Goal: Task Accomplishment & Management: Manage account settings

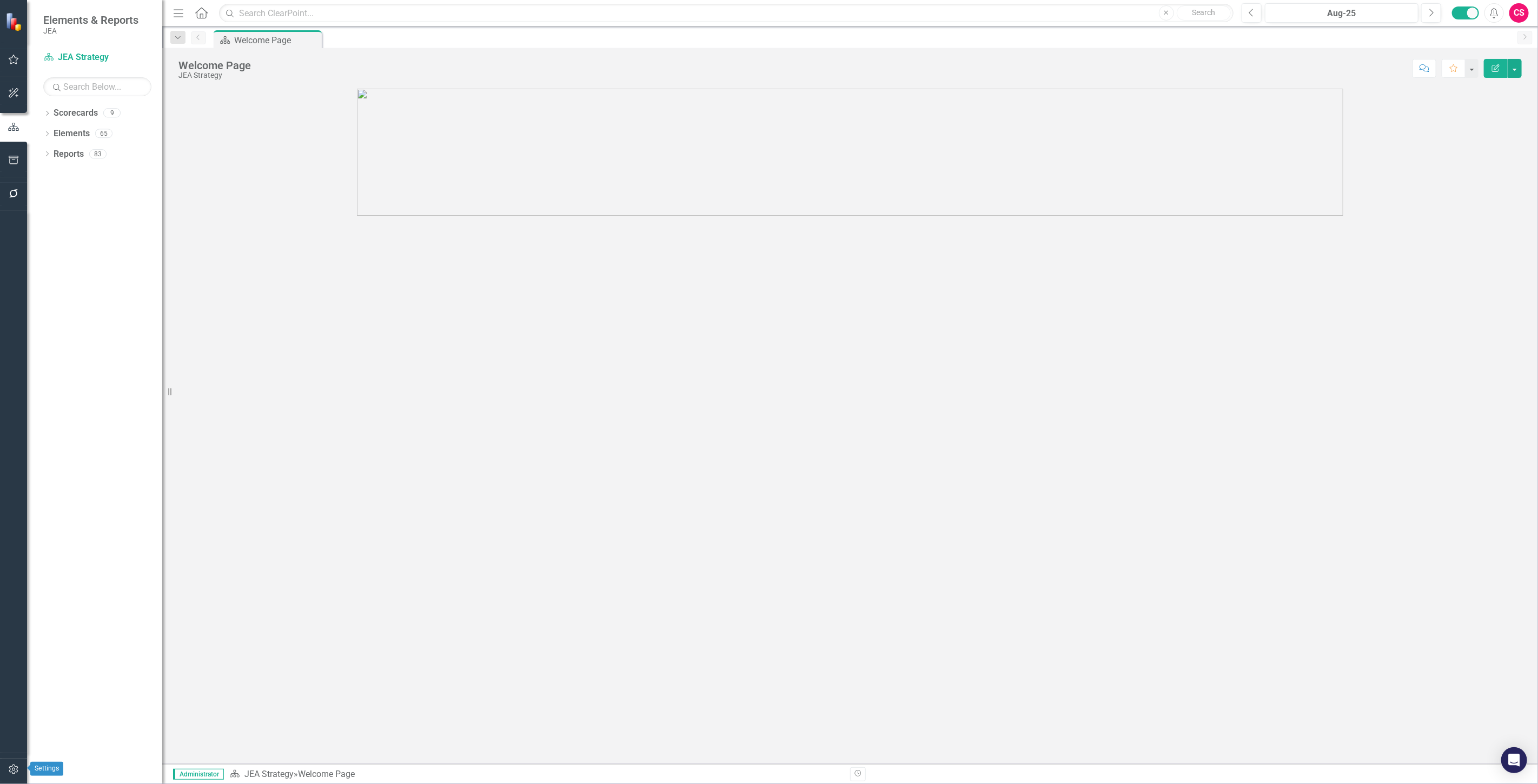
click at [18, 758] on div at bounding box center [14, 756] width 27 height 6
click at [15, 762] on button "button" at bounding box center [14, 770] width 25 height 23
click at [72, 252] on link "System Setup" at bounding box center [97, 250] width 108 height 13
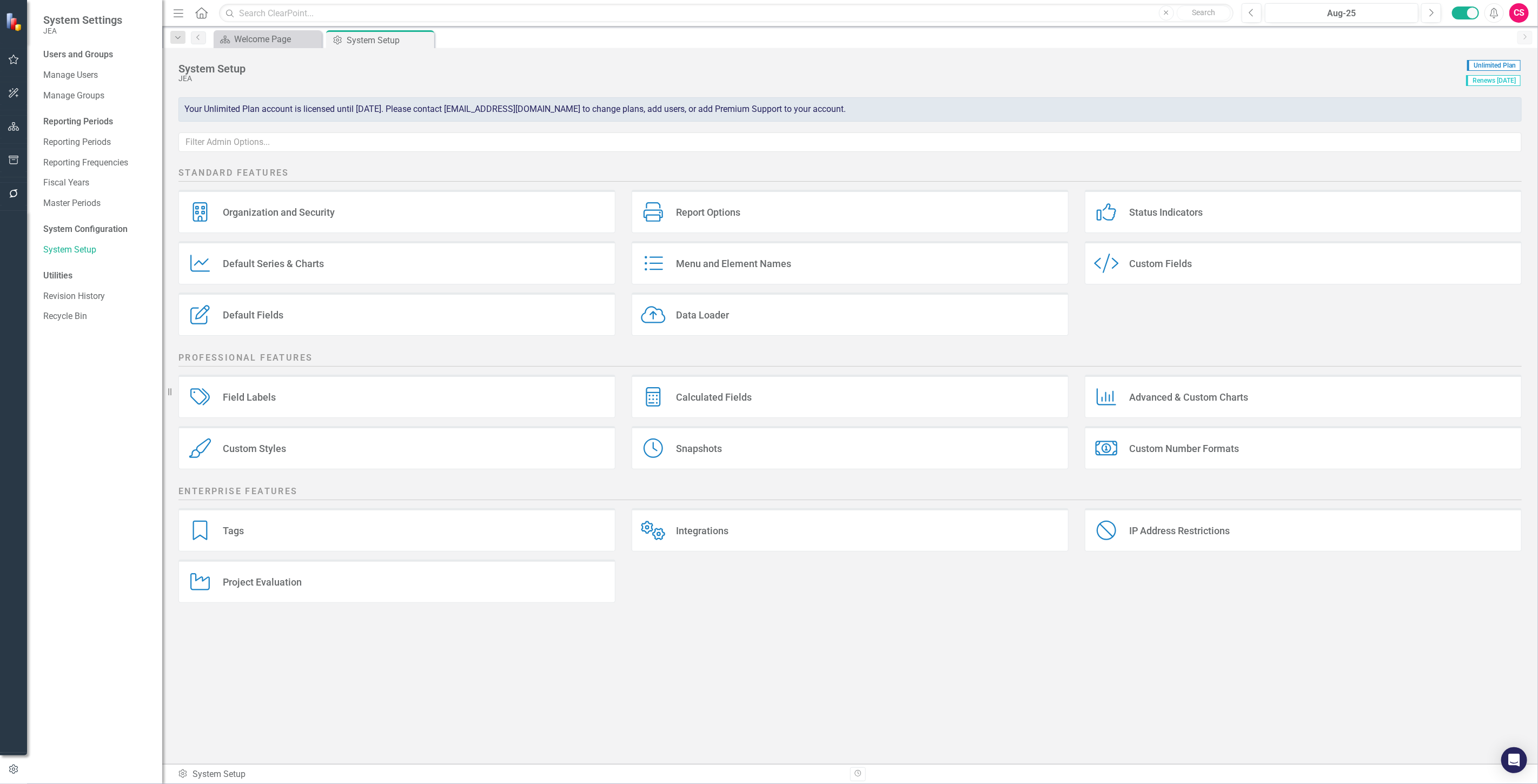
click at [801, 315] on div "Data Loader Data Loader" at bounding box center [850, 314] width 437 height 43
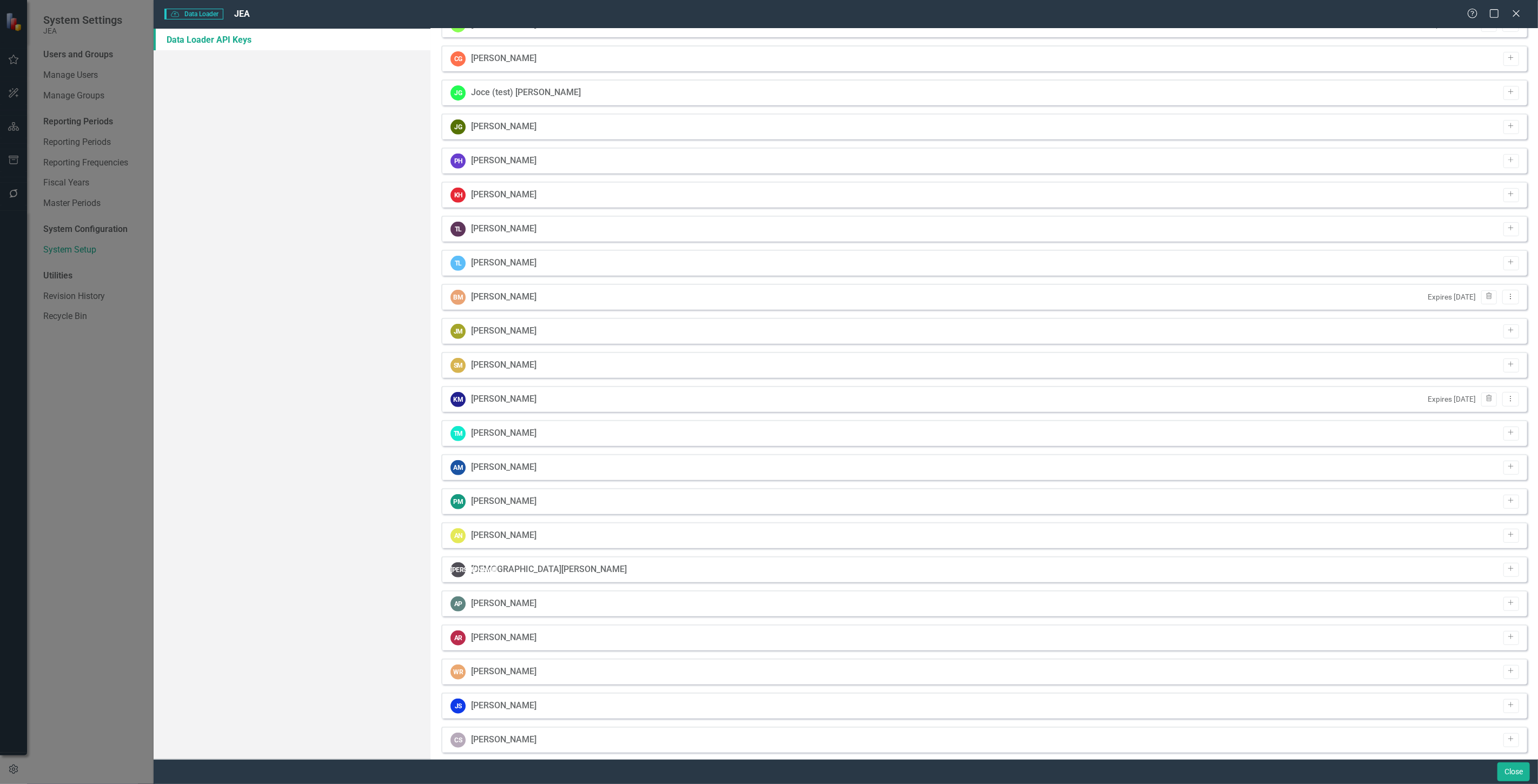
scroll to position [743, 0]
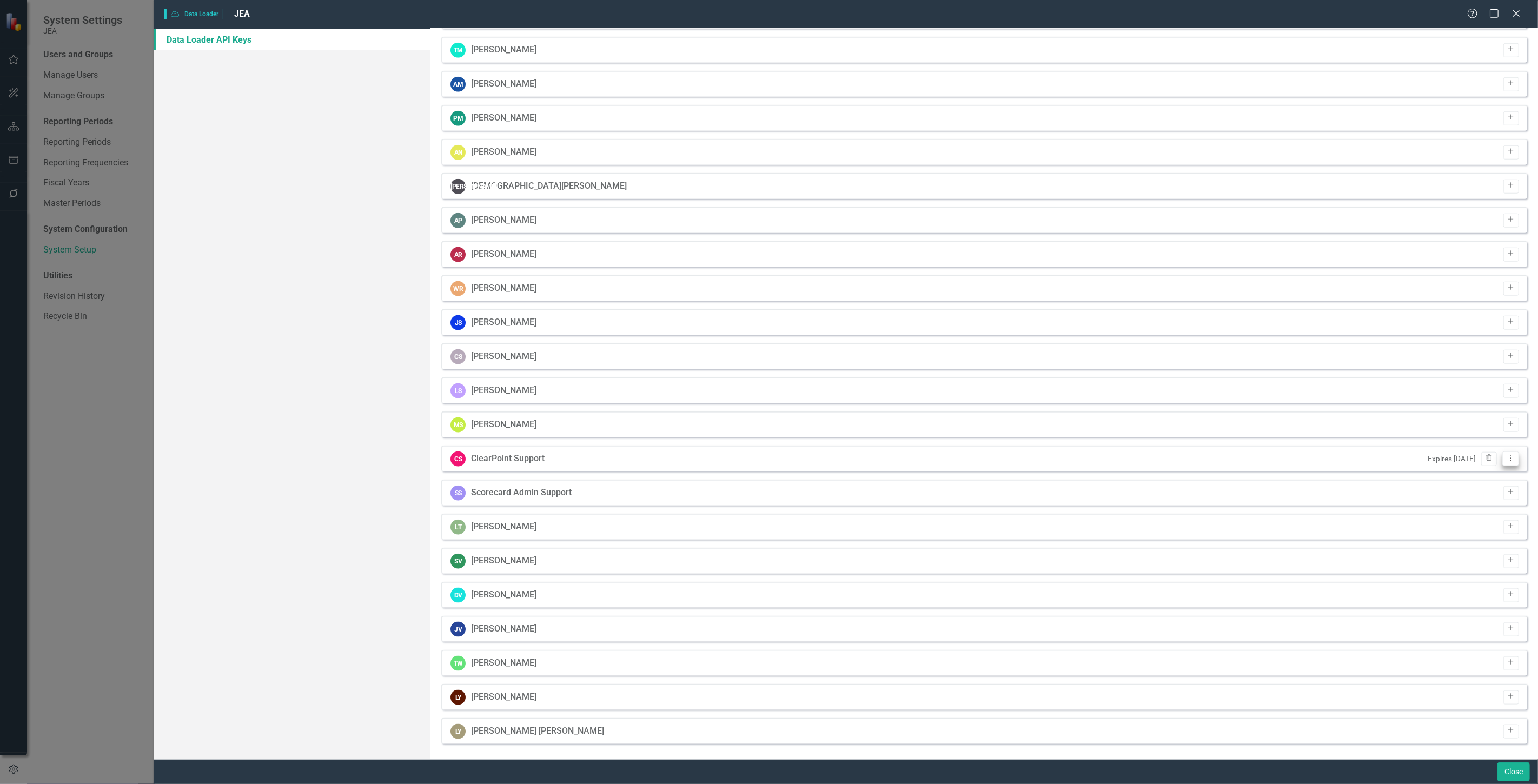
click at [1503, 462] on button "Dropdown Menu" at bounding box center [1511, 459] width 17 height 14
click at [1451, 471] on link "API Key View API Key" at bounding box center [1468, 476] width 85 height 20
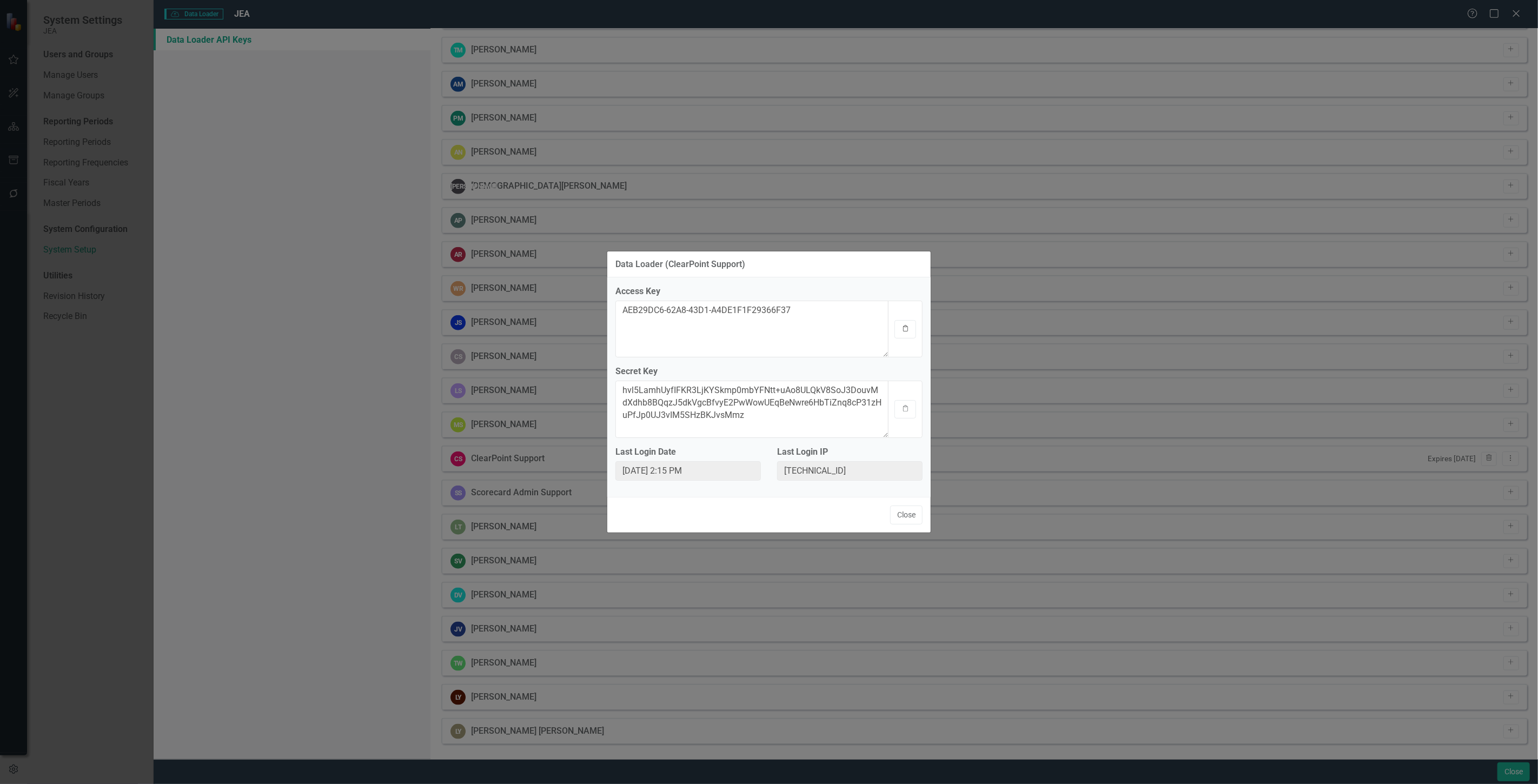
click at [902, 332] on button "Clipboard" at bounding box center [905, 329] width 22 height 18
click at [911, 406] on button "Clipboard" at bounding box center [905, 409] width 22 height 18
click at [910, 524] on button "Close" at bounding box center [906, 515] width 33 height 19
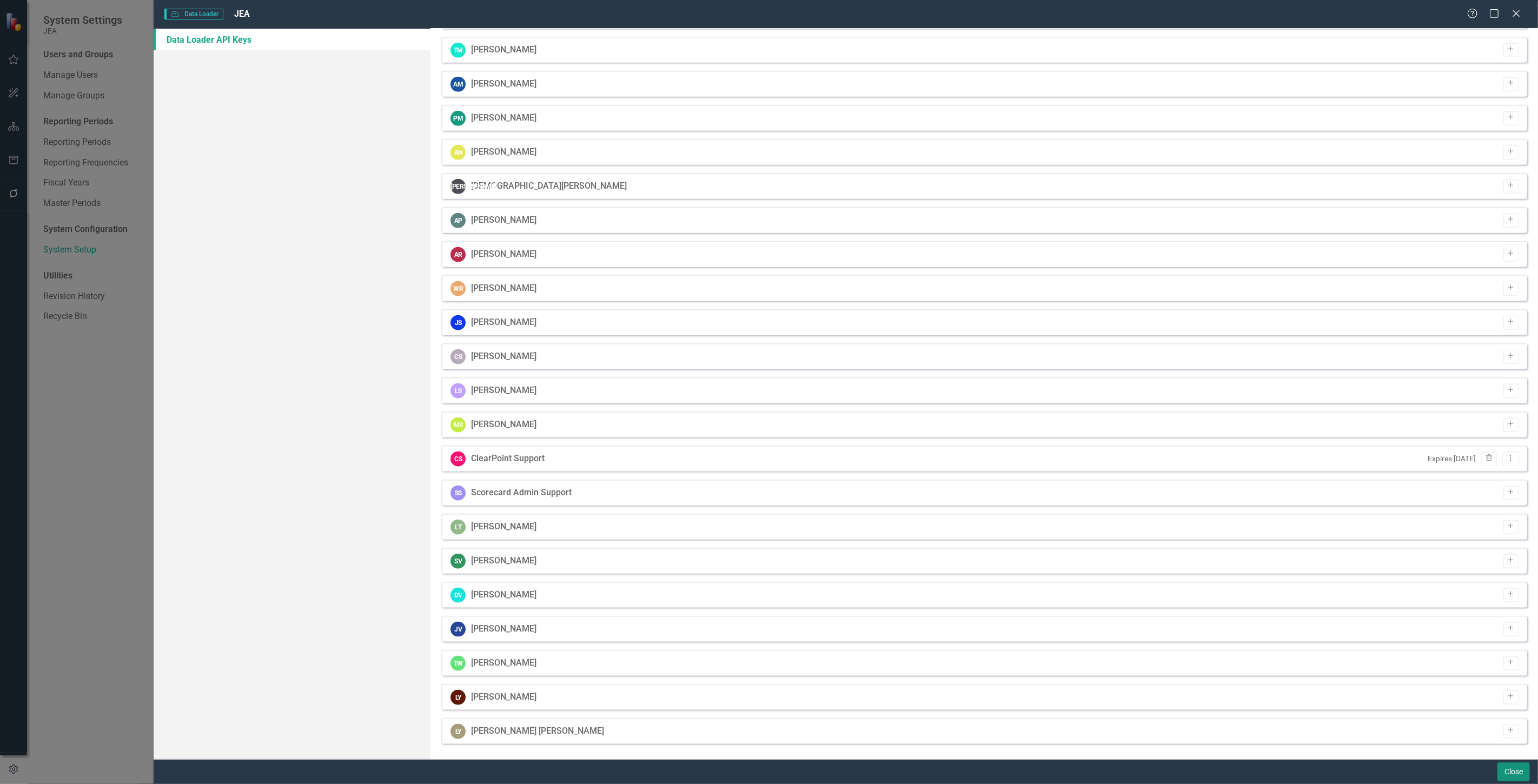
click at [1504, 775] on button "Close" at bounding box center [1514, 772] width 33 height 19
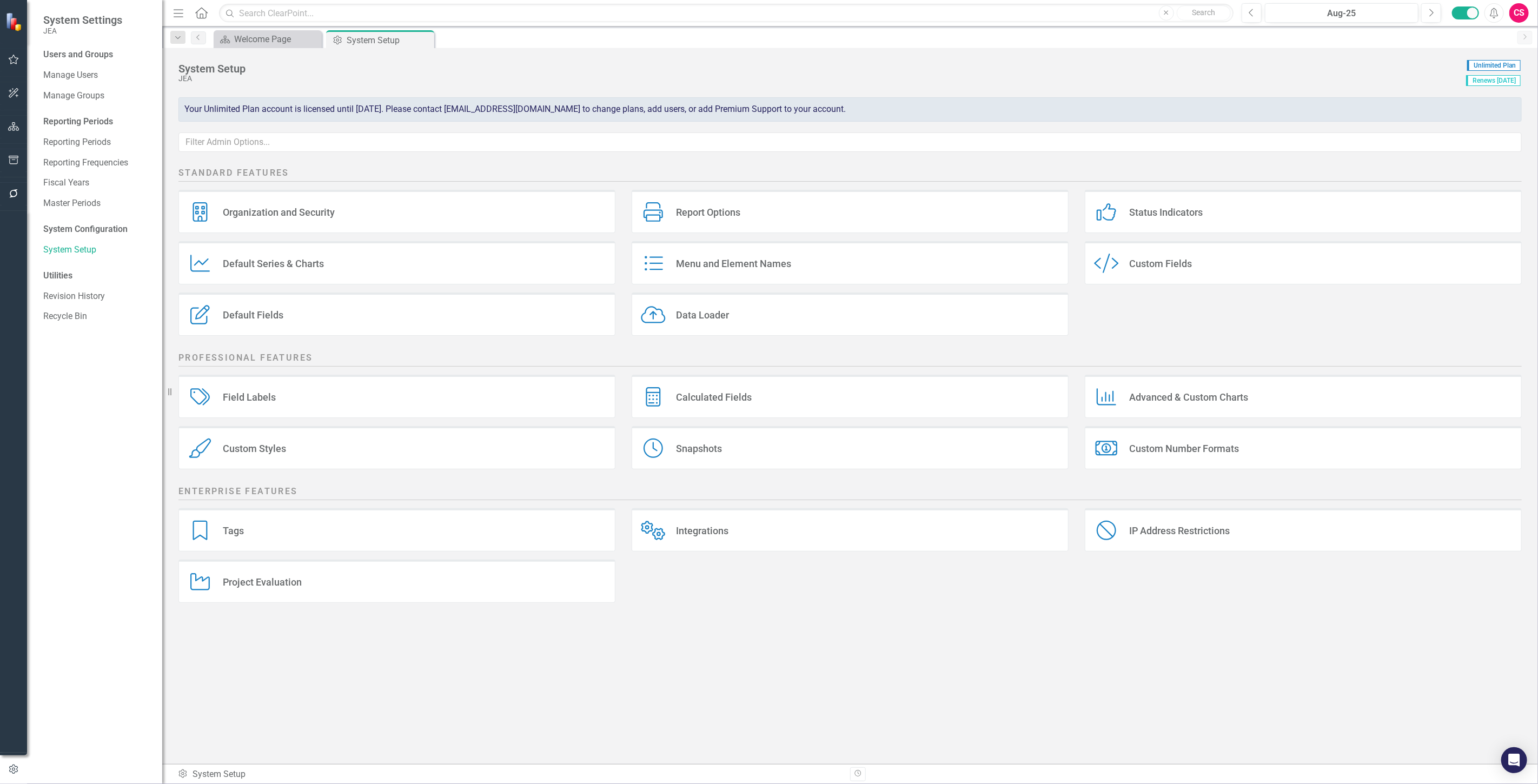
click at [17, 126] on icon "button" at bounding box center [14, 126] width 11 height 9
click at [81, 131] on link "Elements" at bounding box center [71, 134] width 36 height 13
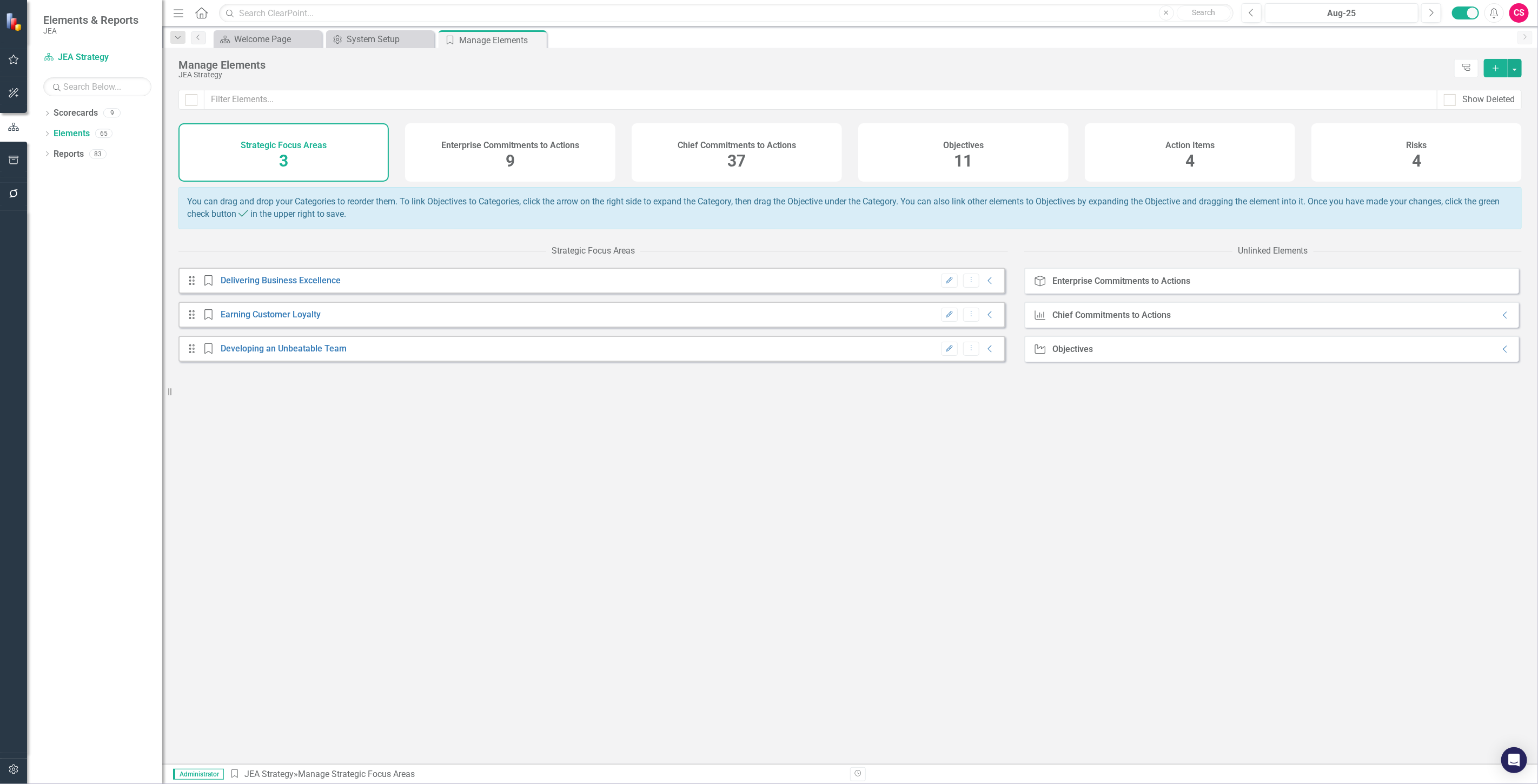
click at [881, 165] on div "Objectives 11" at bounding box center [963, 152] width 210 height 58
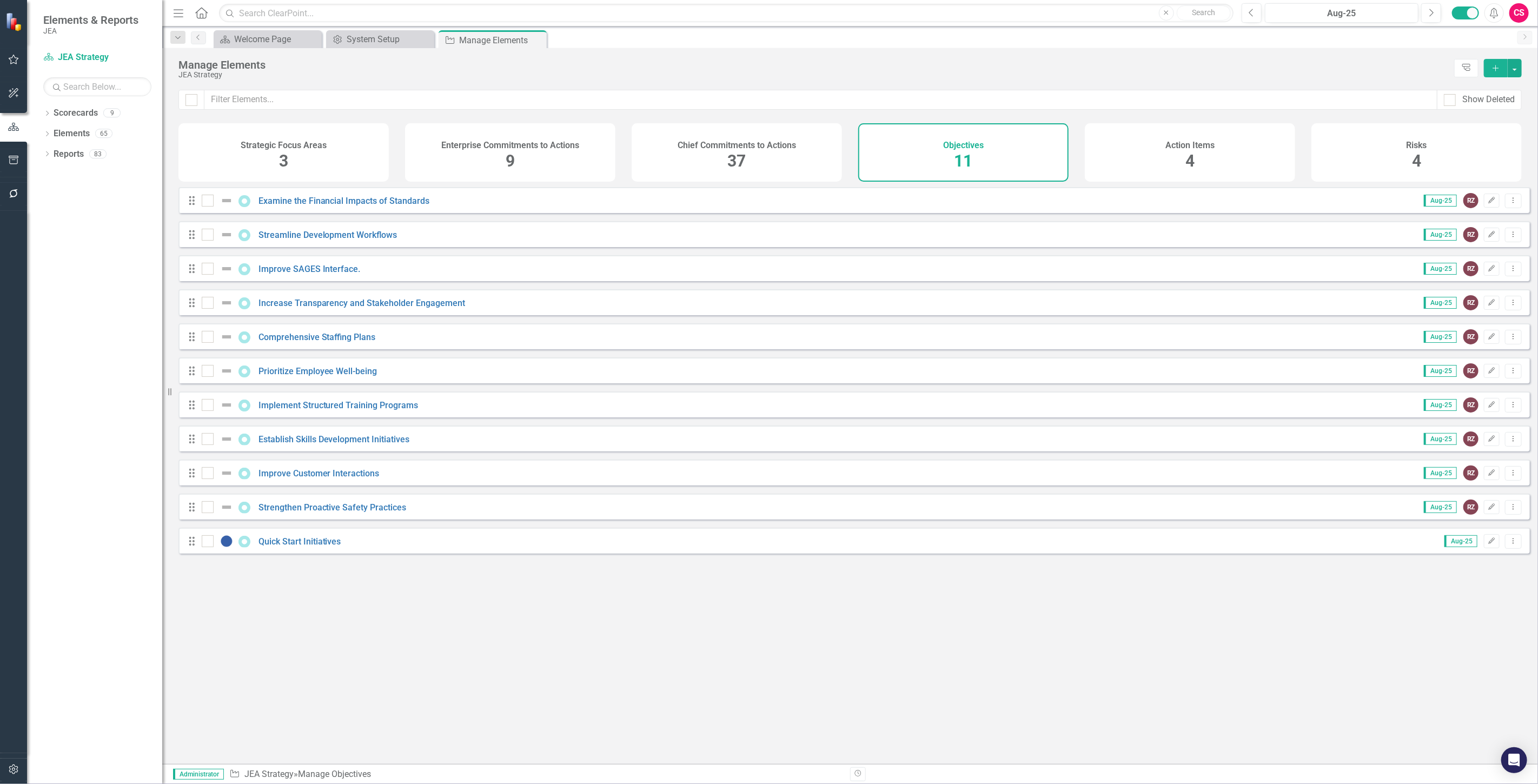
click at [19, 769] on button "button" at bounding box center [14, 770] width 25 height 23
click at [72, 238] on div "Users and Groups Manage Users Manage Groups Reporting Periods Reporting Periods…" at bounding box center [95, 416] width 135 height 735
click at [81, 250] on link "System Setup" at bounding box center [97, 250] width 108 height 13
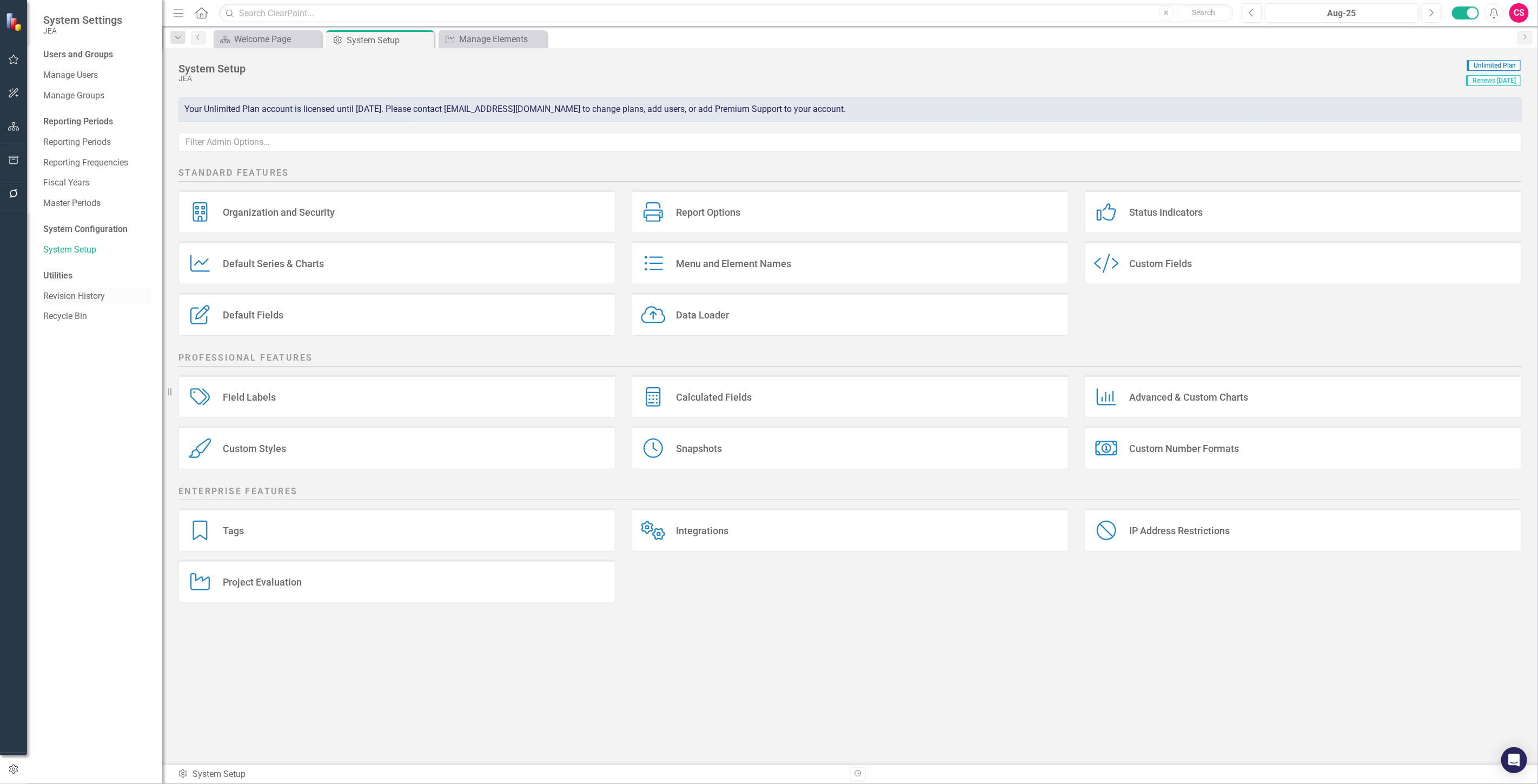
click at [76, 289] on div "Revision History" at bounding box center [97, 296] width 108 height 18
click at [78, 292] on link "Revision History" at bounding box center [97, 297] width 108 height 13
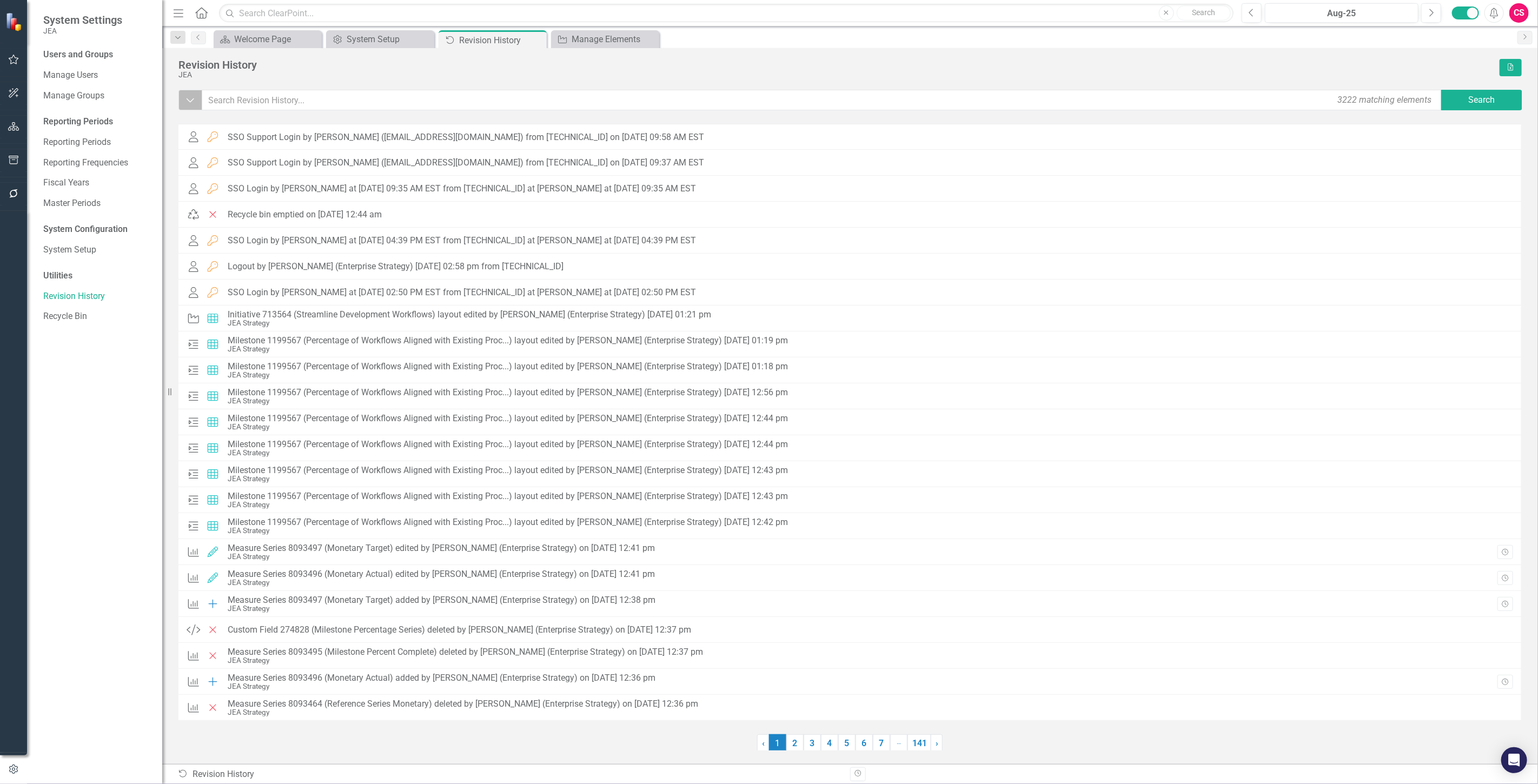
click at [187, 101] on icon "Dropdown" at bounding box center [190, 100] width 10 height 11
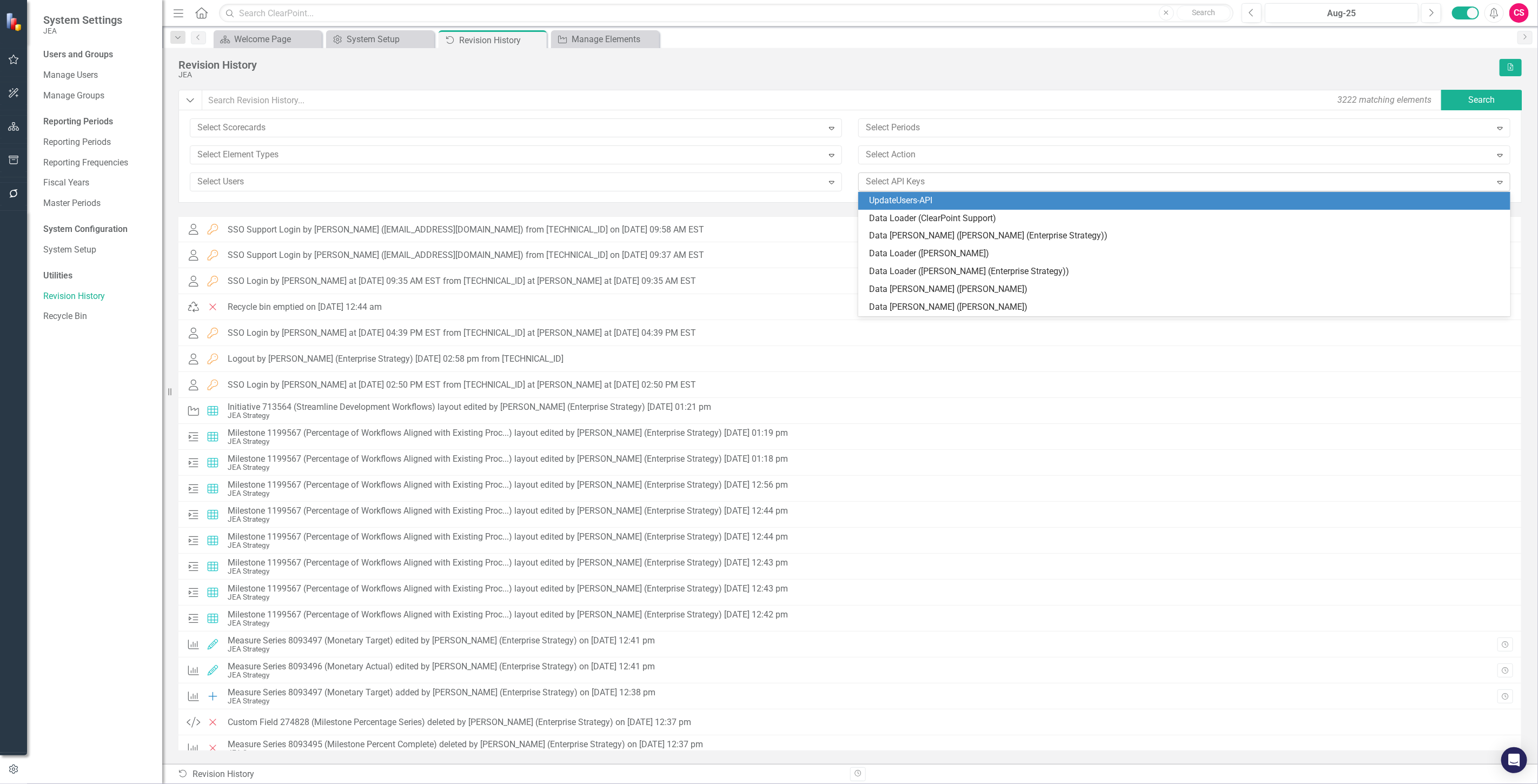
click at [895, 184] on div at bounding box center [1176, 182] width 630 height 14
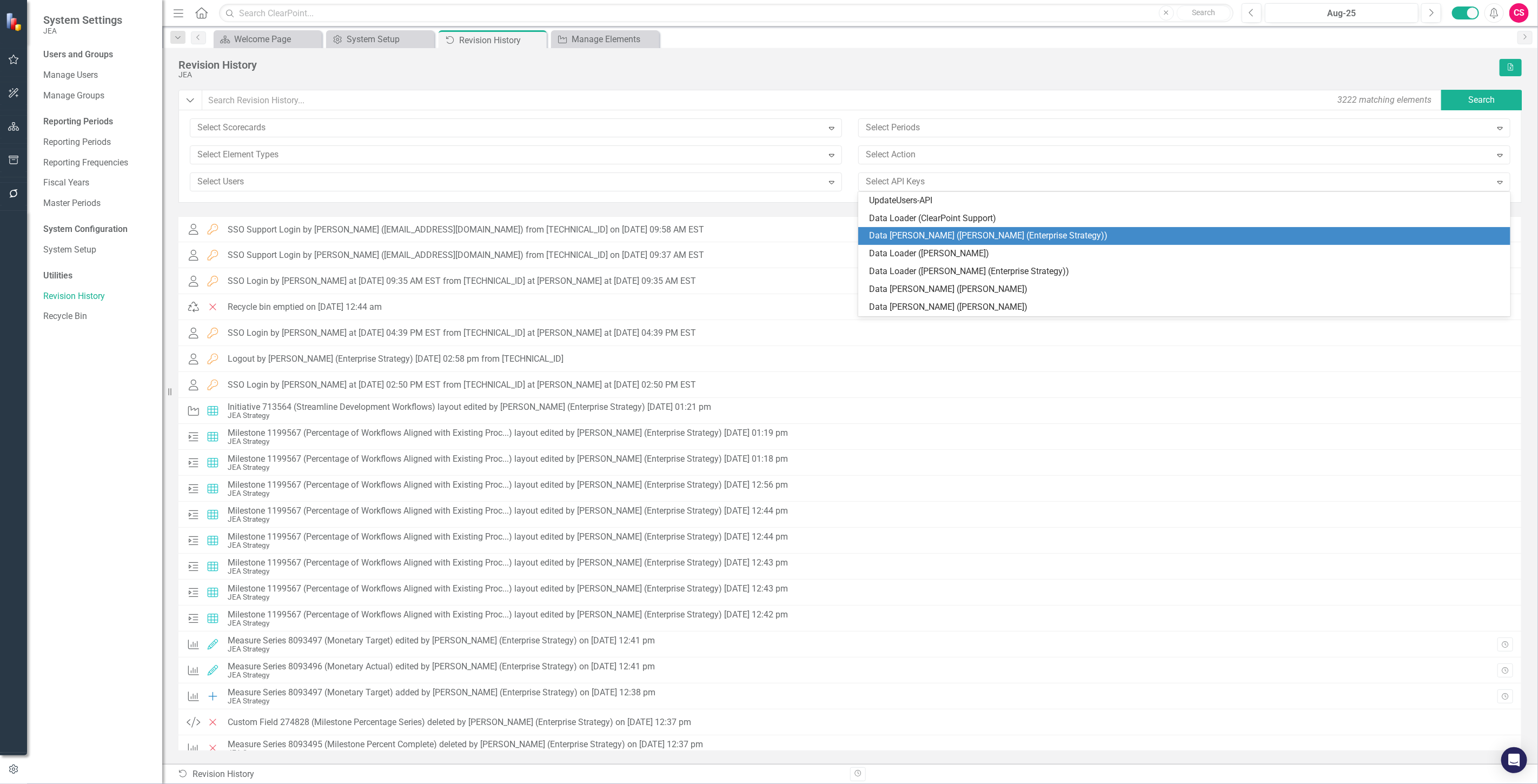
click at [918, 236] on div "Data [PERSON_NAME] ([PERSON_NAME] (Enterprise Strategy))" at bounding box center [1187, 236] width 635 height 13
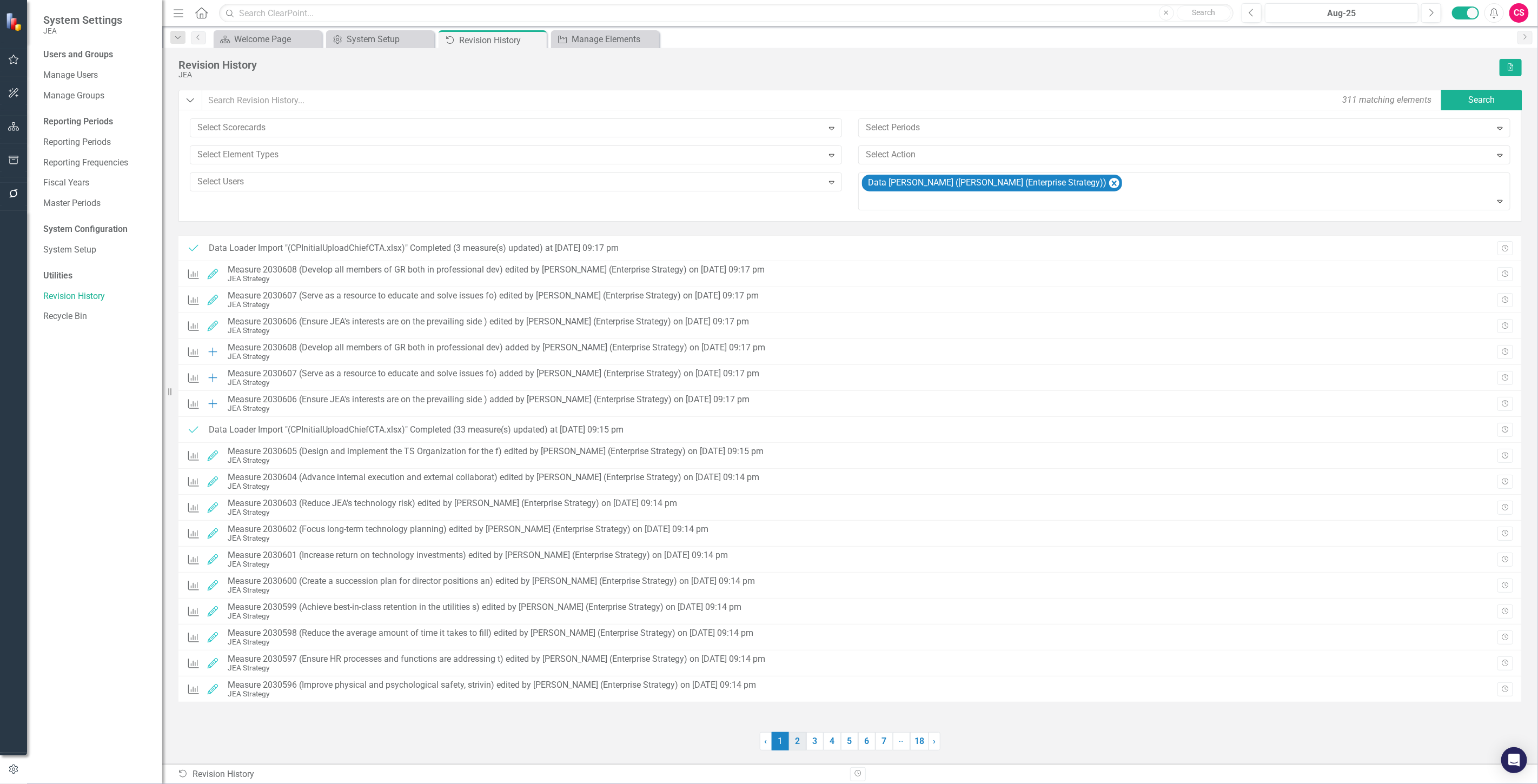
click at [792, 747] on link "2" at bounding box center [798, 741] width 18 height 18
click at [822, 736] on link "3" at bounding box center [815, 741] width 18 height 18
click at [828, 741] on link "4" at bounding box center [833, 741] width 18 height 18
click at [844, 744] on link "5" at bounding box center [850, 741] width 18 height 18
click at [863, 735] on link "6" at bounding box center [867, 741] width 18 height 18
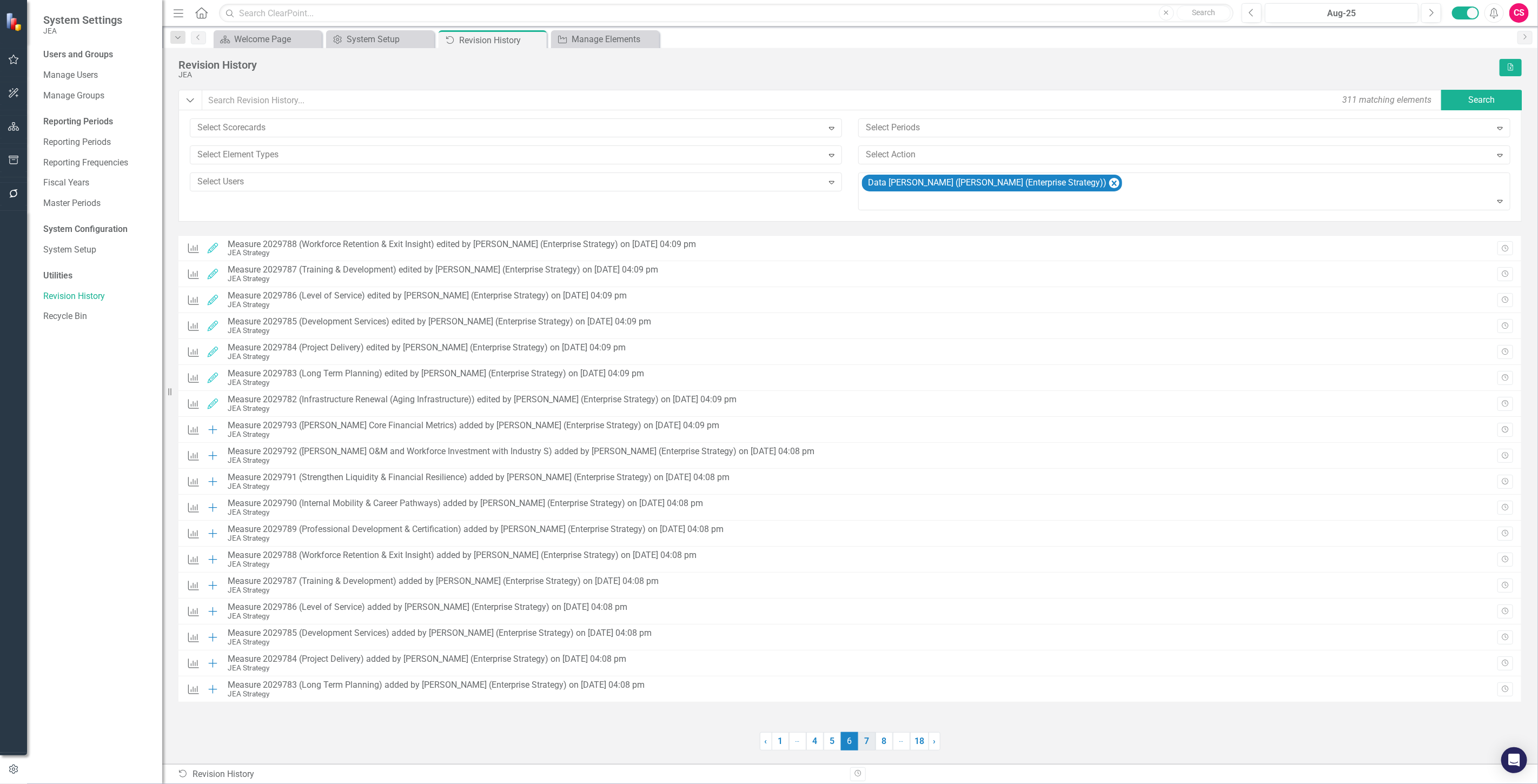
click at [869, 740] on link "7" at bounding box center [867, 741] width 18 height 18
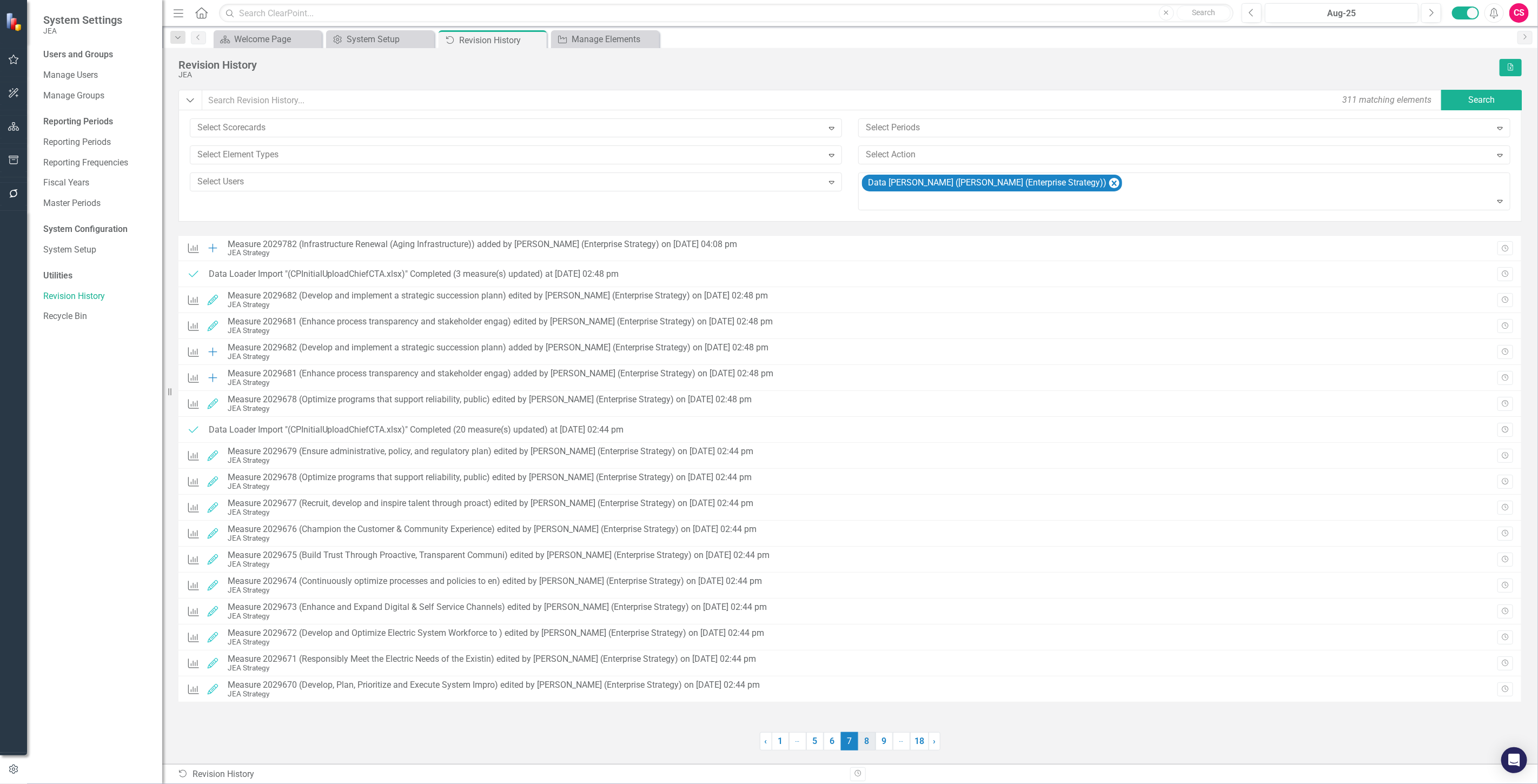
click at [869, 742] on link "8" at bounding box center [867, 741] width 18 height 18
click at [867, 741] on link "9" at bounding box center [866, 741] width 18 height 18
click at [871, 741] on link "10" at bounding box center [866, 741] width 19 height 18
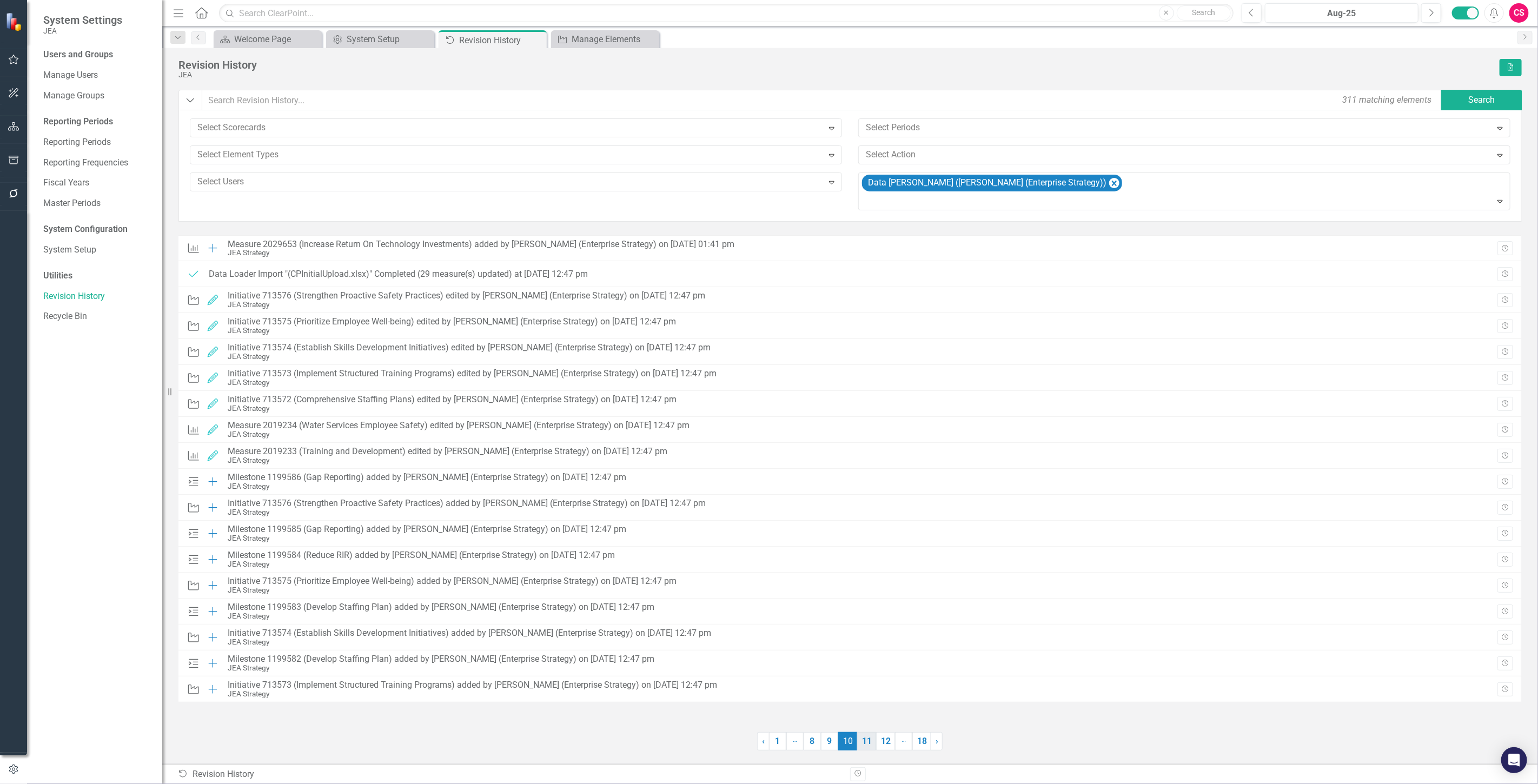
click at [869, 739] on link "11" at bounding box center [867, 741] width 19 height 18
click at [869, 739] on link "12" at bounding box center [868, 741] width 19 height 18
click at [869, 739] on link "13" at bounding box center [869, 741] width 19 height 18
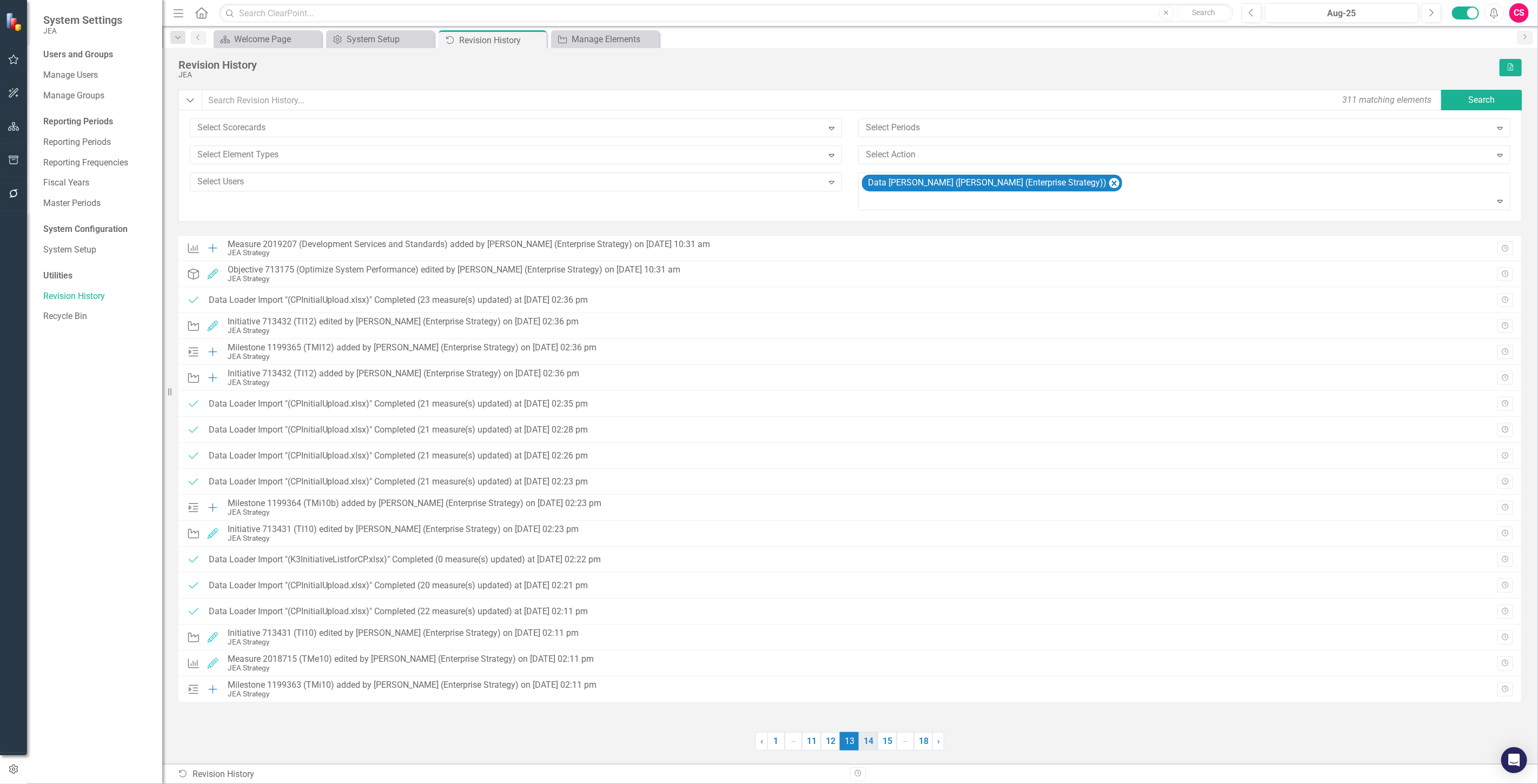
click at [866, 732] on link "14" at bounding box center [869, 741] width 19 height 18
click at [868, 743] on link "15" at bounding box center [868, 741] width 19 height 18
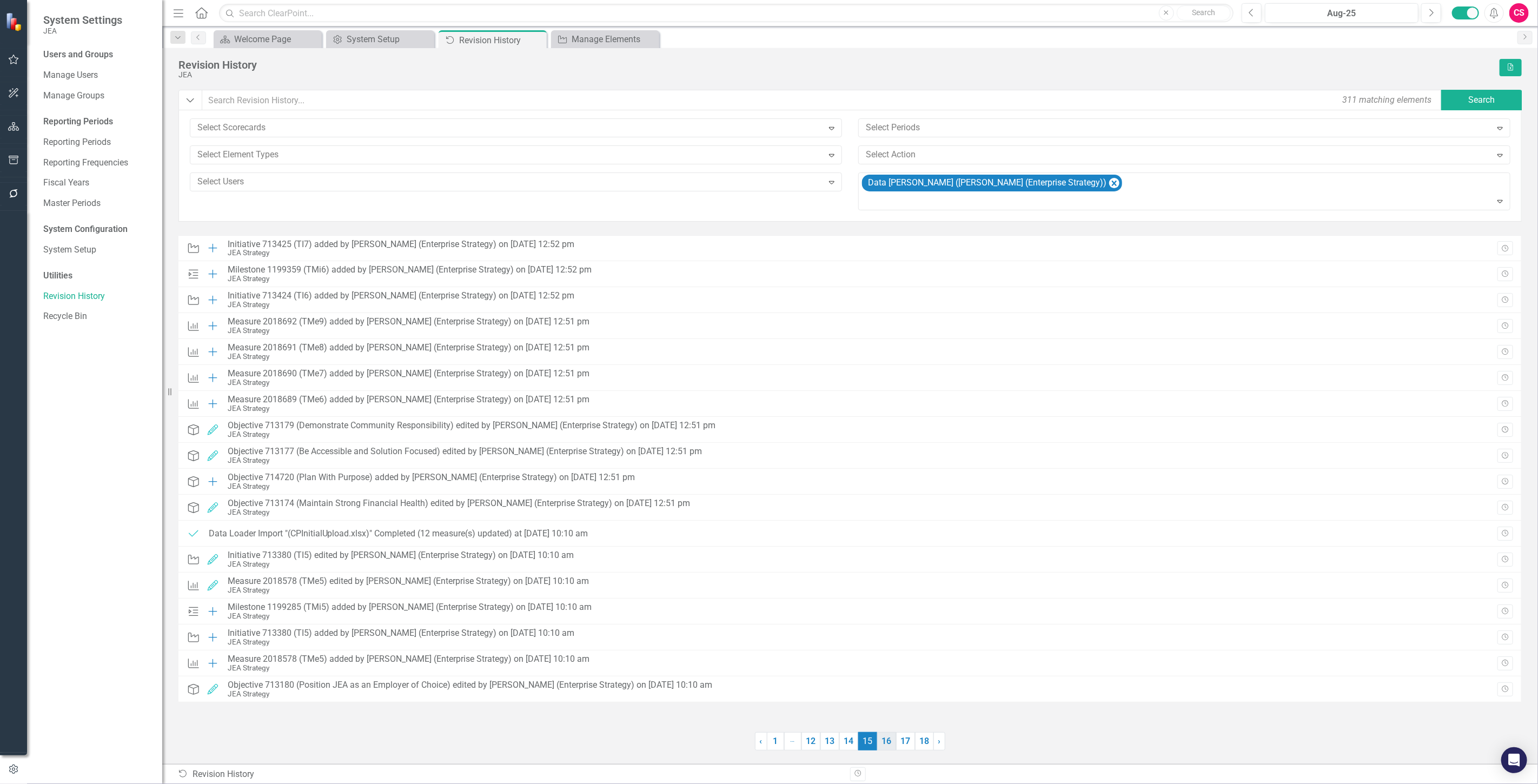
click at [886, 743] on link "16" at bounding box center [887, 741] width 19 height 18
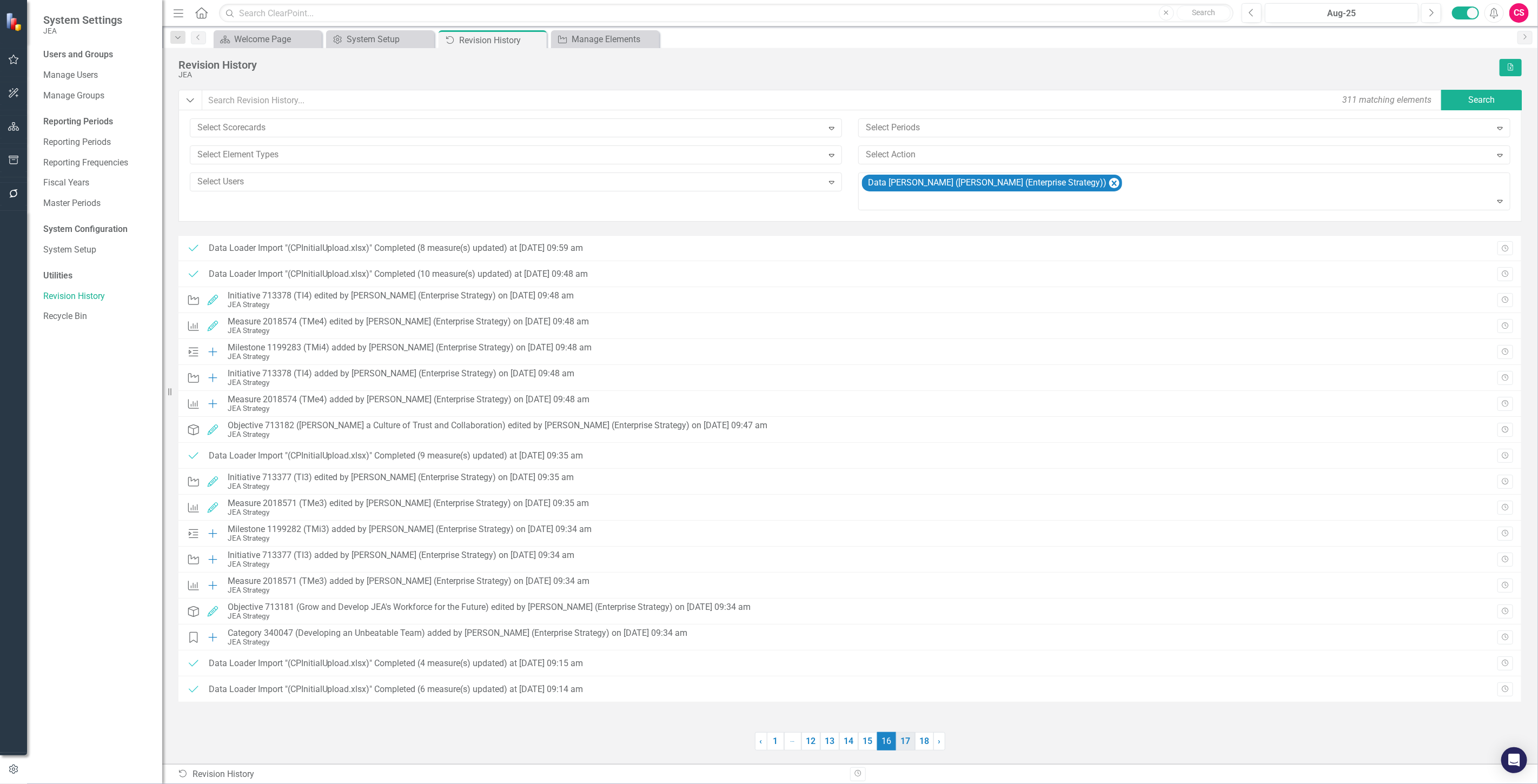
click at [907, 742] on link "17" at bounding box center [906, 741] width 19 height 18
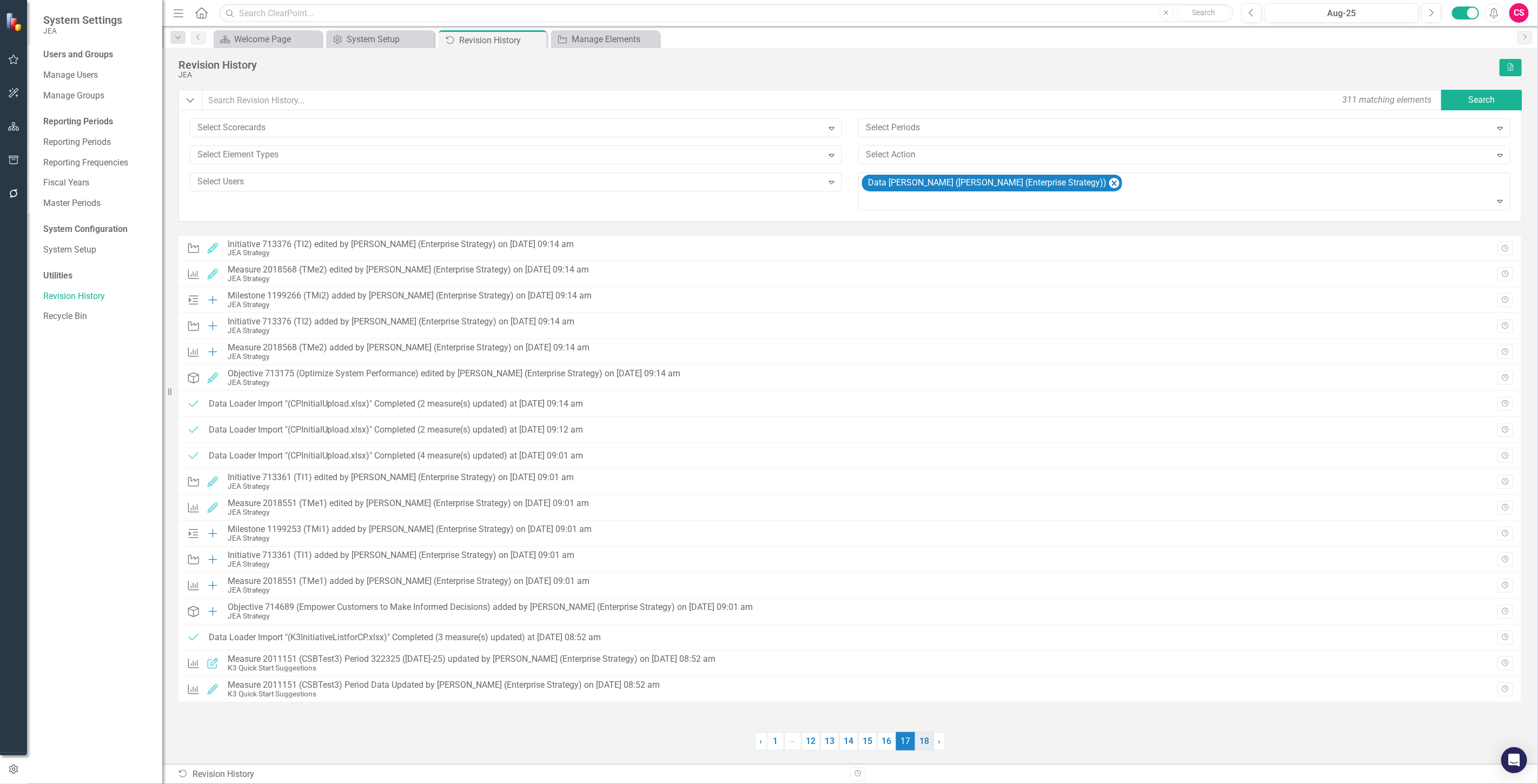
click at [923, 743] on link "18" at bounding box center [925, 741] width 19 height 18
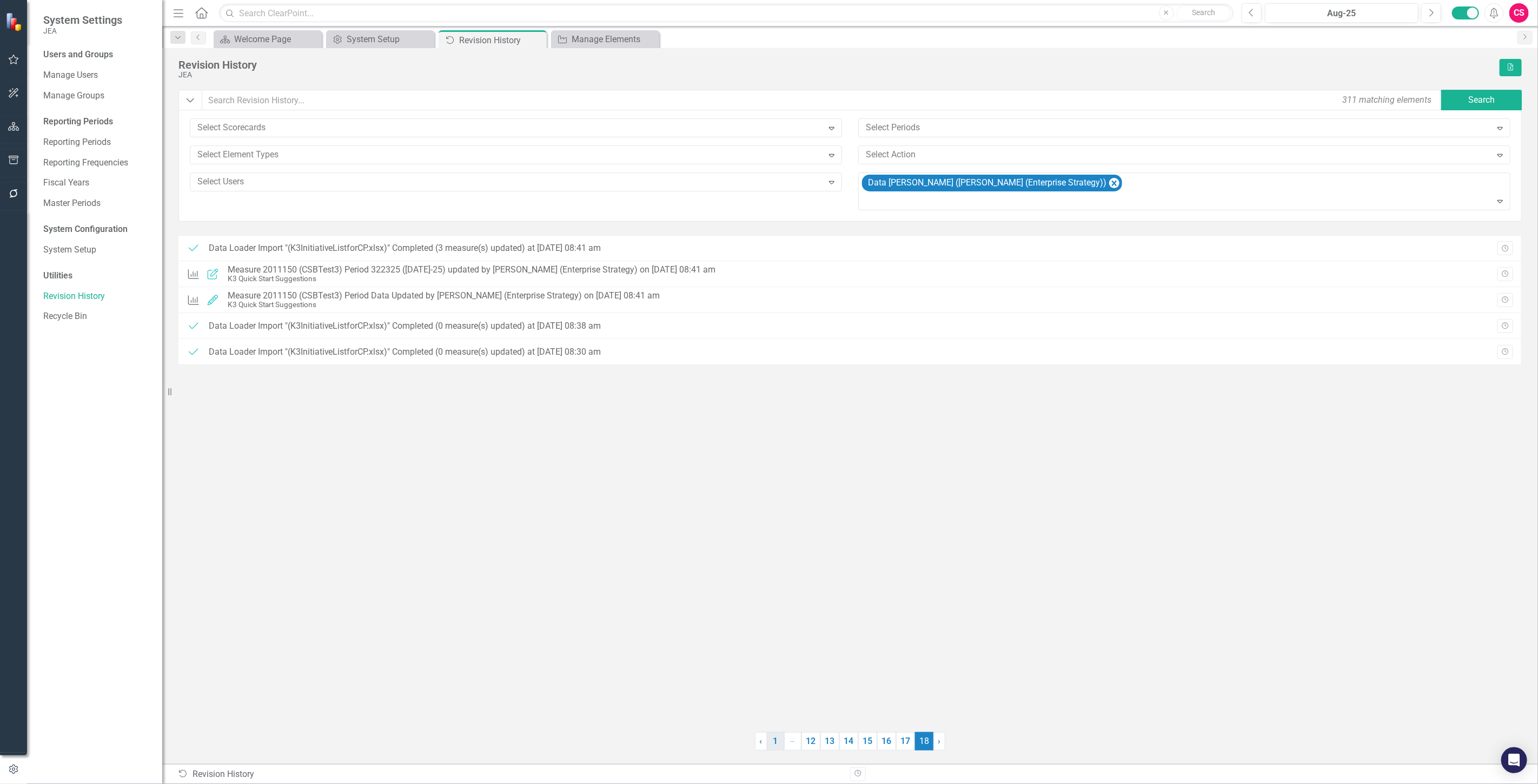
click at [780, 742] on link "1" at bounding box center [776, 741] width 18 height 18
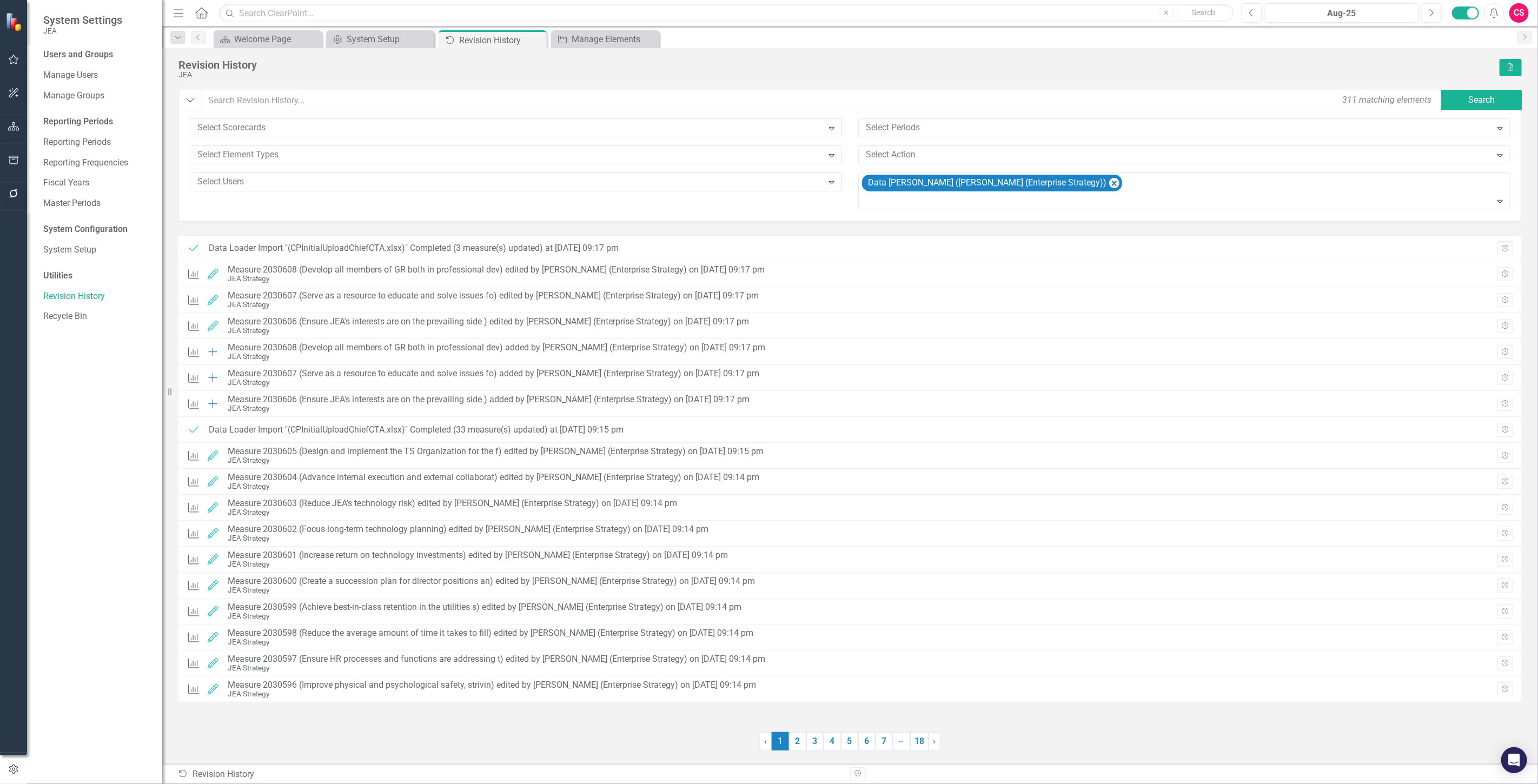
click at [16, 131] on icon "button" at bounding box center [14, 126] width 11 height 9
click at [73, 112] on link "Scorecards" at bounding box center [76, 113] width 45 height 13
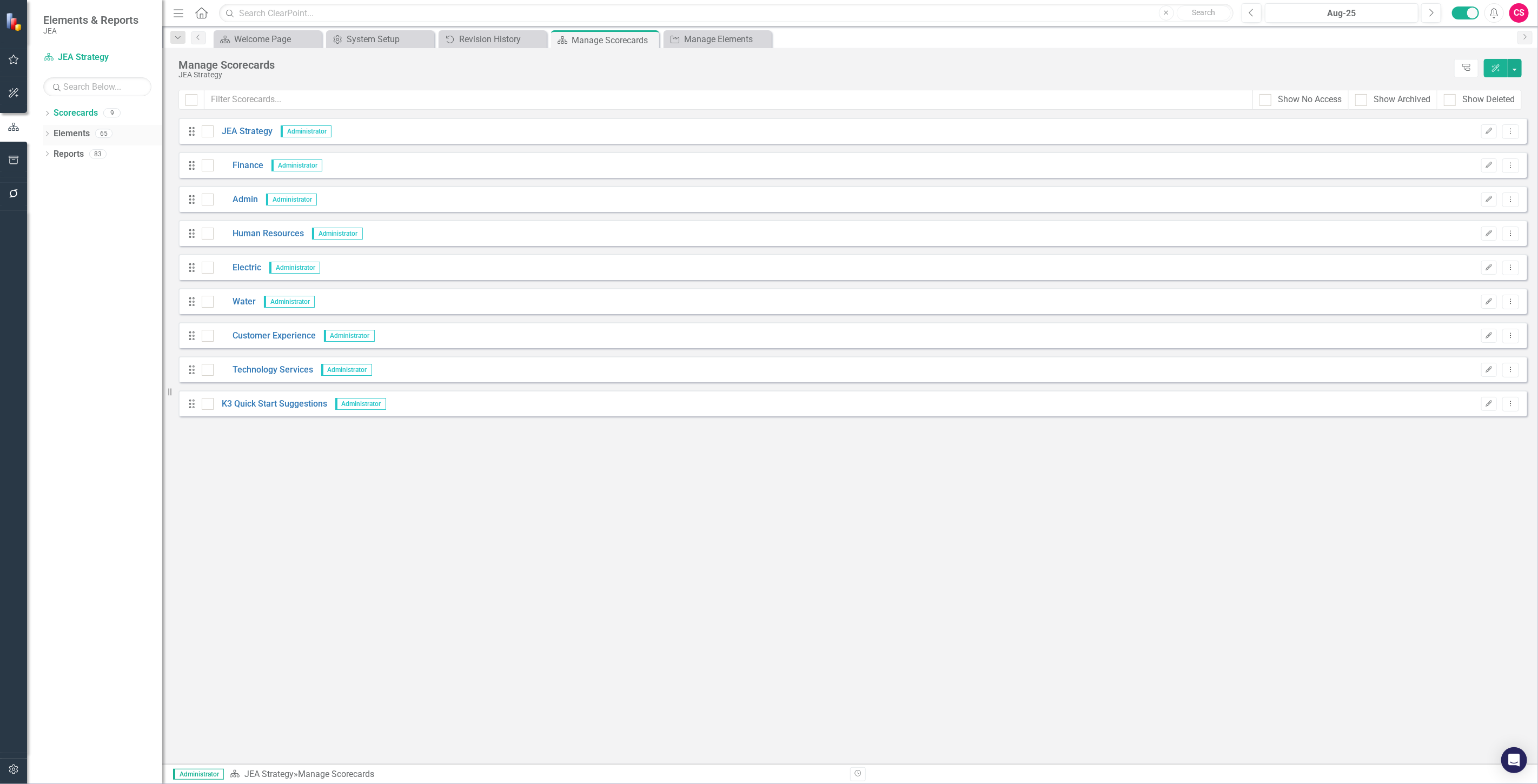
click at [43, 136] on icon "Dropdown" at bounding box center [47, 135] width 8 height 6
click at [77, 132] on link "Elements" at bounding box center [71, 134] width 36 height 13
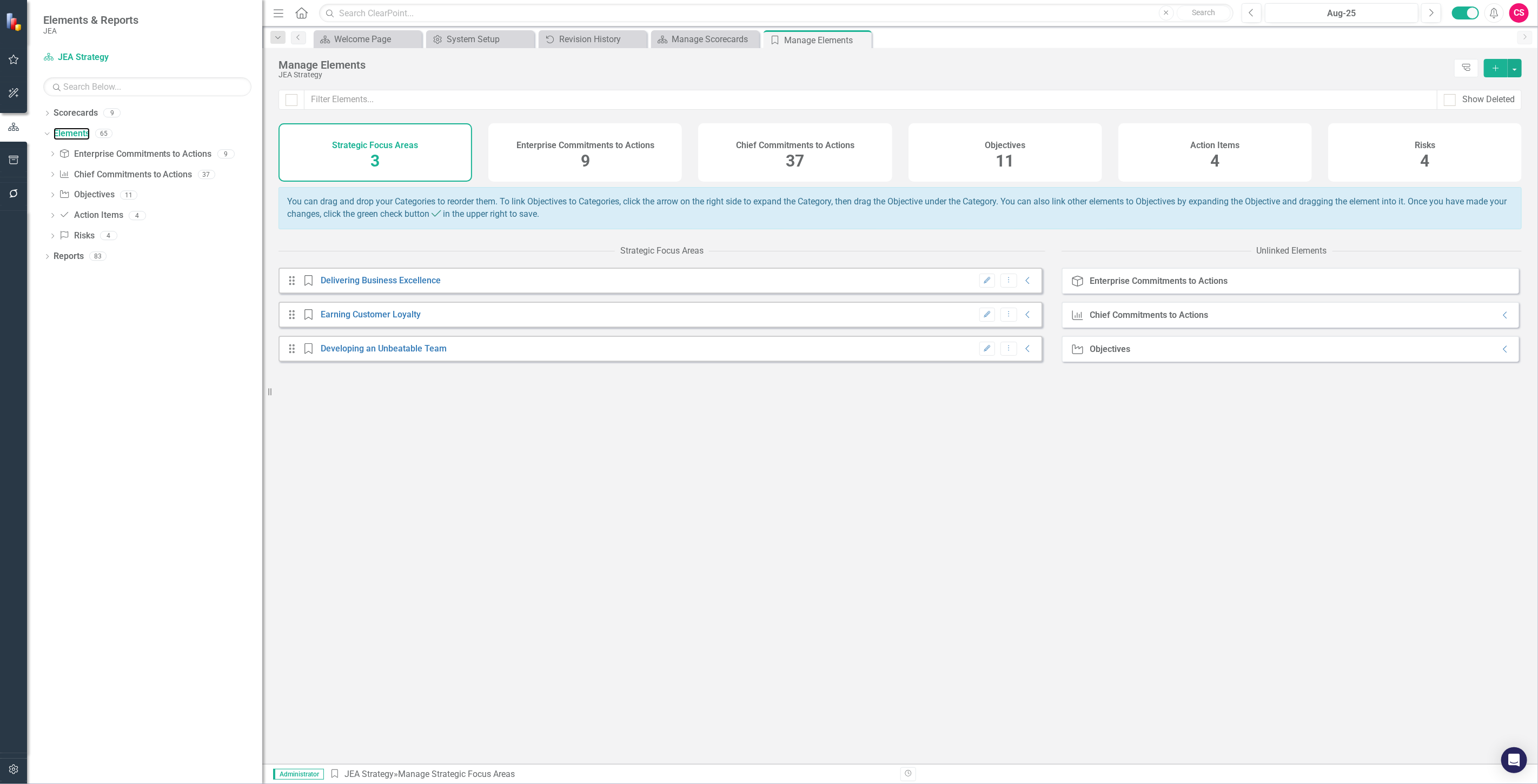
drag, startPoint x: 165, startPoint y: 127, endPoint x: 262, endPoint y: 130, distance: 97.0
click at [262, 130] on div "Resize" at bounding box center [266, 392] width 9 height 784
click at [83, 115] on link "Scorecards" at bounding box center [76, 113] width 45 height 13
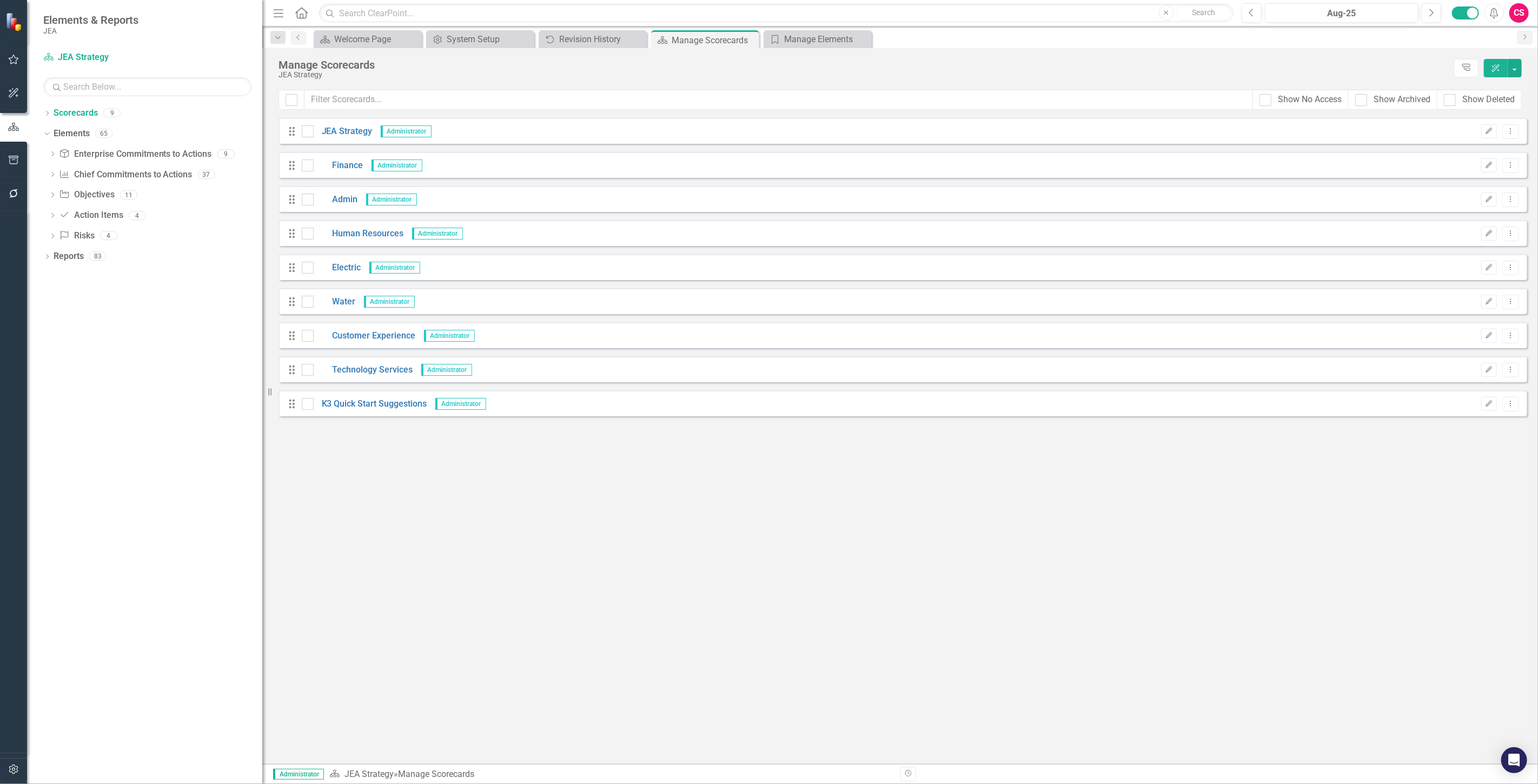
click at [347, 172] on div "Drag Finance Administrator Edit Dropdown Menu" at bounding box center [903, 165] width 1249 height 26
click at [333, 161] on link "Finance" at bounding box center [339, 166] width 49 height 13
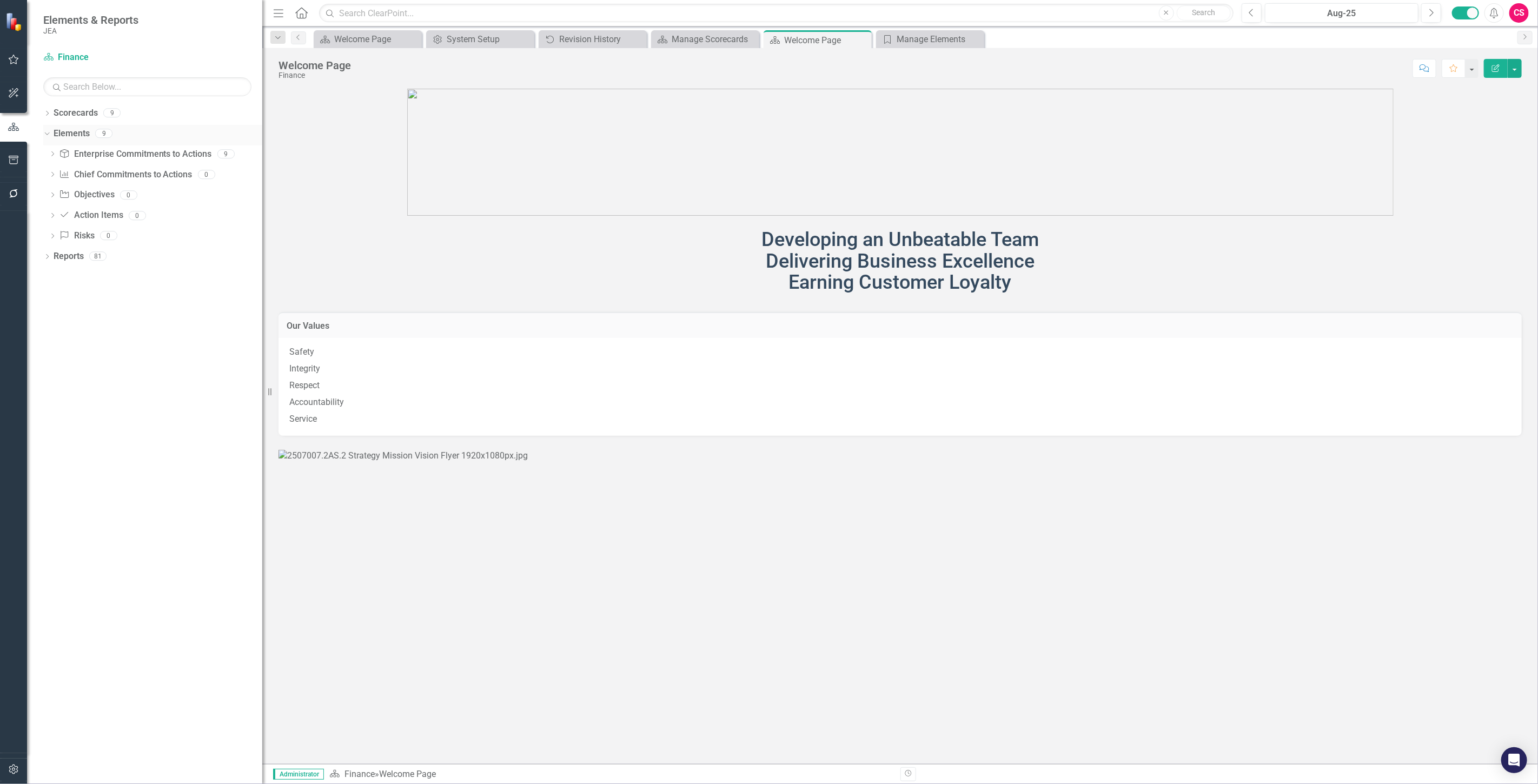
click at [76, 136] on link "Elements" at bounding box center [71, 134] width 36 height 13
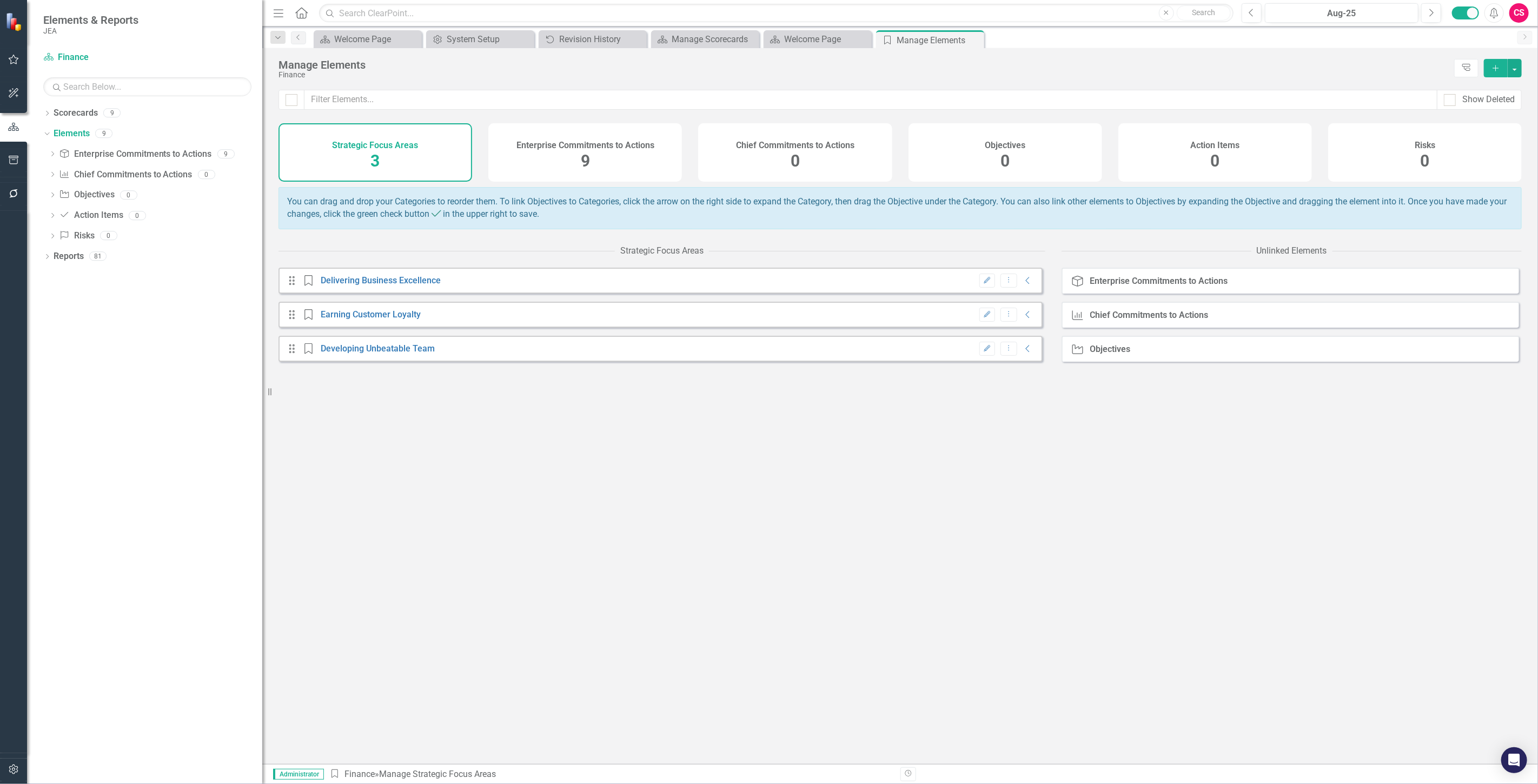
click at [553, 155] on div "Enterprise Commitments to Actions 9" at bounding box center [585, 152] width 194 height 58
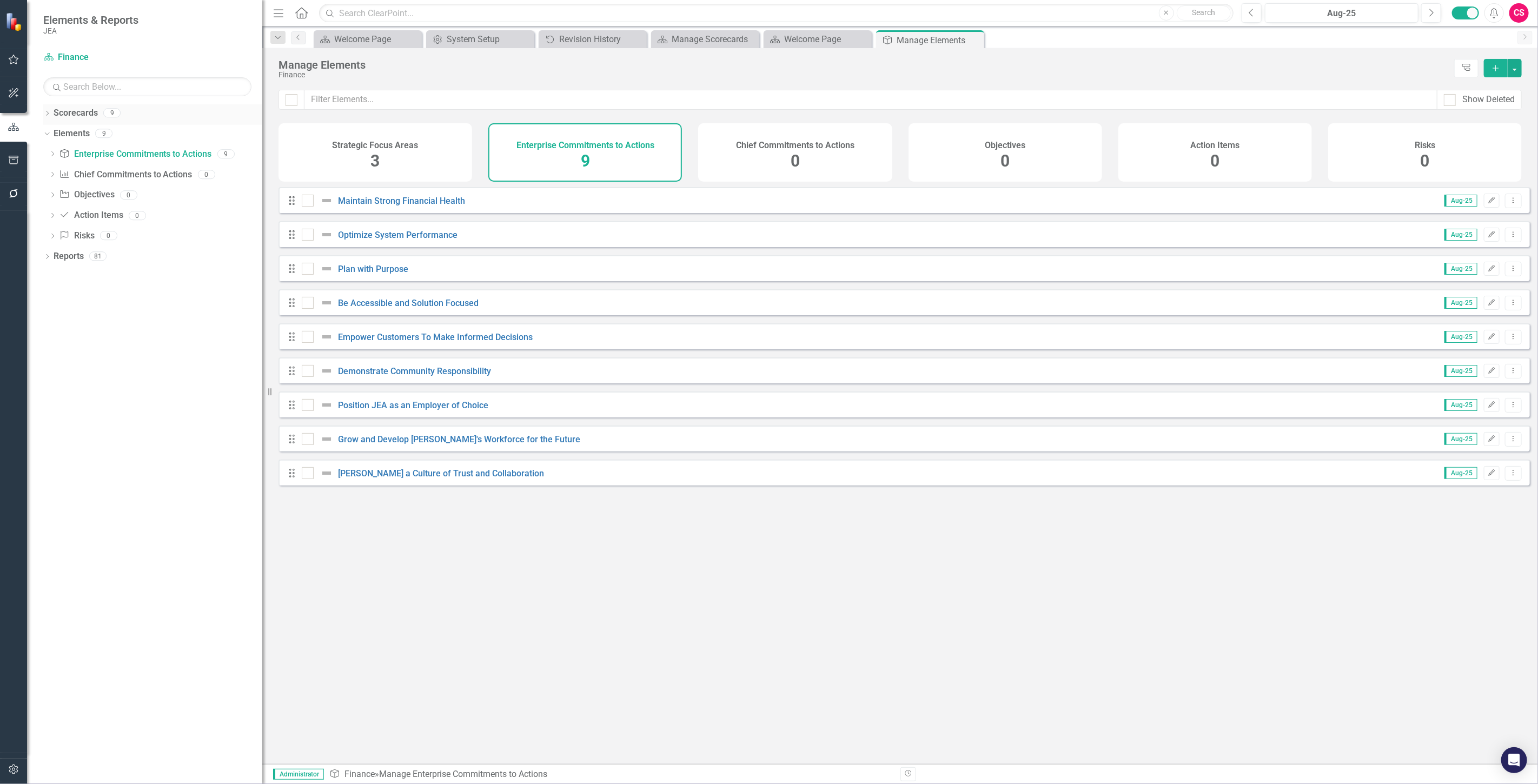
click at [78, 107] on link "Scorecards" at bounding box center [76, 113] width 45 height 13
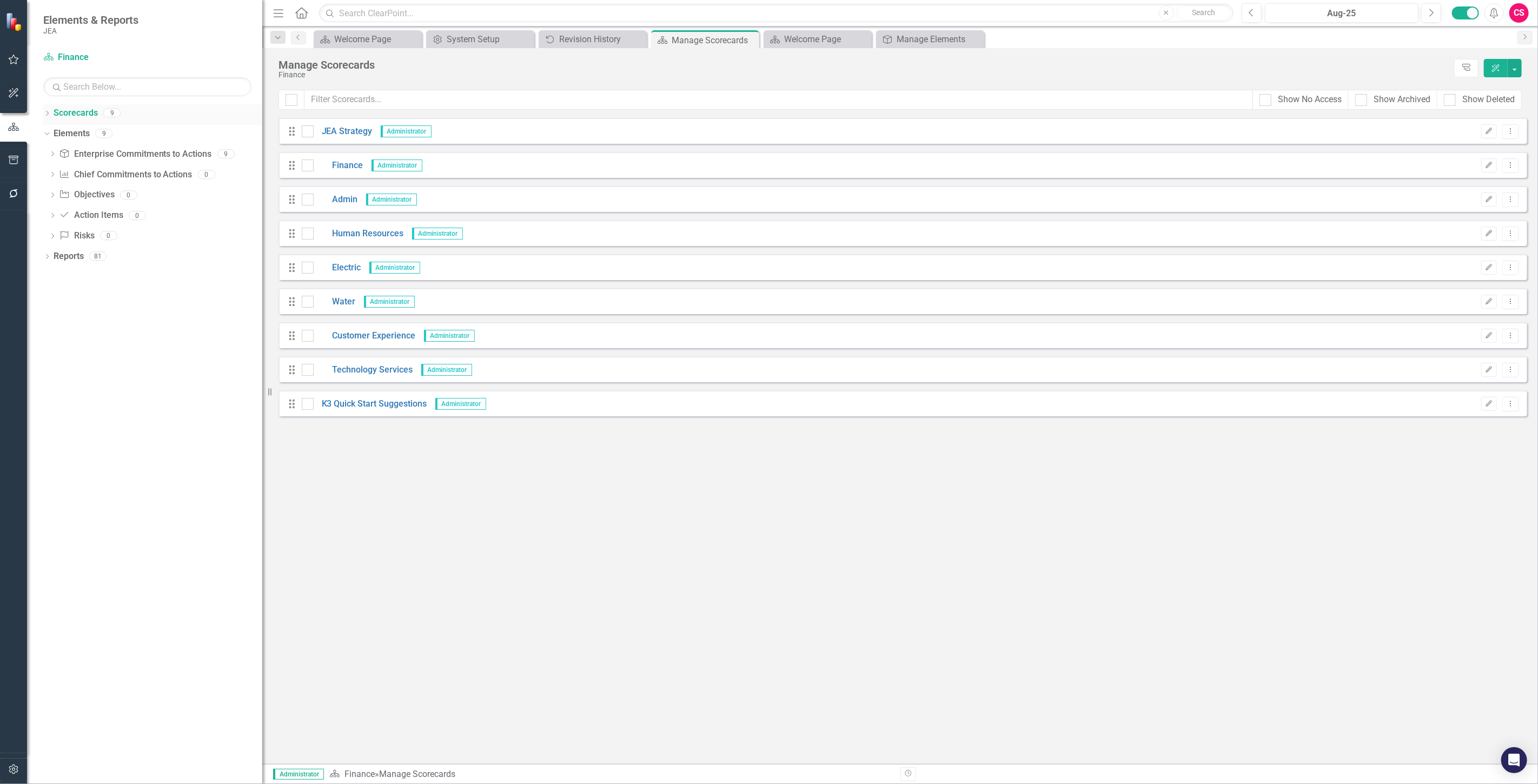
click at [81, 112] on link "Scorecards" at bounding box center [76, 113] width 45 height 13
click at [79, 132] on link "Elements" at bounding box center [71, 134] width 36 height 13
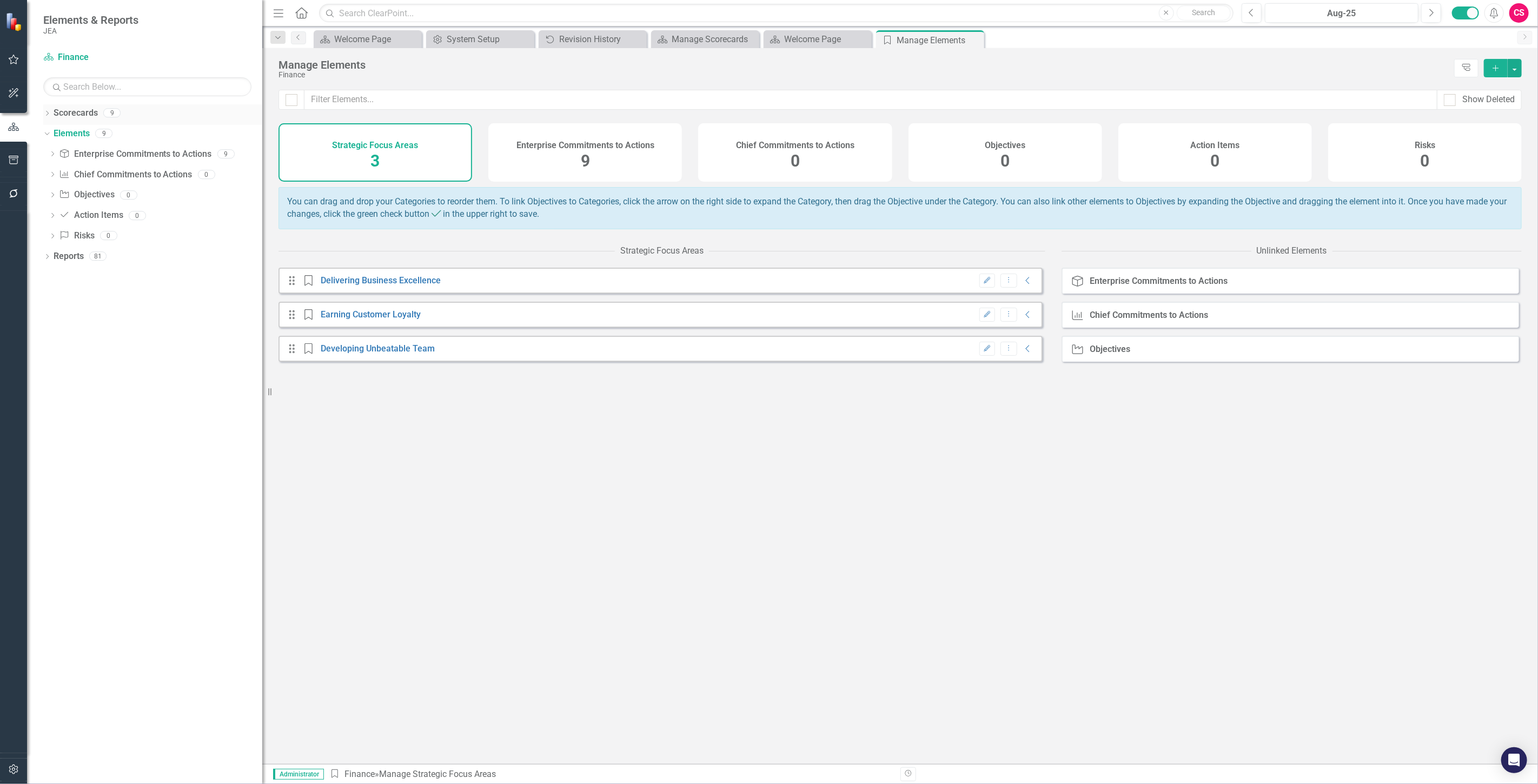
click at [87, 112] on link "Scorecards" at bounding box center [76, 113] width 45 height 13
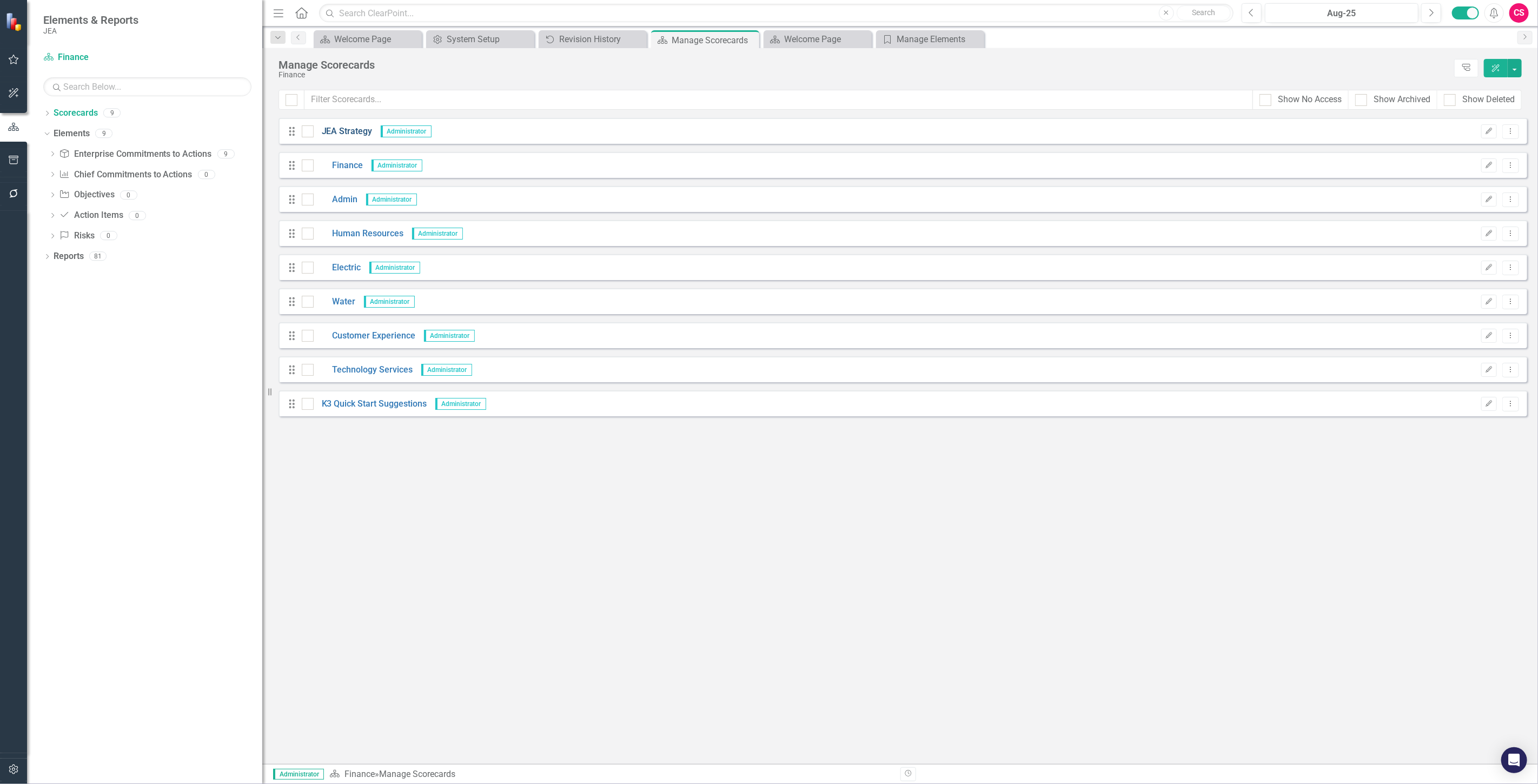
click at [360, 135] on link "JEA Strategy" at bounding box center [343, 131] width 59 height 13
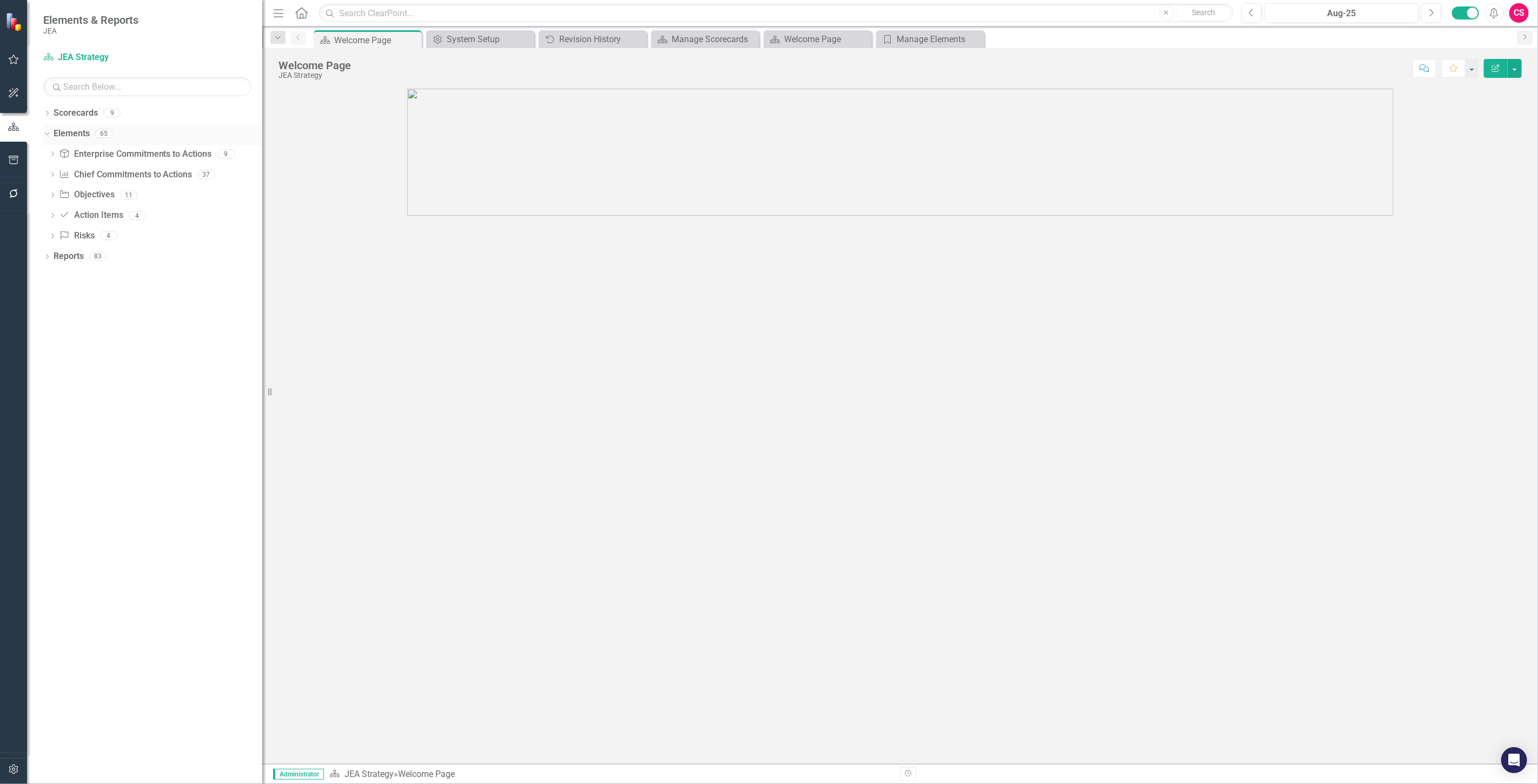
click at [73, 137] on link "Elements" at bounding box center [71, 134] width 36 height 13
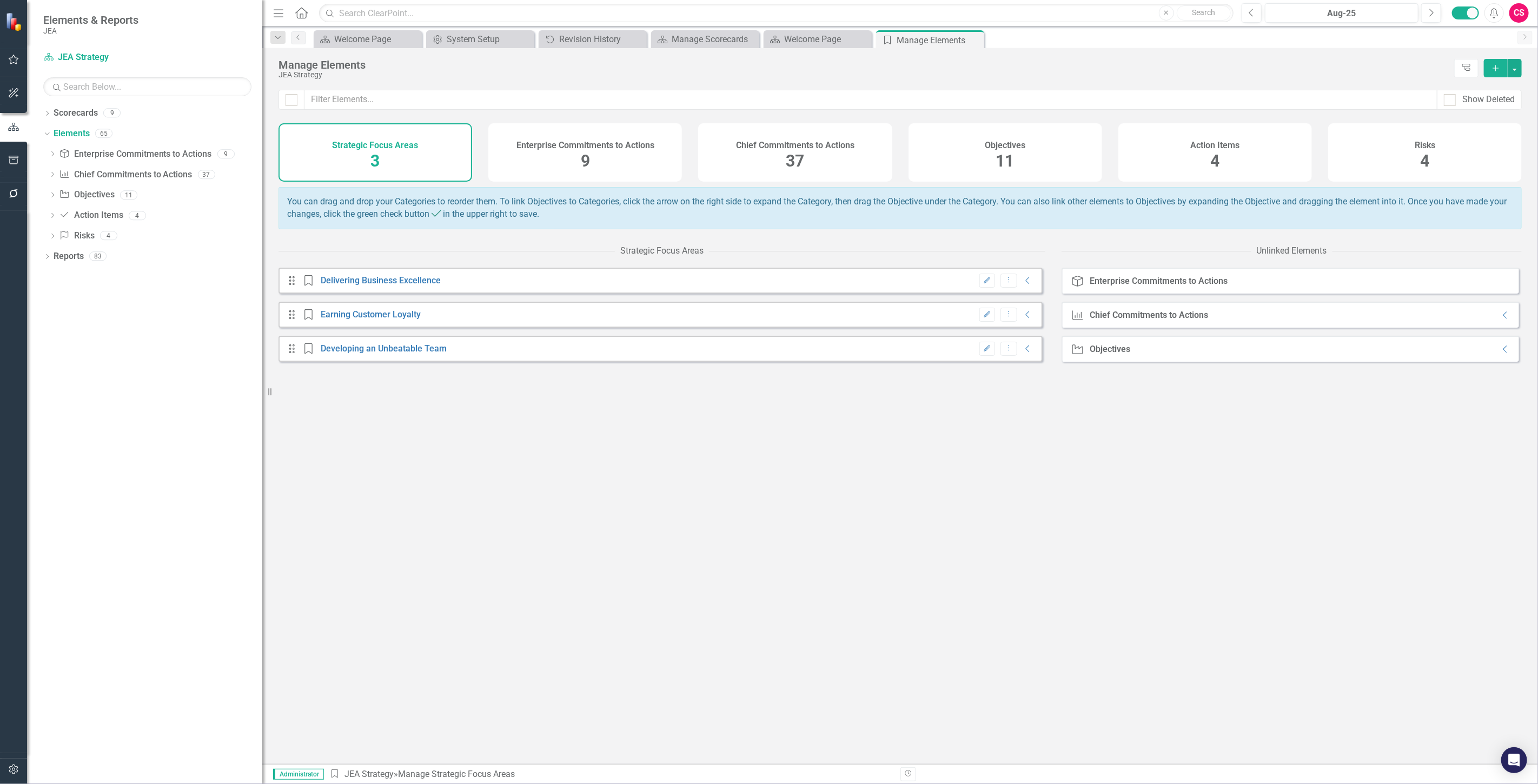
click at [1151, 152] on div "Action Items 4" at bounding box center [1215, 152] width 194 height 58
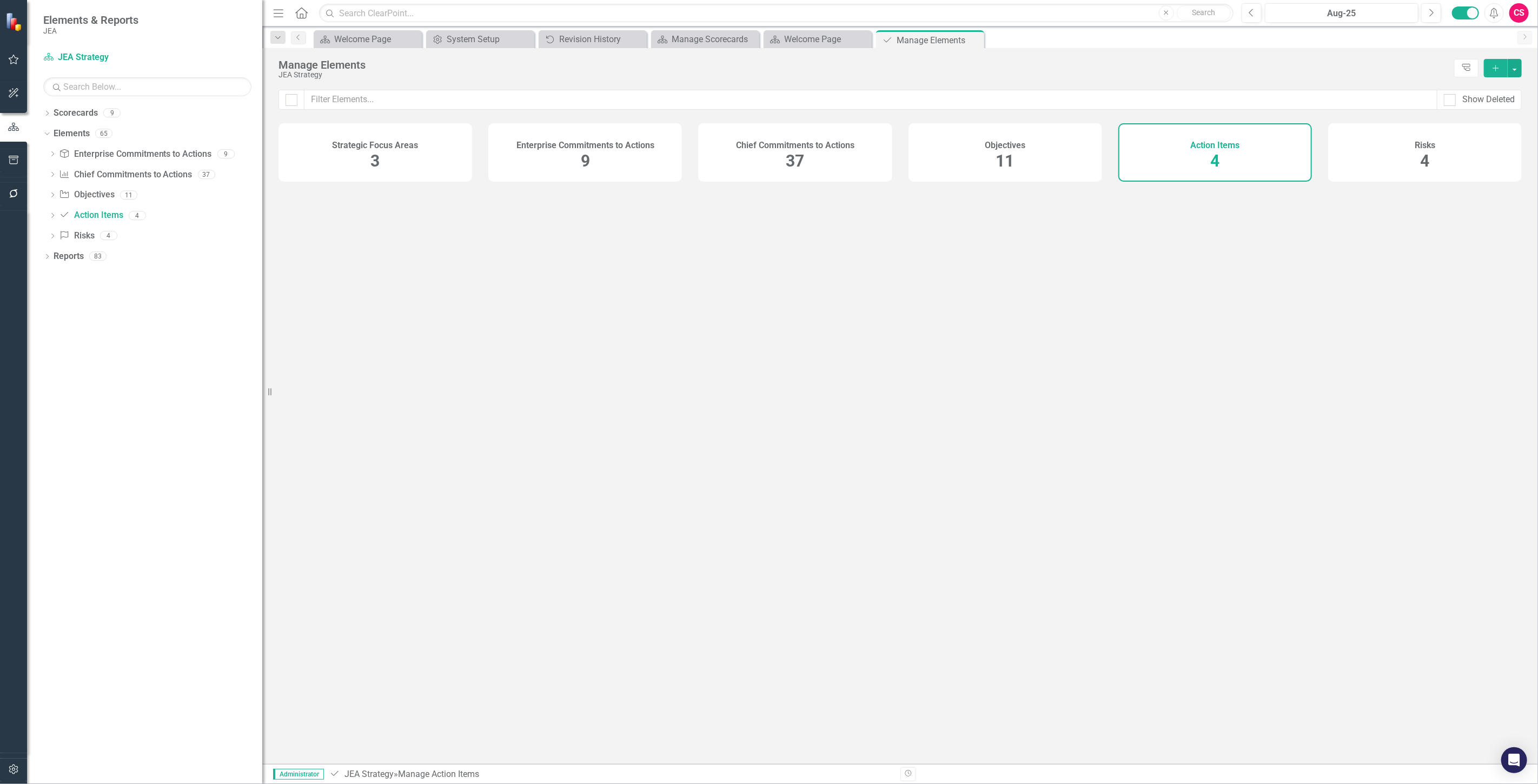
click at [780, 151] on div "Chief Commitments to Actions 37" at bounding box center [795, 152] width 194 height 58
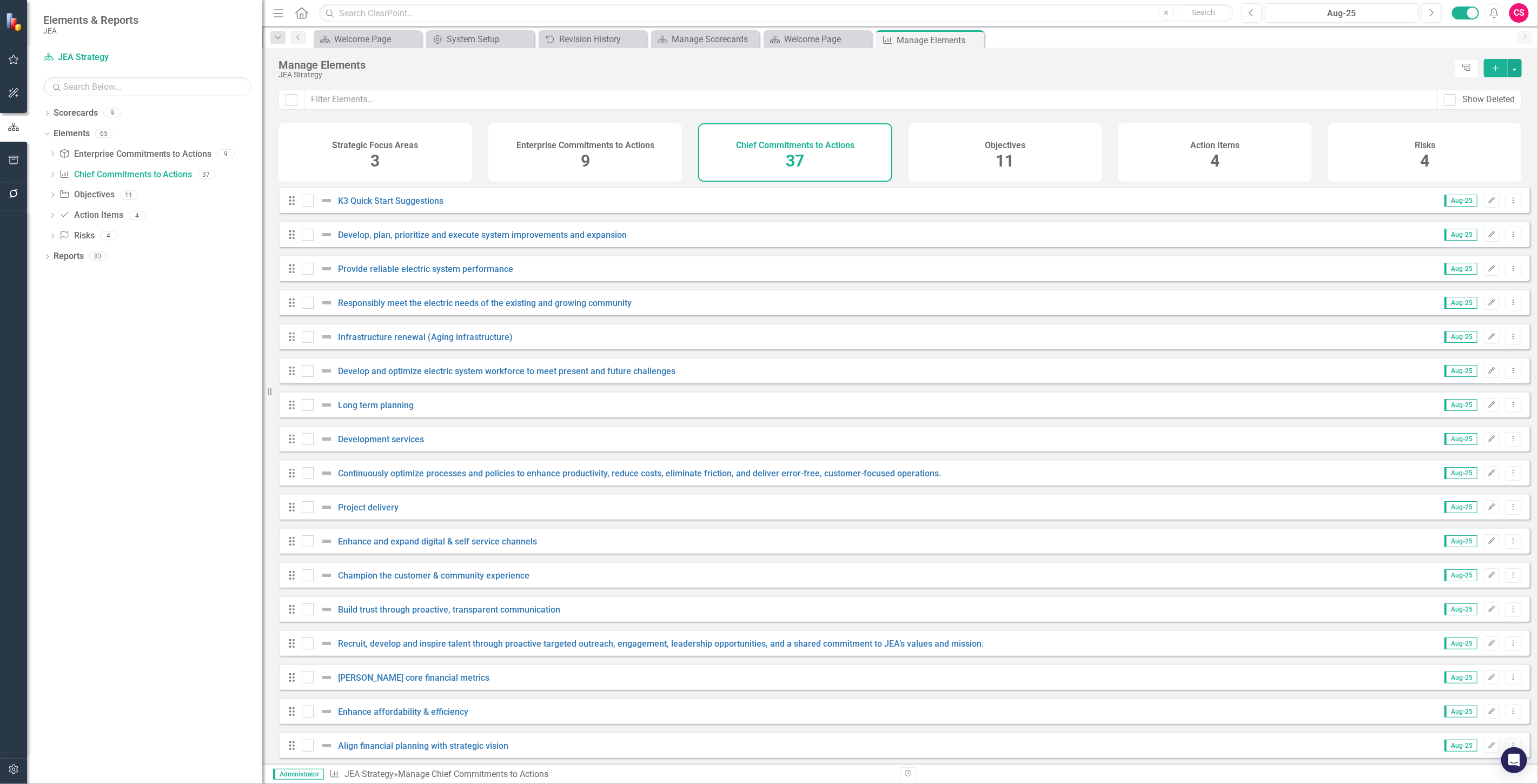
click at [17, 767] on icon "button" at bounding box center [14, 769] width 11 height 9
click at [87, 78] on link "Manage Users" at bounding box center [147, 76] width 208 height 13
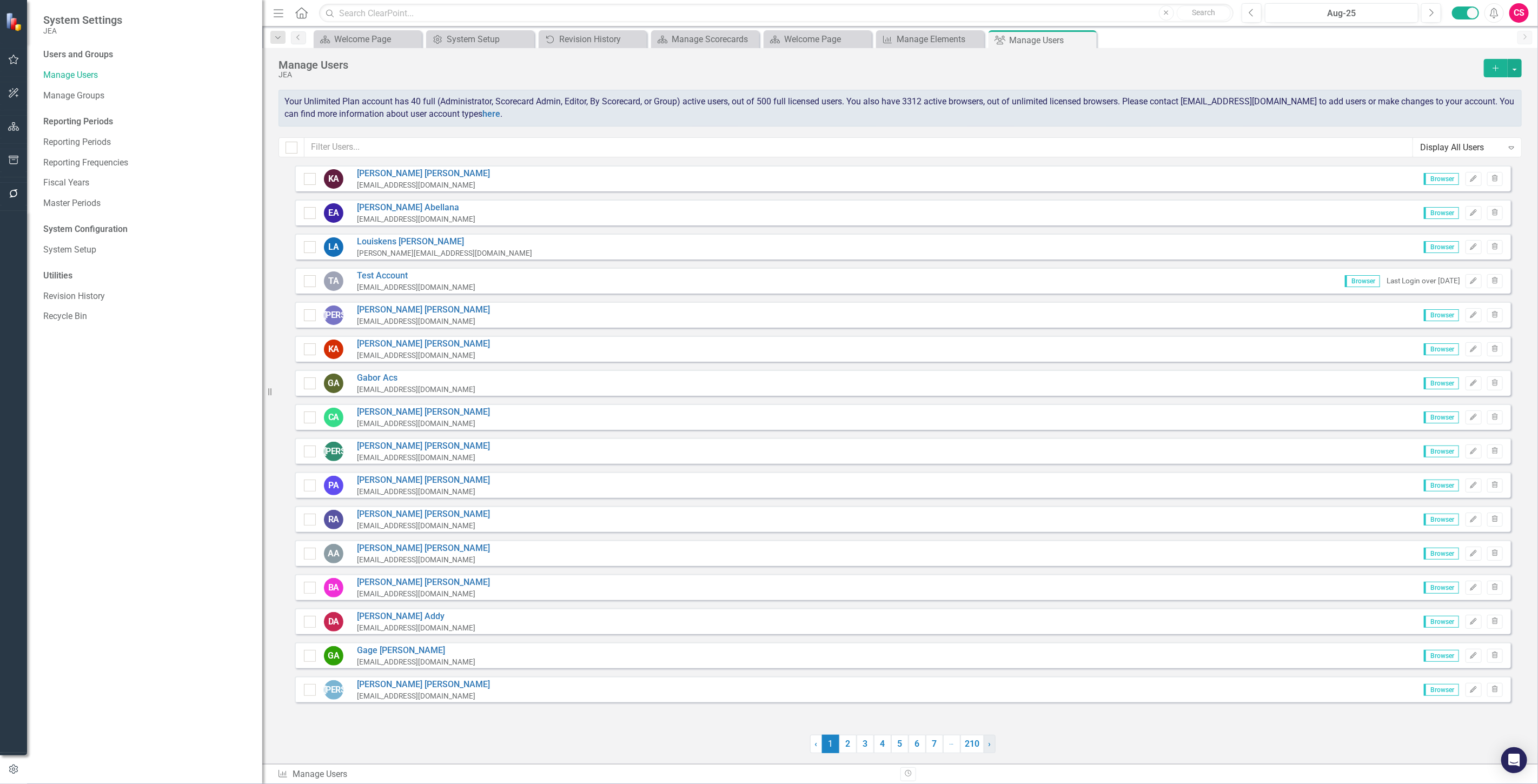
click at [987, 744] on link "› Next" at bounding box center [990, 743] width 12 height 18
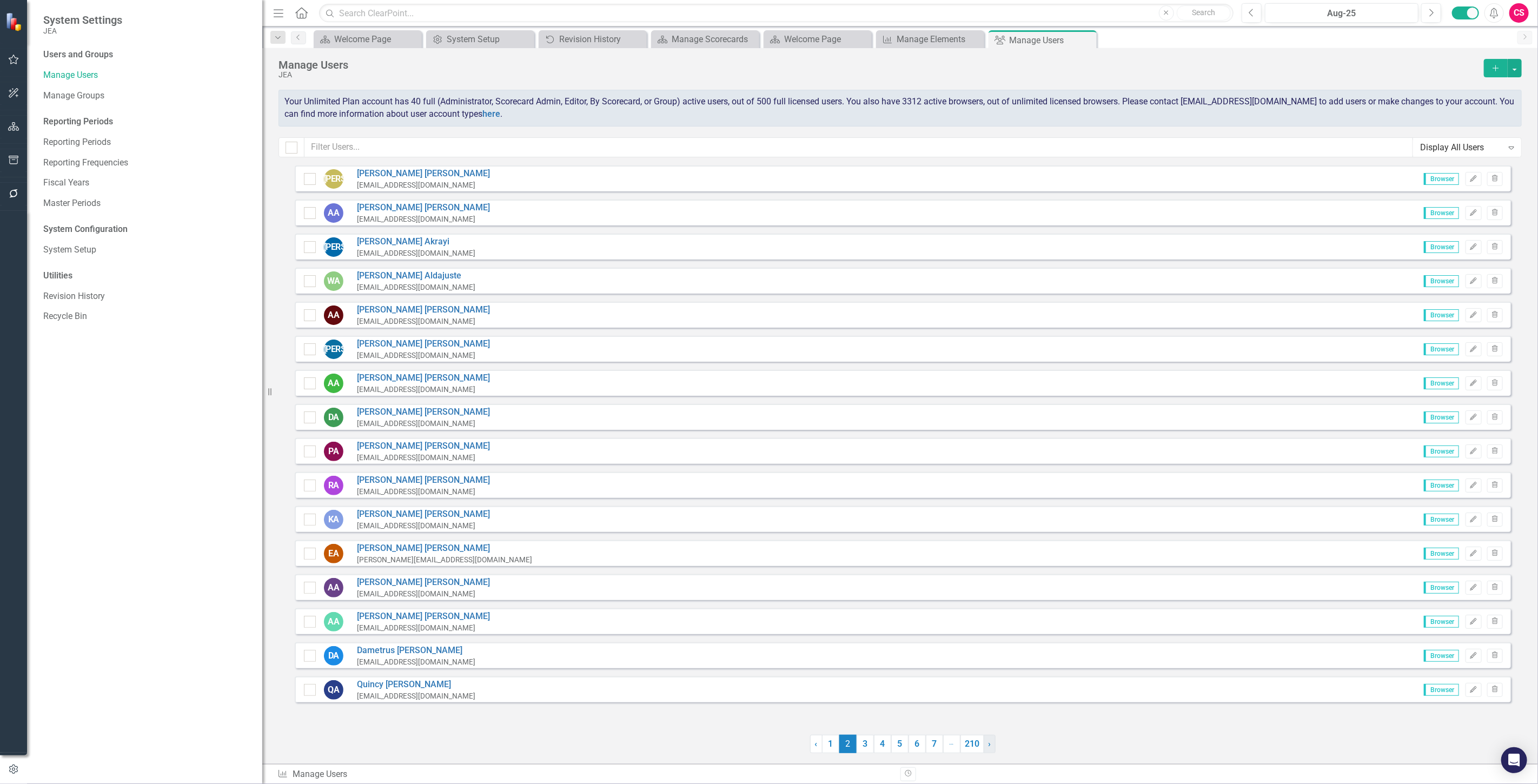
click at [987, 744] on link "› Next" at bounding box center [990, 743] width 12 height 18
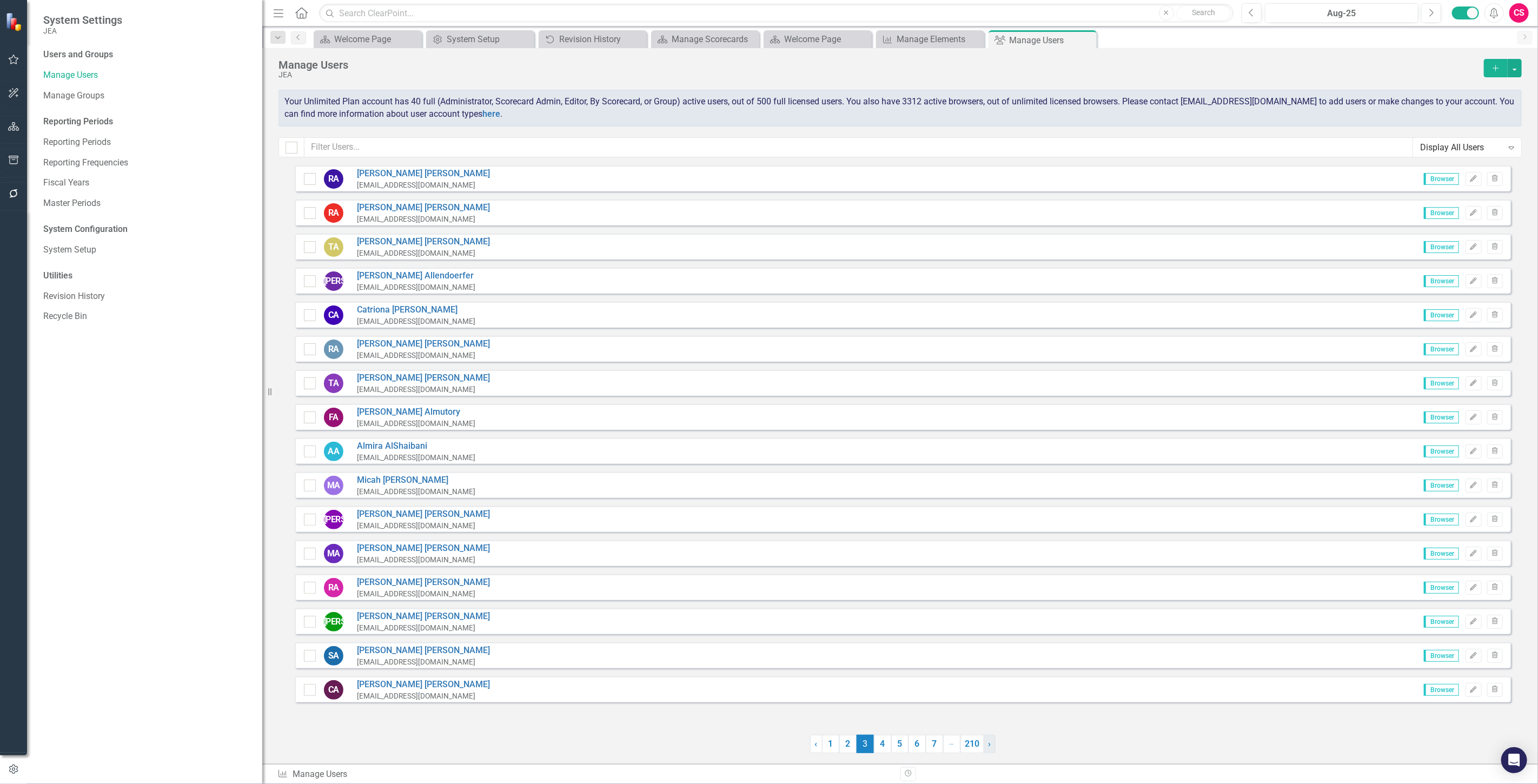
click at [987, 744] on link "› Next" at bounding box center [990, 743] width 12 height 18
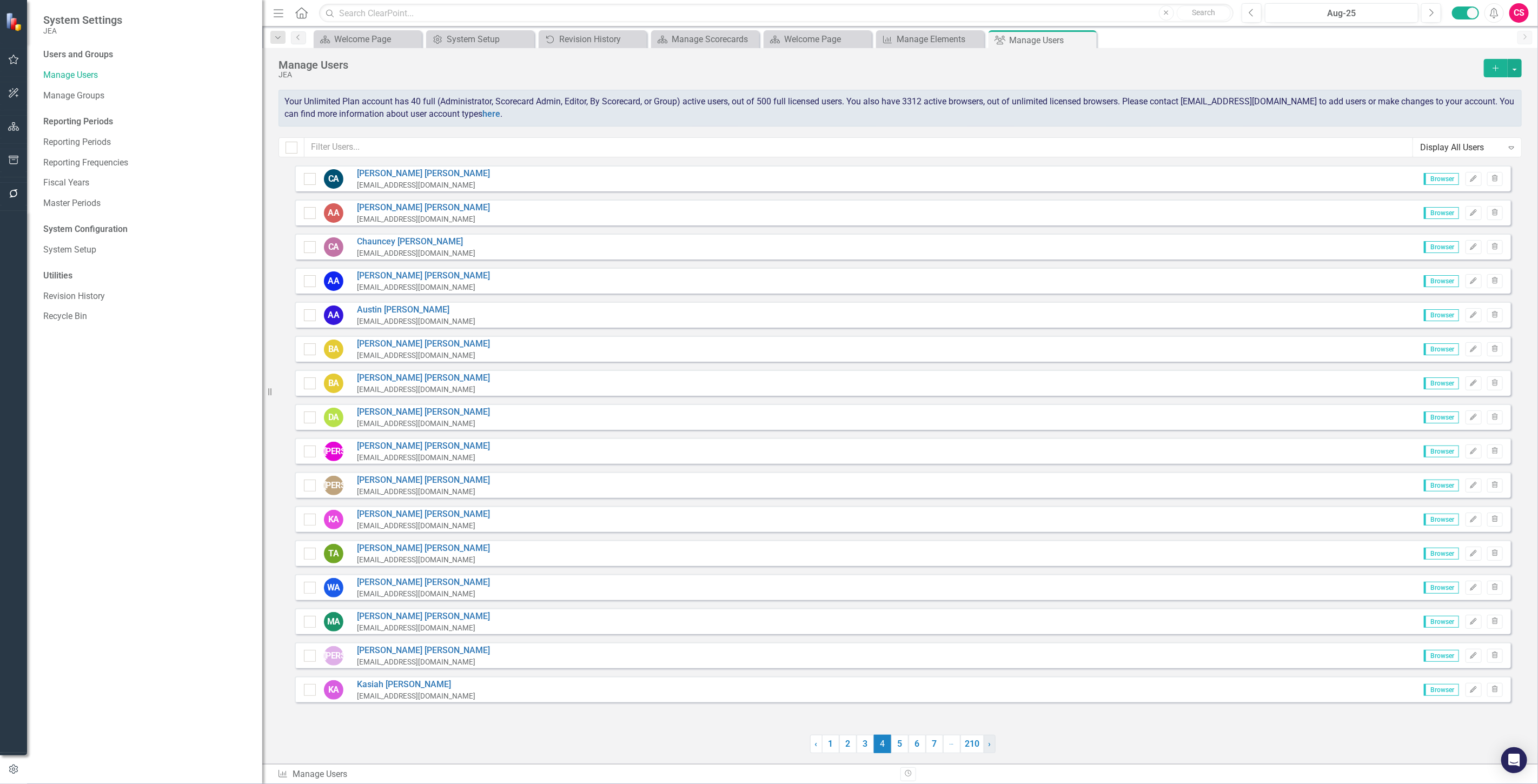
click at [987, 744] on link "› Next" at bounding box center [990, 743] width 12 height 18
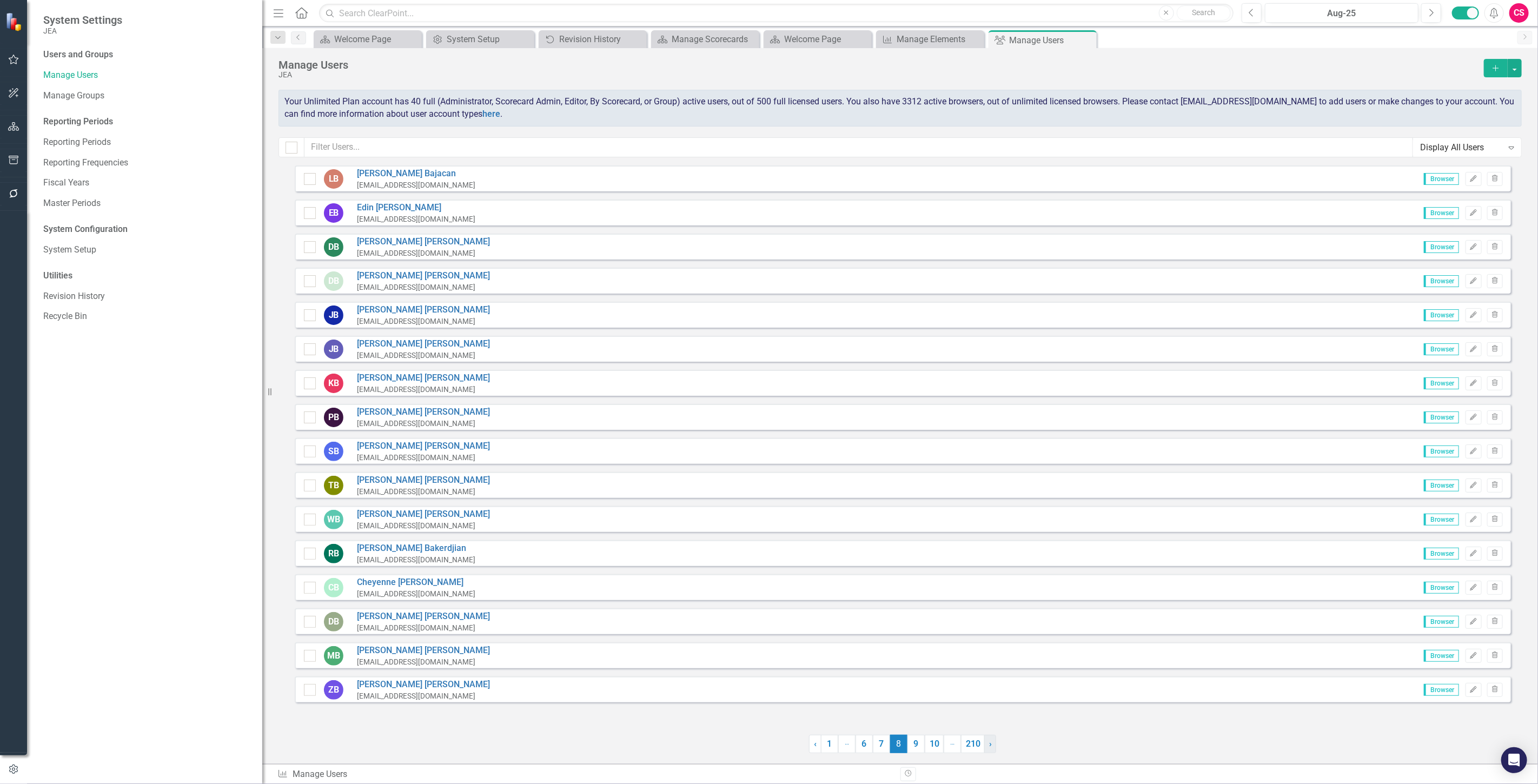
click at [987, 744] on link "› Next" at bounding box center [990, 743] width 12 height 18
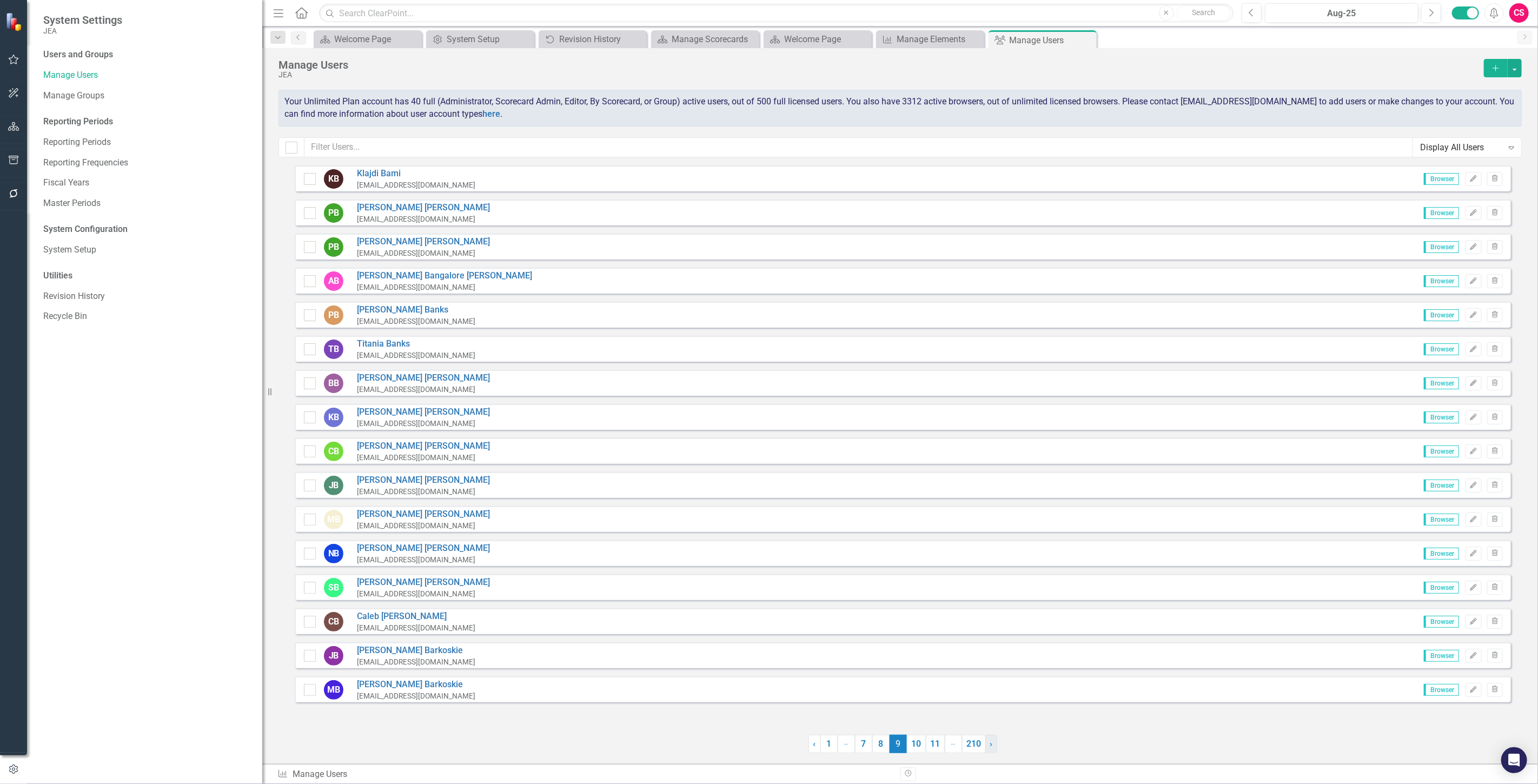
click at [987, 744] on link "› Next" at bounding box center [991, 743] width 12 height 18
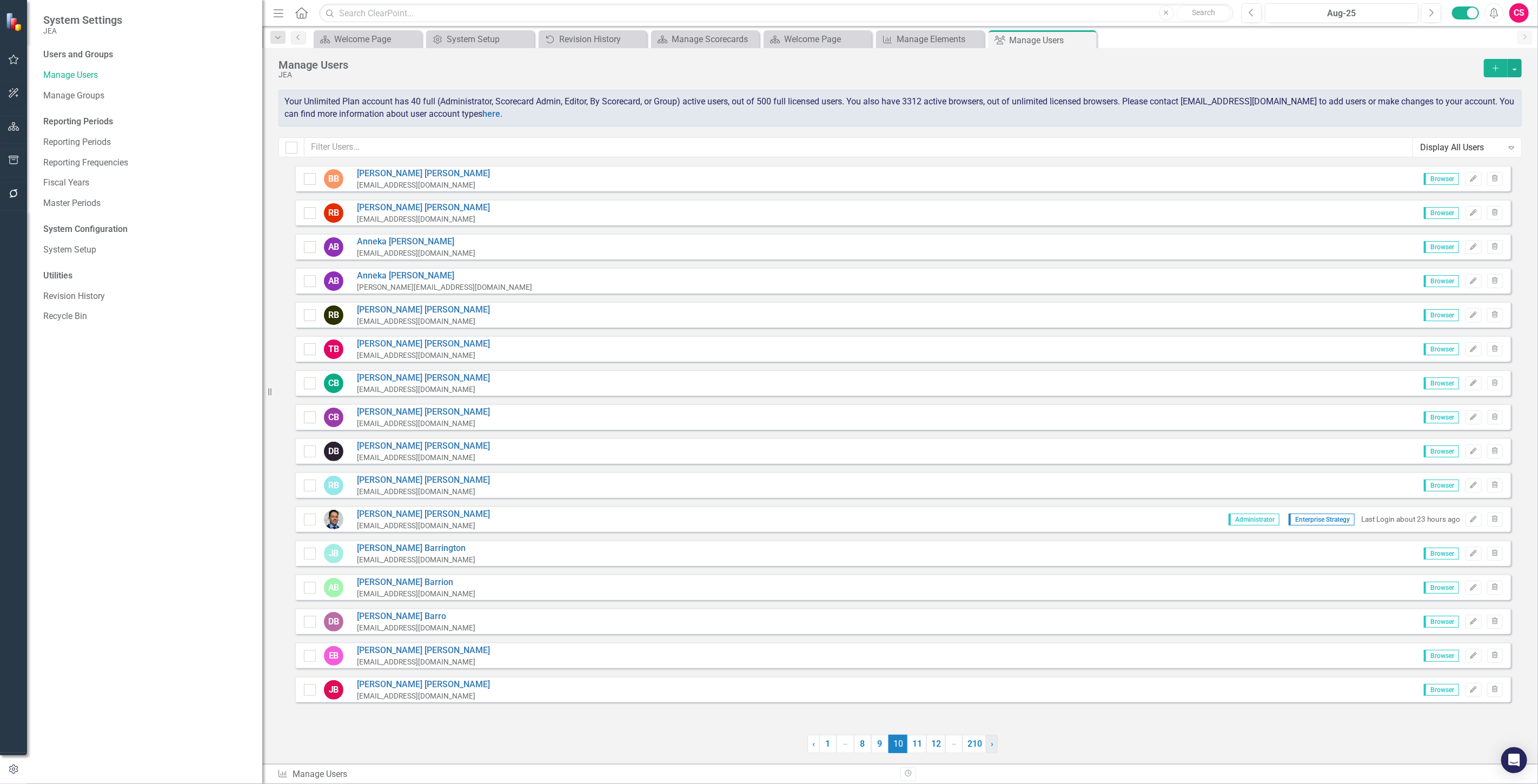
click at [987, 744] on link "› Next" at bounding box center [991, 743] width 12 height 18
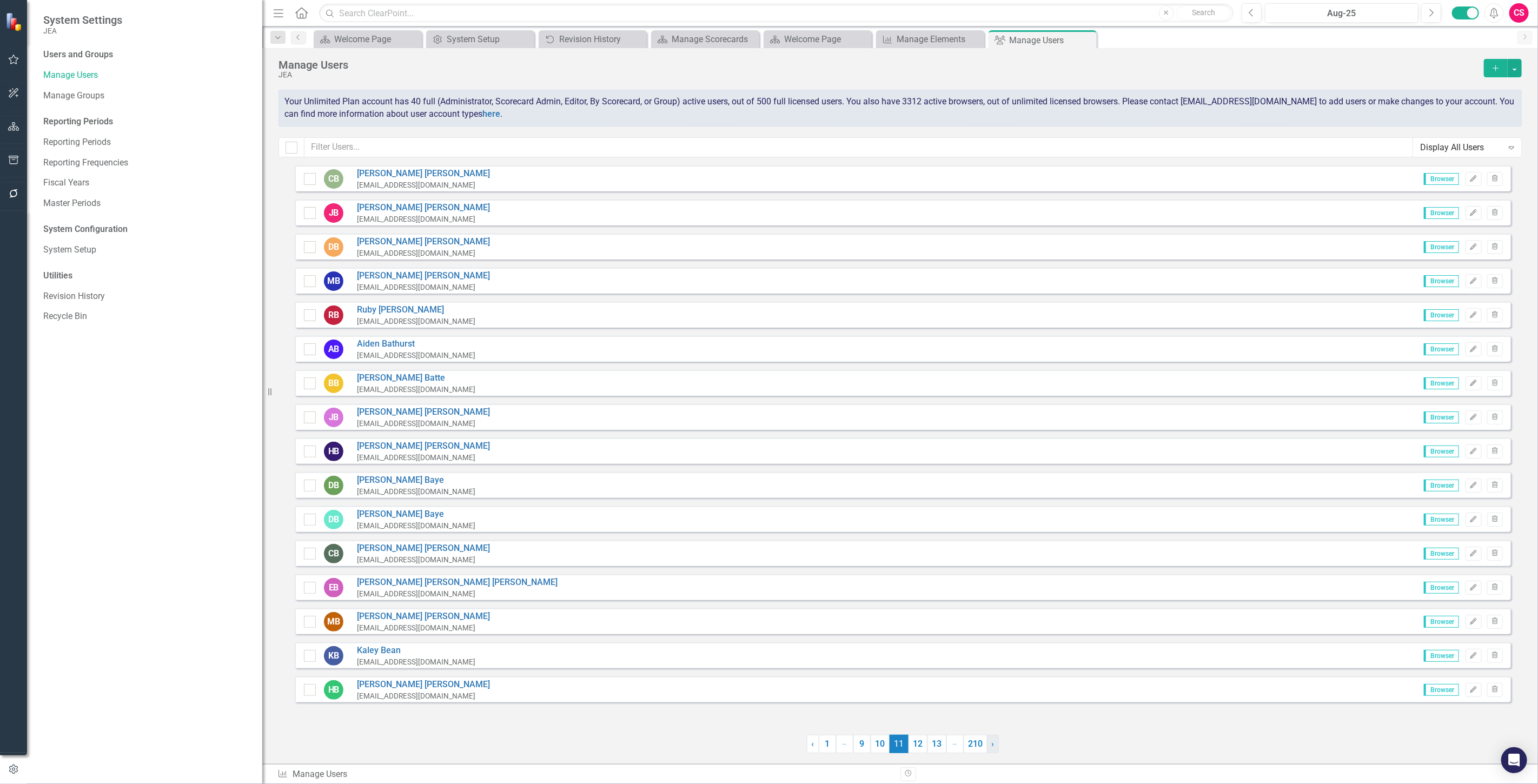
click at [987, 744] on link "› Next" at bounding box center [993, 743] width 12 height 18
click at [987, 744] on link "210" at bounding box center [976, 743] width 24 height 18
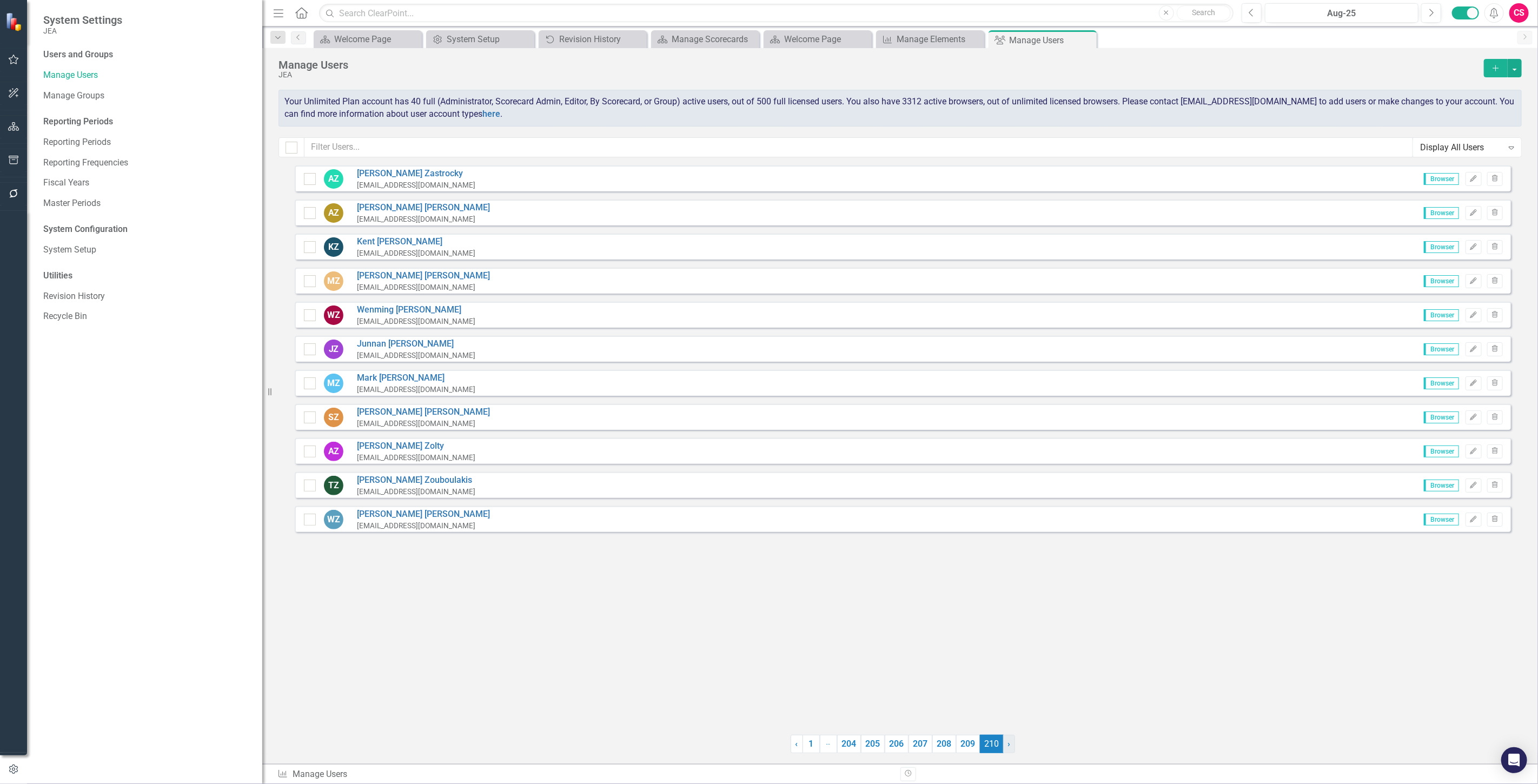
click at [987, 744] on span "210 (current)" at bounding box center [992, 743] width 24 height 18
click at [809, 743] on link "1" at bounding box center [811, 743] width 18 height 18
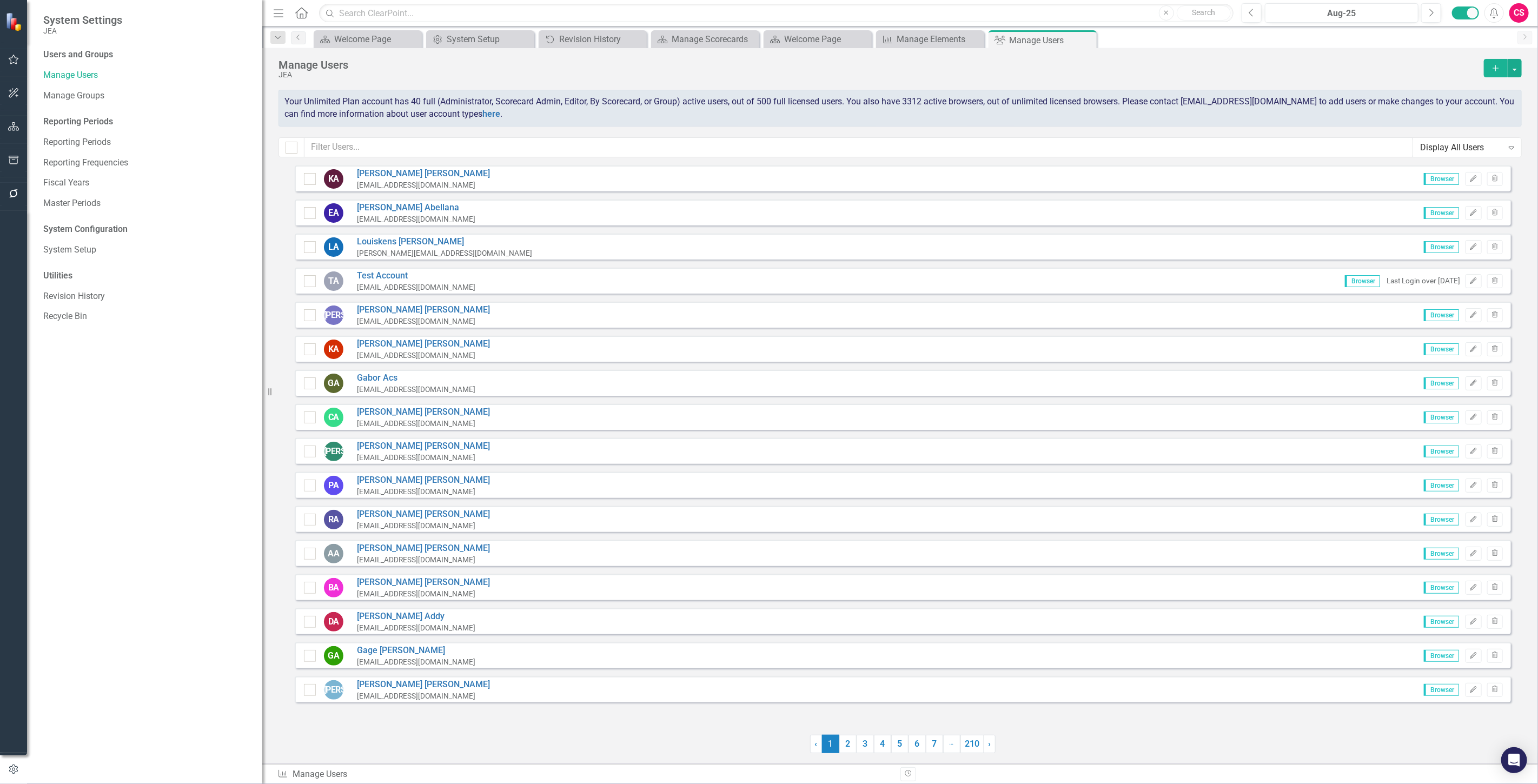
click at [1446, 151] on div "Display All Users" at bounding box center [1461, 147] width 83 height 13
click at [1420, 186] on div "Administrators" at bounding box center [1468, 185] width 108 height 18
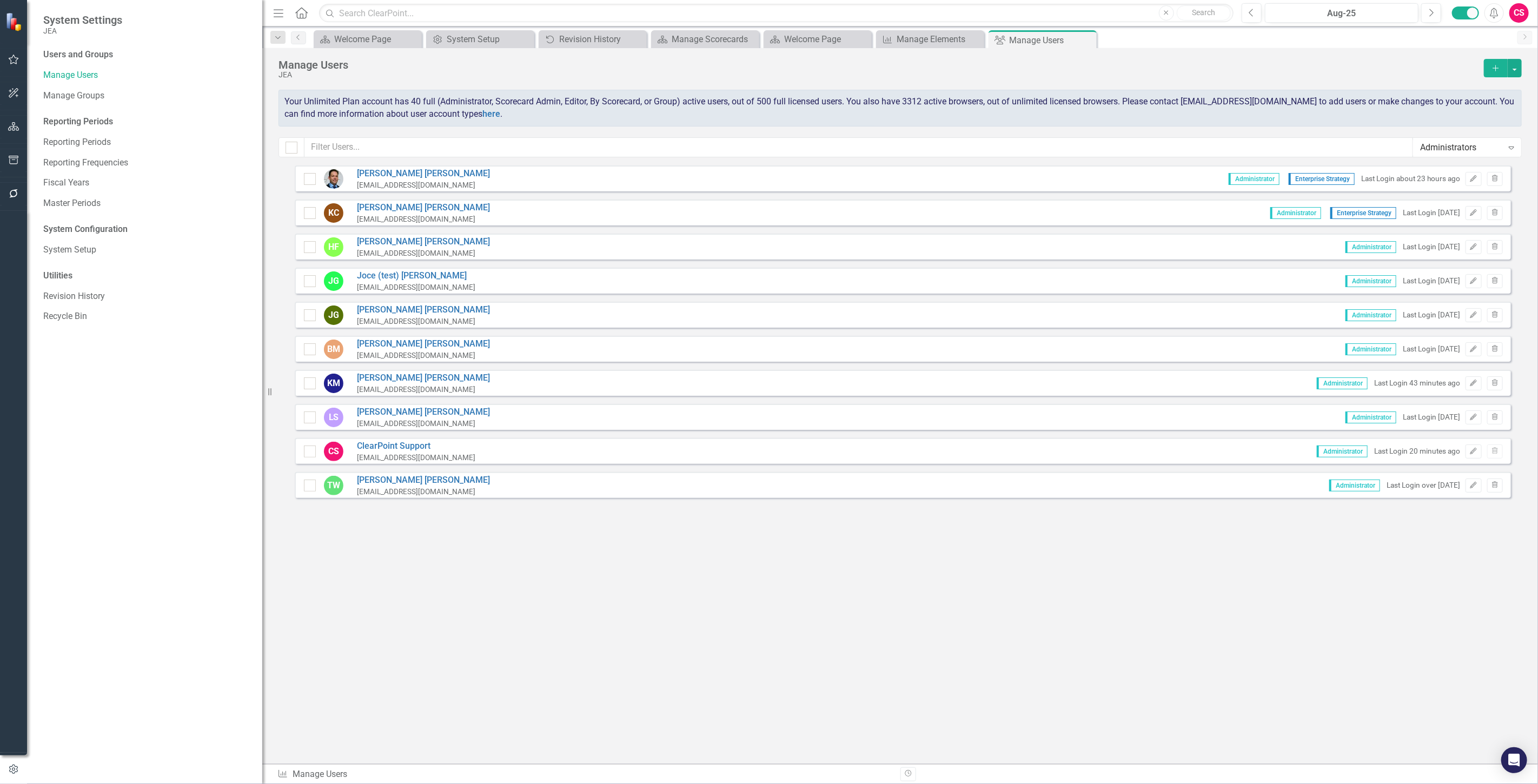
click at [1457, 147] on div "Administrators" at bounding box center [1461, 147] width 83 height 13
click at [1427, 205] on div "Scorecard Admins" at bounding box center [1469, 202] width 91 height 13
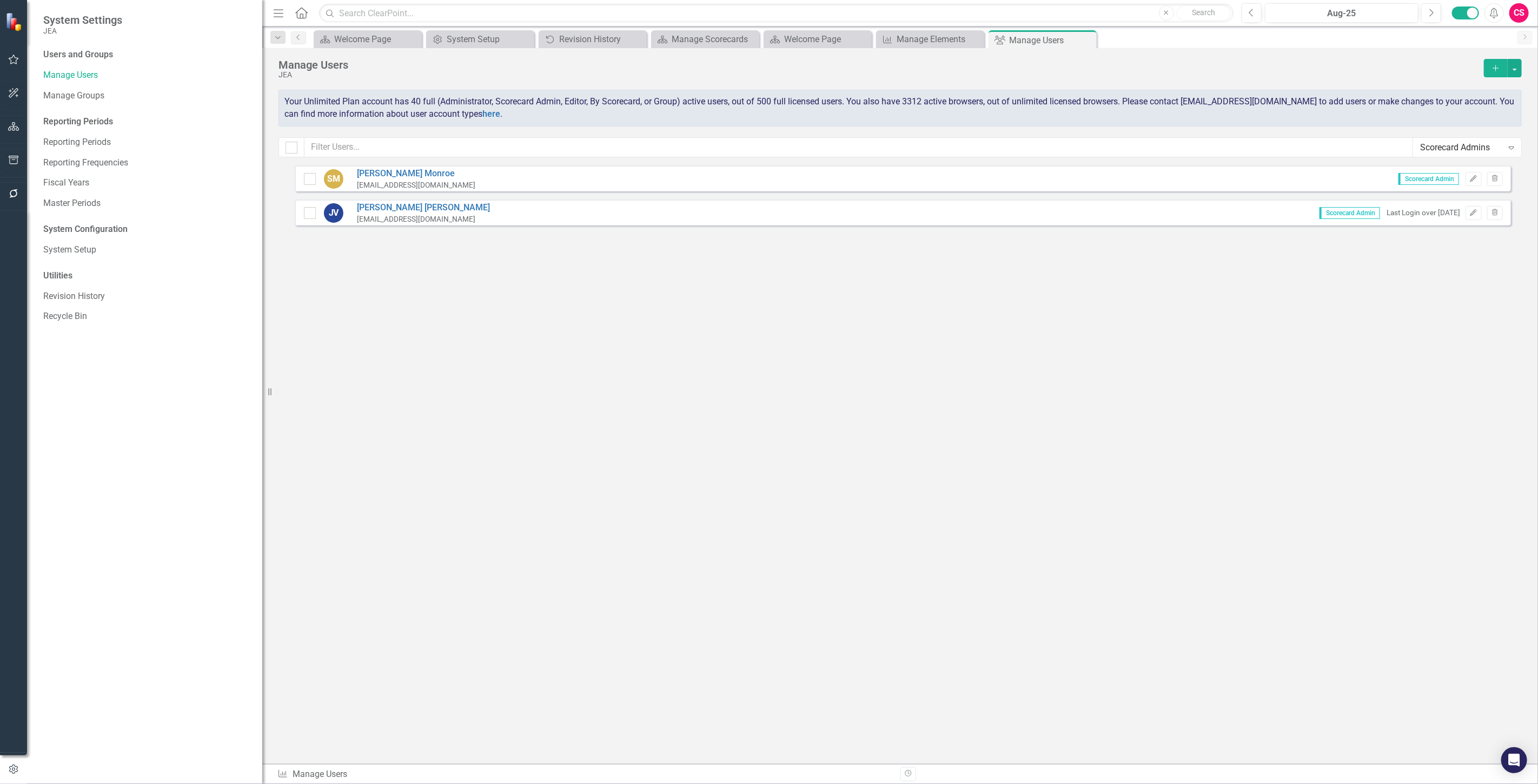
click at [1432, 145] on div "Scorecard Admins" at bounding box center [1461, 147] width 83 height 13
click at [1440, 220] on div "By Scorecard Users" at bounding box center [1469, 221] width 91 height 13
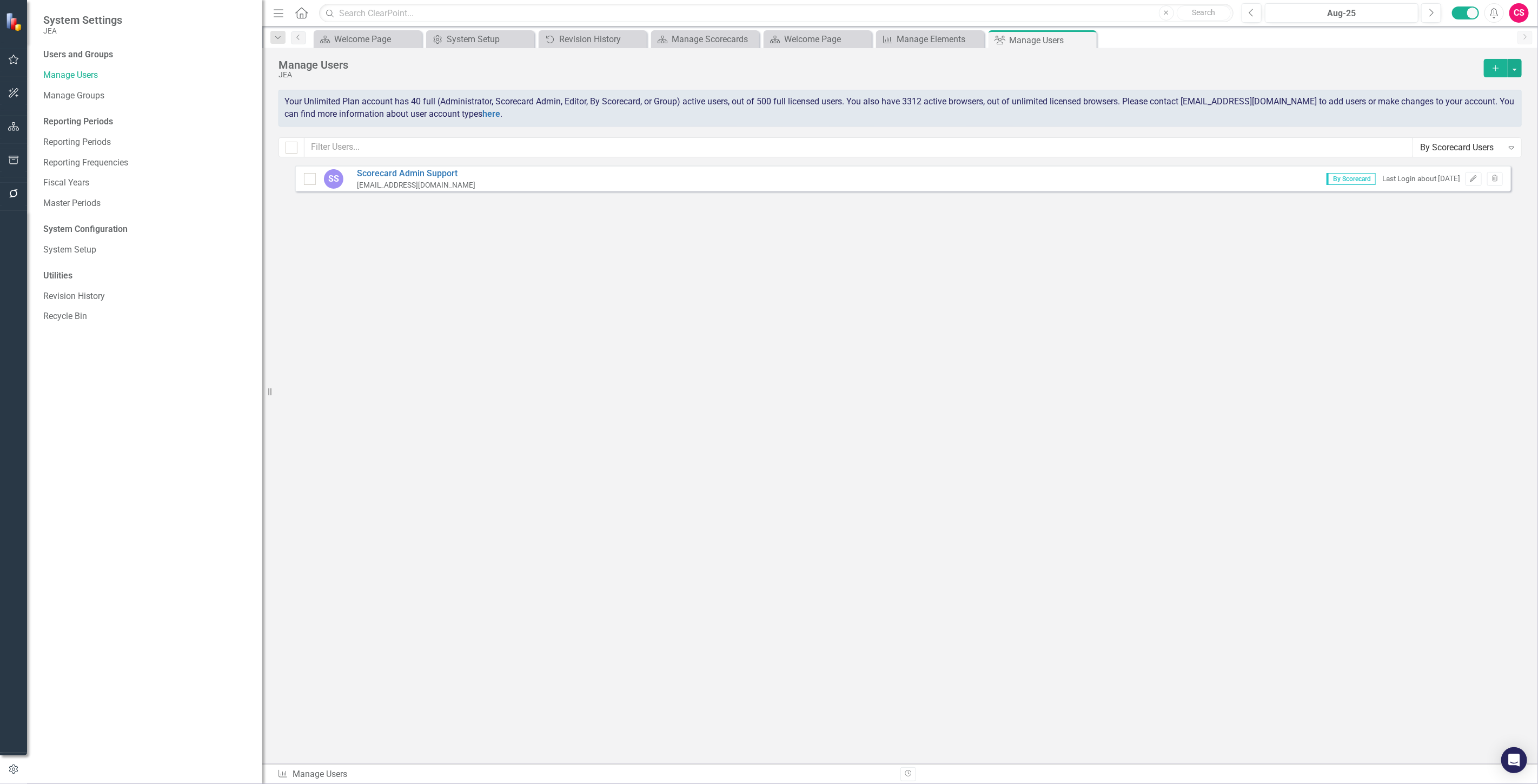
click at [1445, 155] on div "By Scorecard Users Expand" at bounding box center [1468, 147] width 108 height 18
click at [1441, 246] on div "Editors" at bounding box center [1468, 238] width 108 height 18
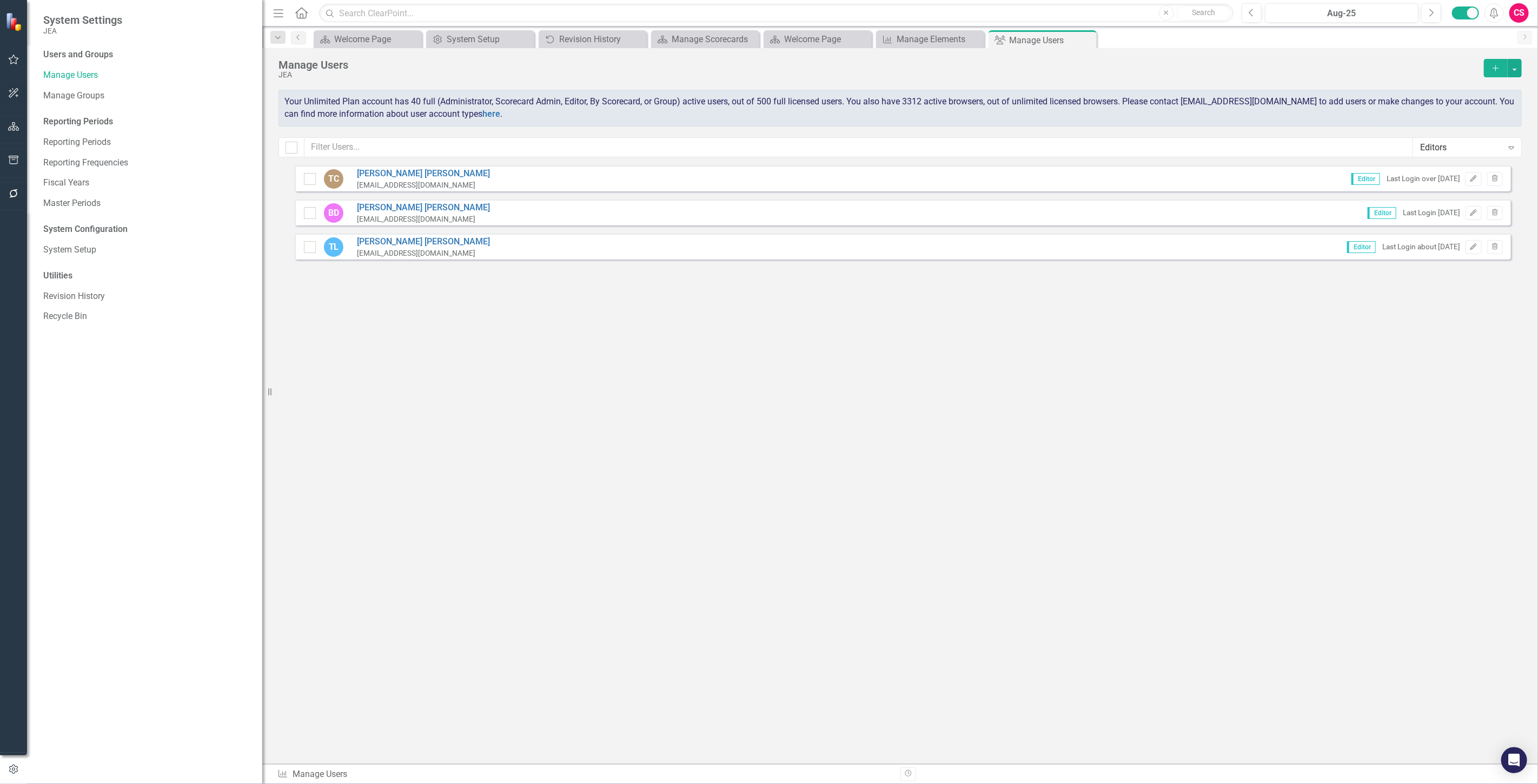
click at [1438, 139] on div "Editors Expand" at bounding box center [1468, 147] width 108 height 18
click at [1451, 249] on div "Updaters" at bounding box center [1468, 256] width 108 height 18
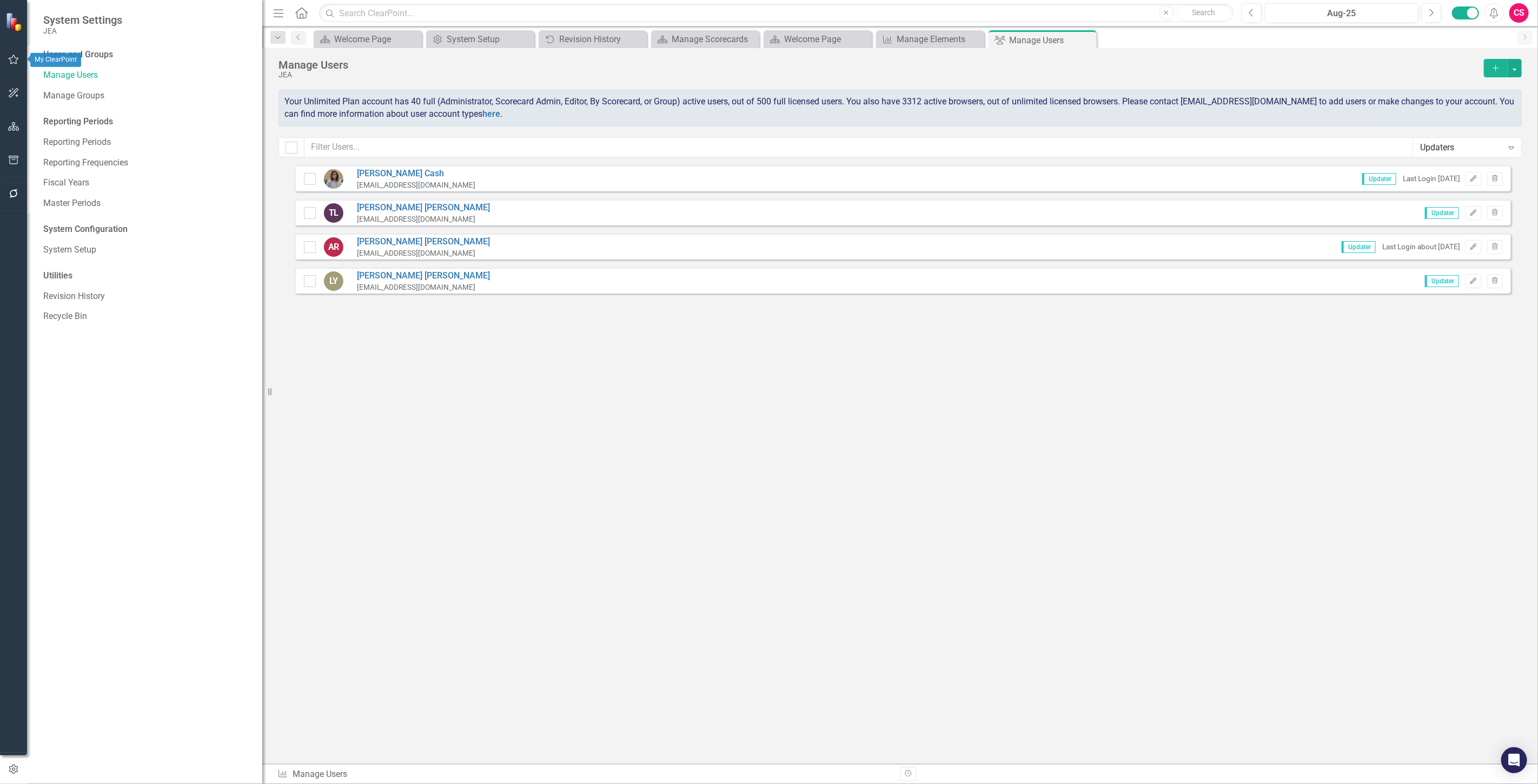
click at [11, 61] on icon "button" at bounding box center [14, 60] width 10 height 10
click at [18, 127] on icon "button" at bounding box center [14, 126] width 11 height 9
click at [17, 61] on icon "button" at bounding box center [14, 59] width 11 height 9
click at [10, 181] on div at bounding box center [14, 180] width 27 height 6
click at [9, 181] on div at bounding box center [14, 180] width 27 height 6
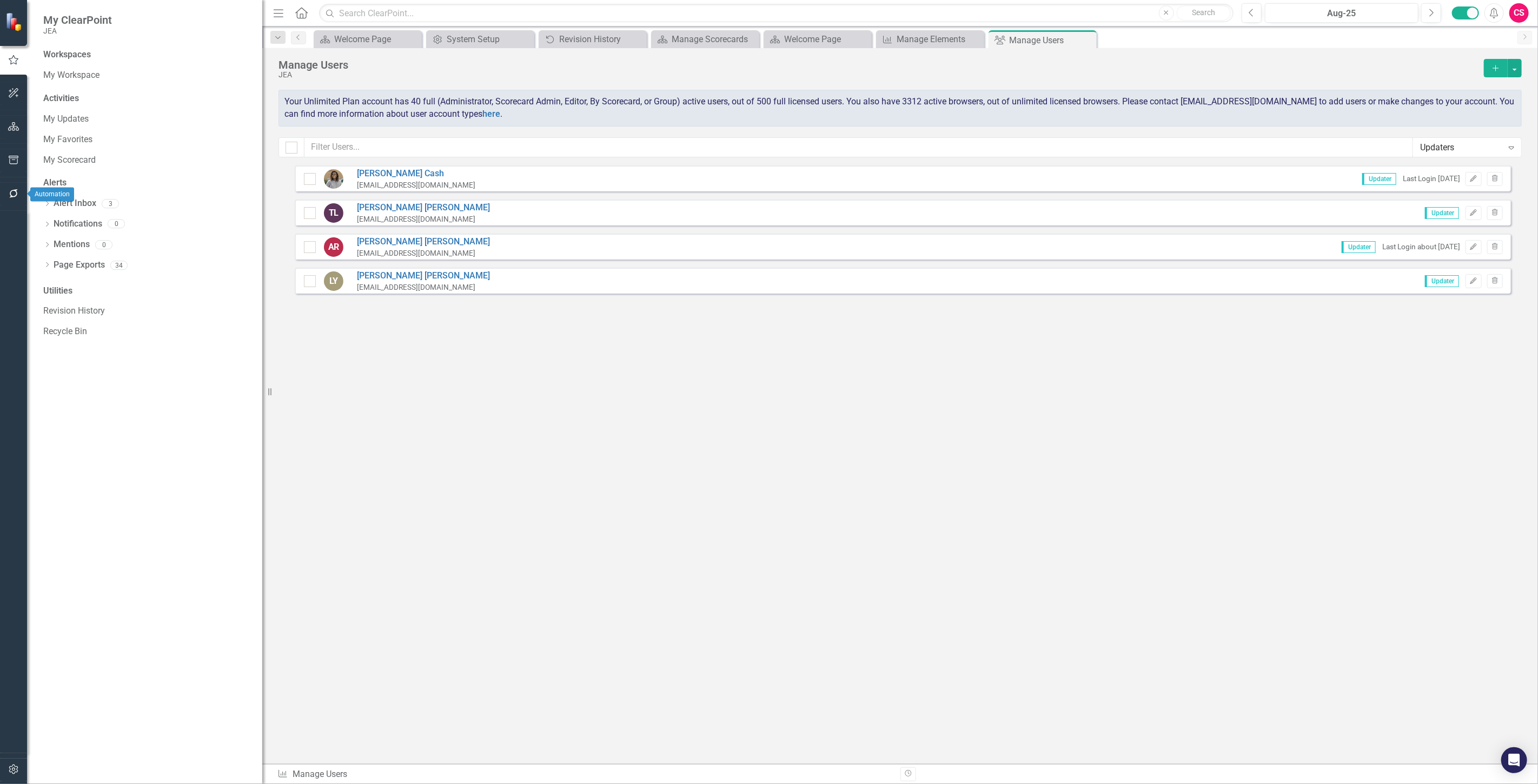
click at [10, 190] on icon "button" at bounding box center [14, 194] width 11 height 9
click at [88, 73] on link "Reporting Workflows" at bounding box center [147, 78] width 208 height 13
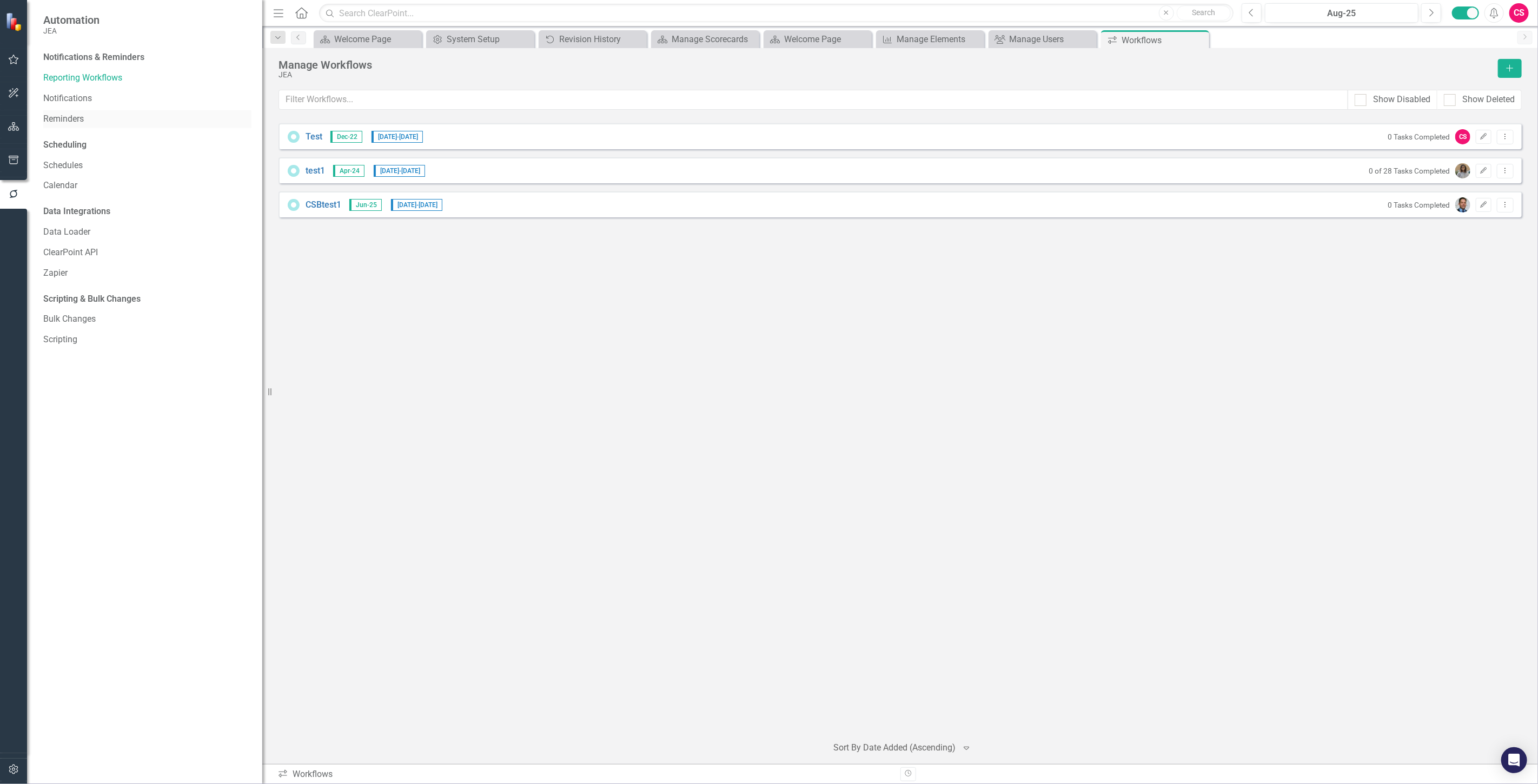
click at [128, 113] on link "Reminders" at bounding box center [147, 120] width 208 height 13
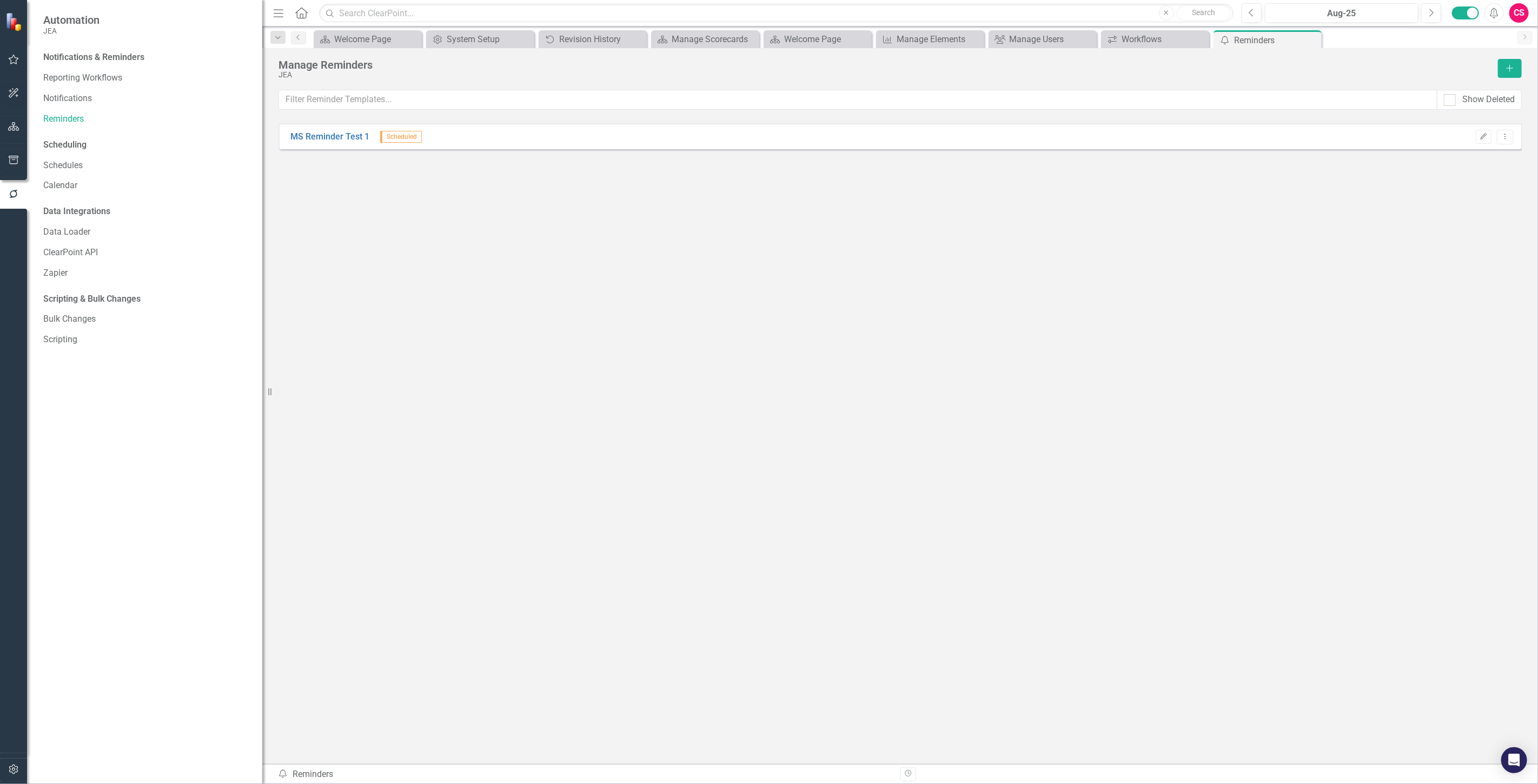
click at [1441, 100] on div "Show Deleted" at bounding box center [1480, 100] width 85 height 20
click at [1451, 99] on input "Show Deleted" at bounding box center [1447, 97] width 7 height 7
checkbox input "false"
click at [85, 96] on link "Notifications" at bounding box center [147, 99] width 208 height 13
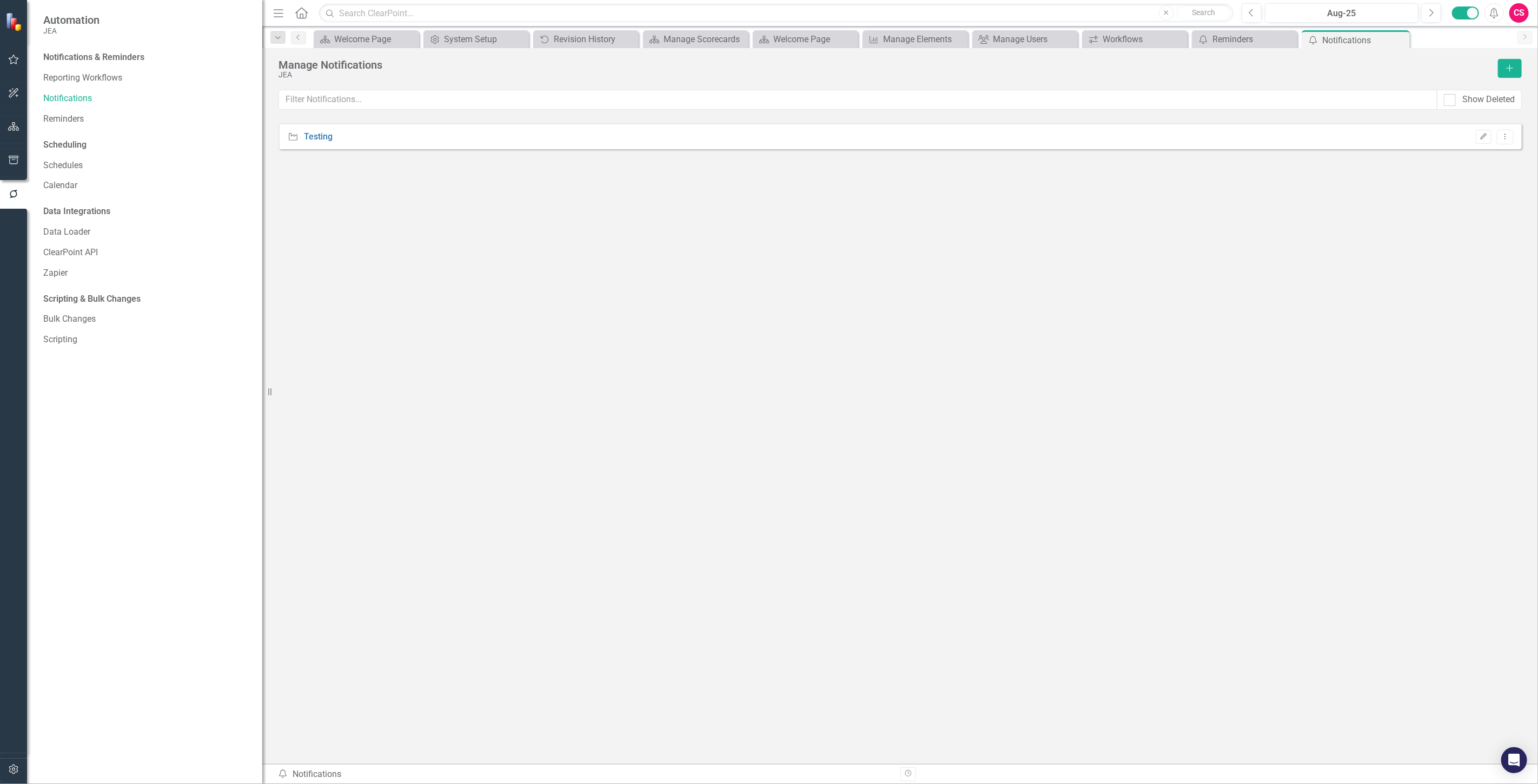
click at [1490, 144] on div "Objective Testing Edit Dropdown Menu" at bounding box center [900, 136] width 1244 height 26
click at [1486, 140] on button "Edit" at bounding box center [1484, 137] width 16 height 14
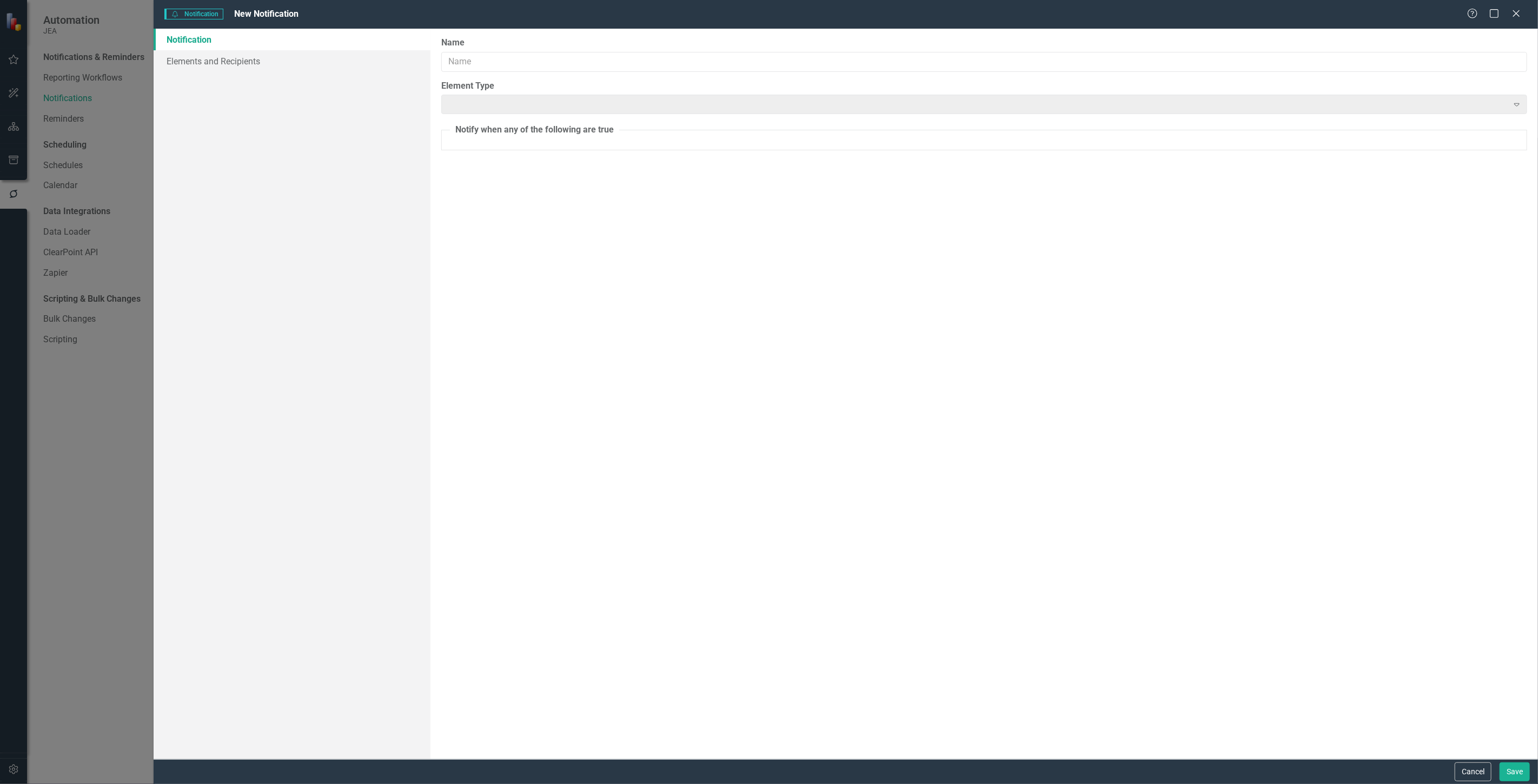
type input "Testing"
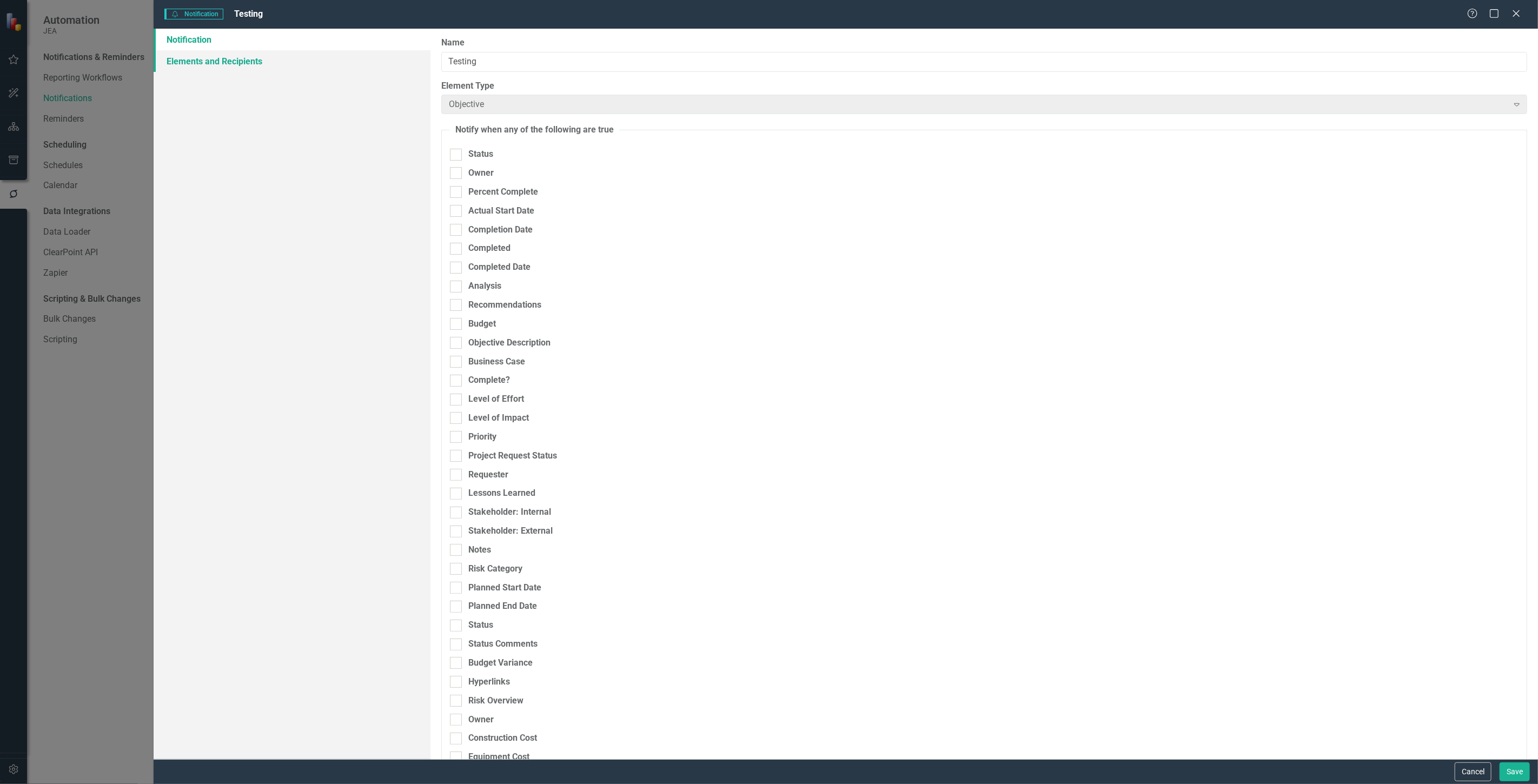
click at [221, 60] on link "Elements and Recipients" at bounding box center [292, 61] width 277 height 22
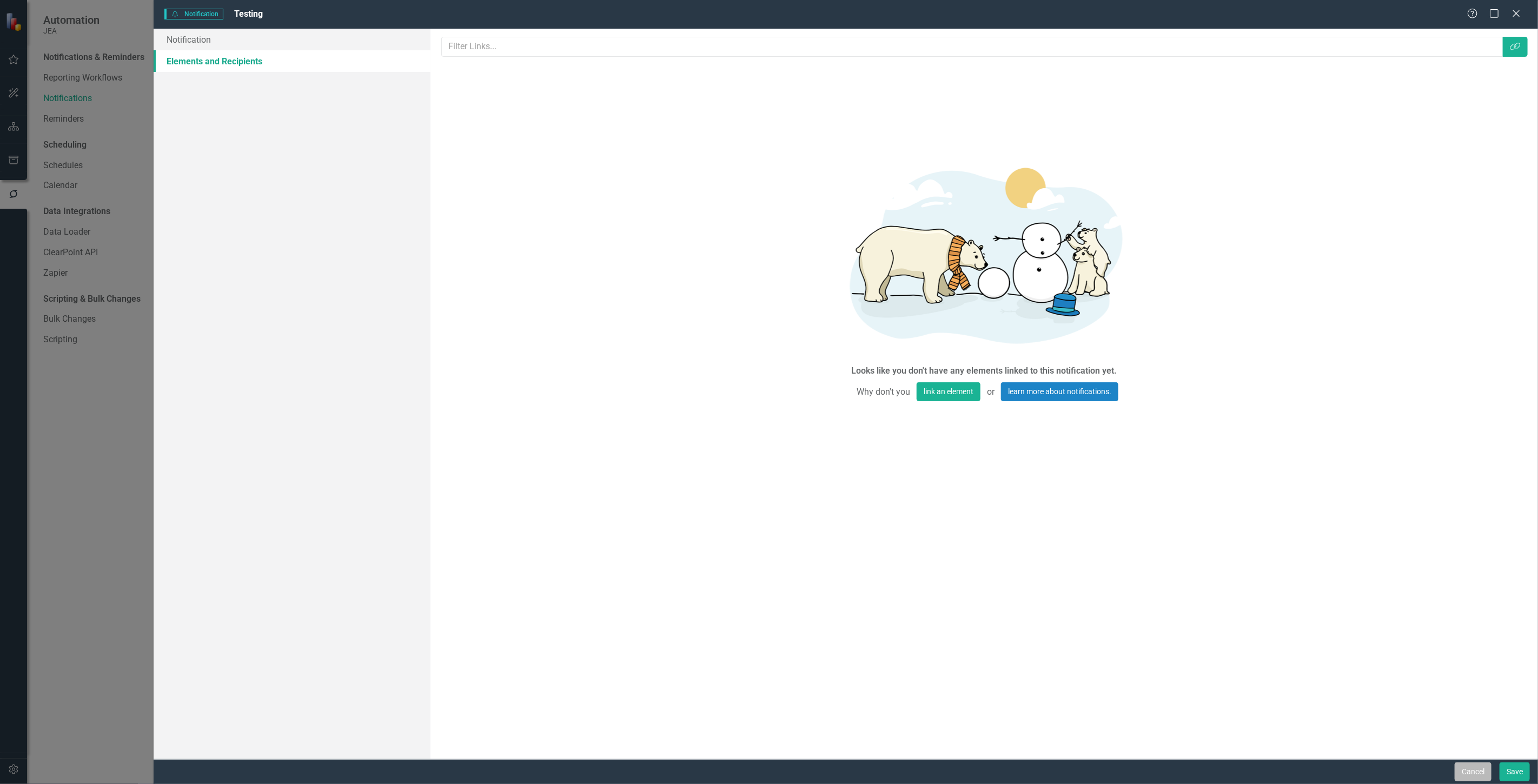
click at [1466, 770] on button "Cancel" at bounding box center [1473, 772] width 37 height 19
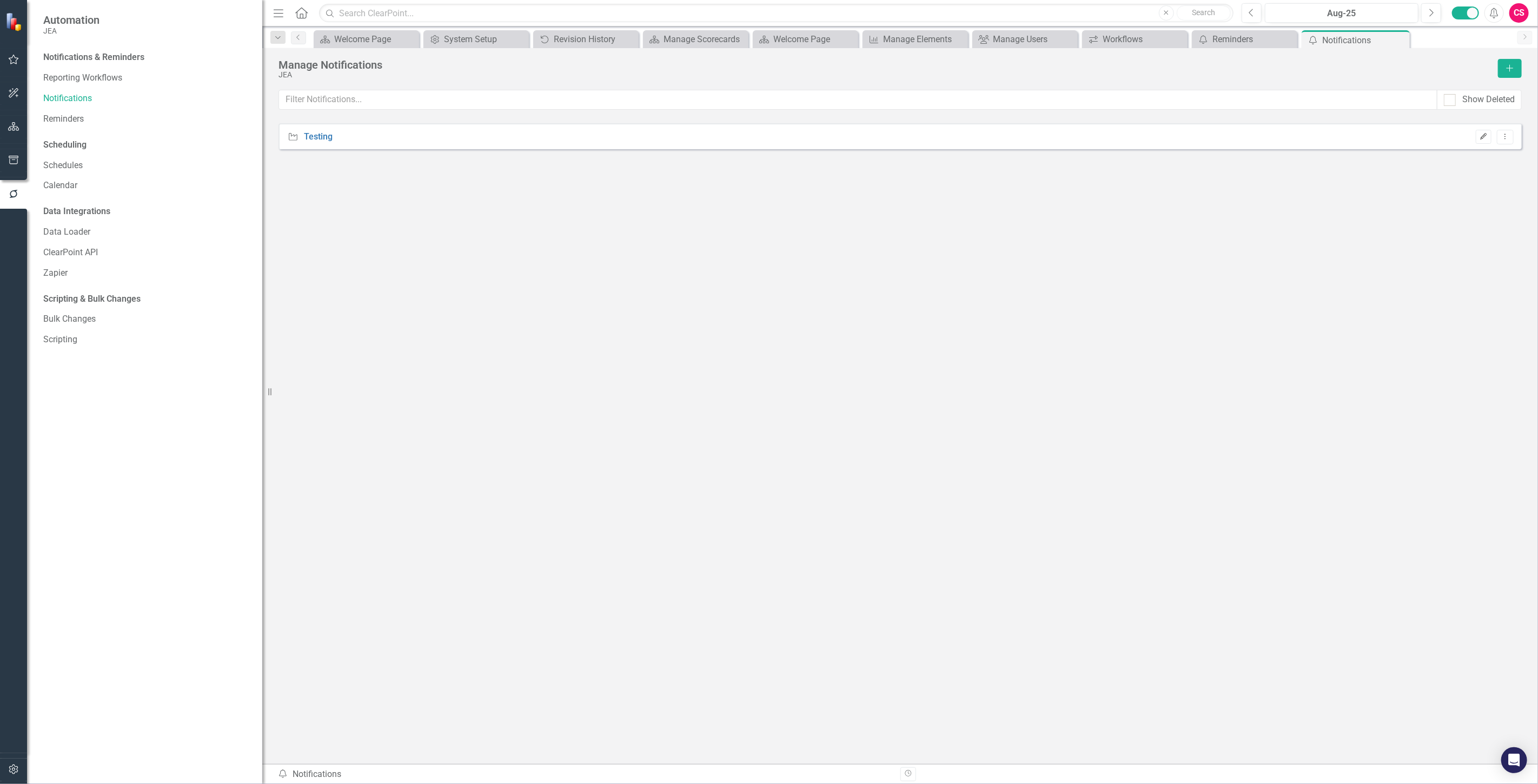
click at [1485, 130] on button "Edit" at bounding box center [1484, 137] width 16 height 14
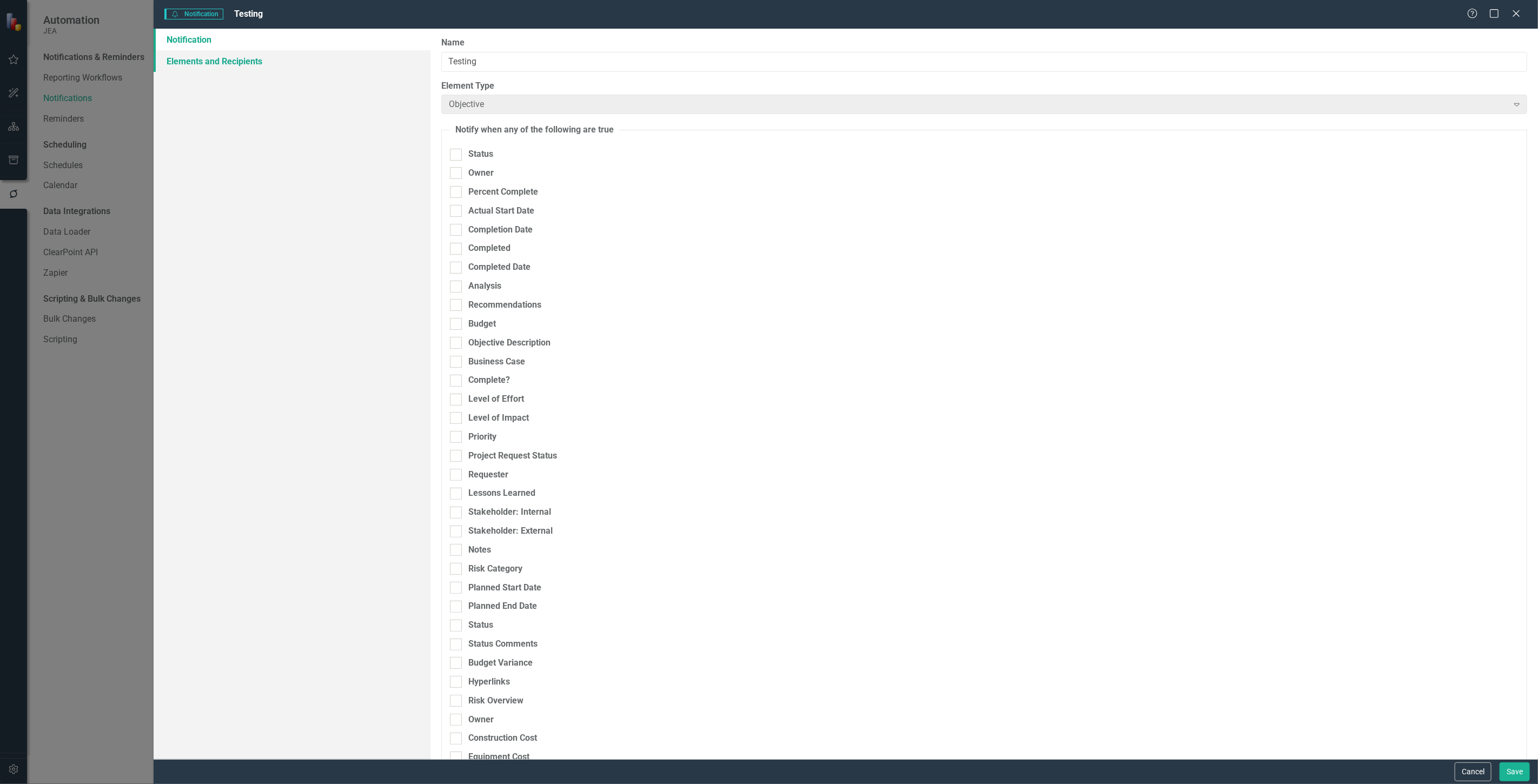
click at [298, 64] on link "Elements and Recipients" at bounding box center [292, 61] width 277 height 22
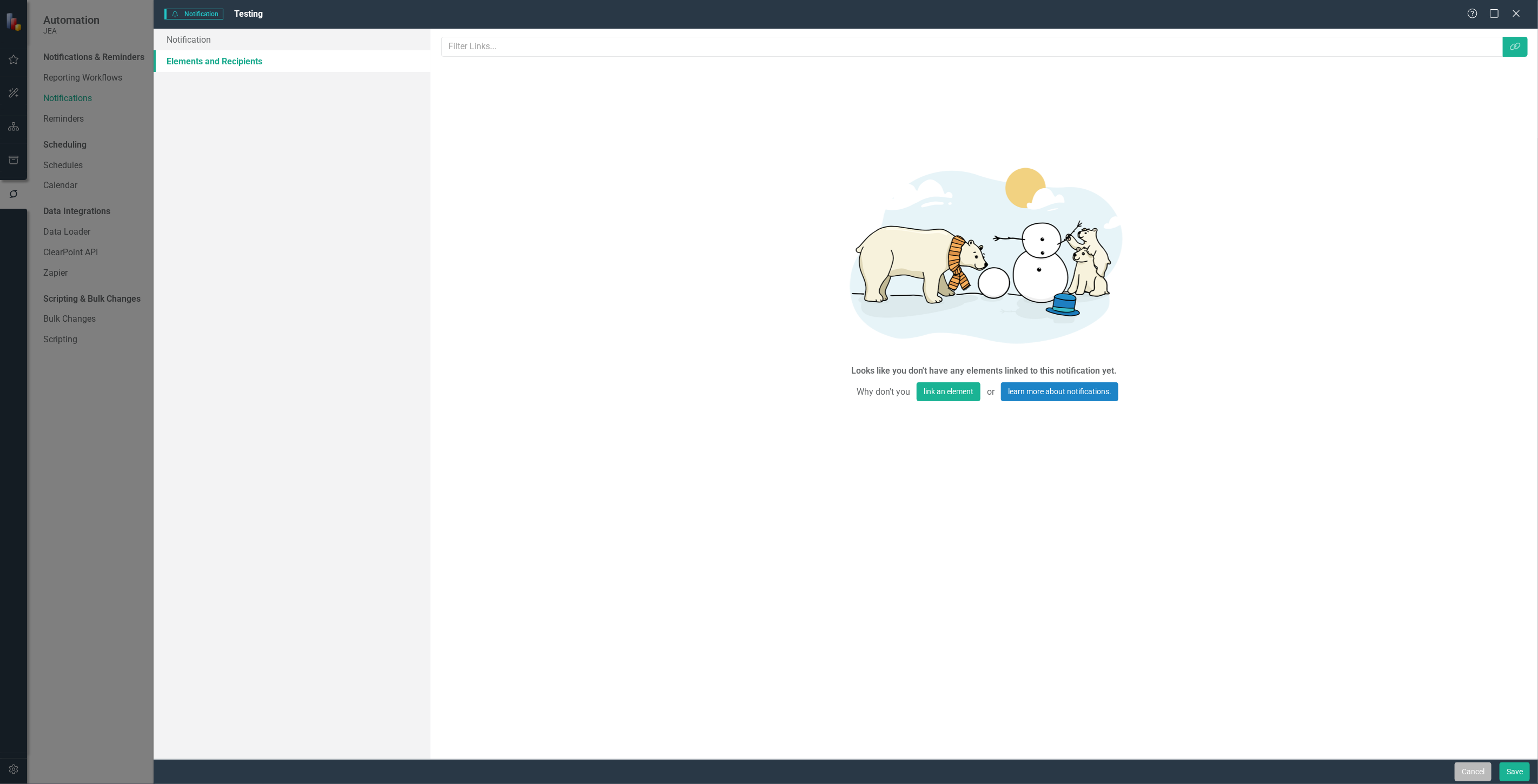
click at [1459, 770] on button "Cancel" at bounding box center [1473, 772] width 37 height 19
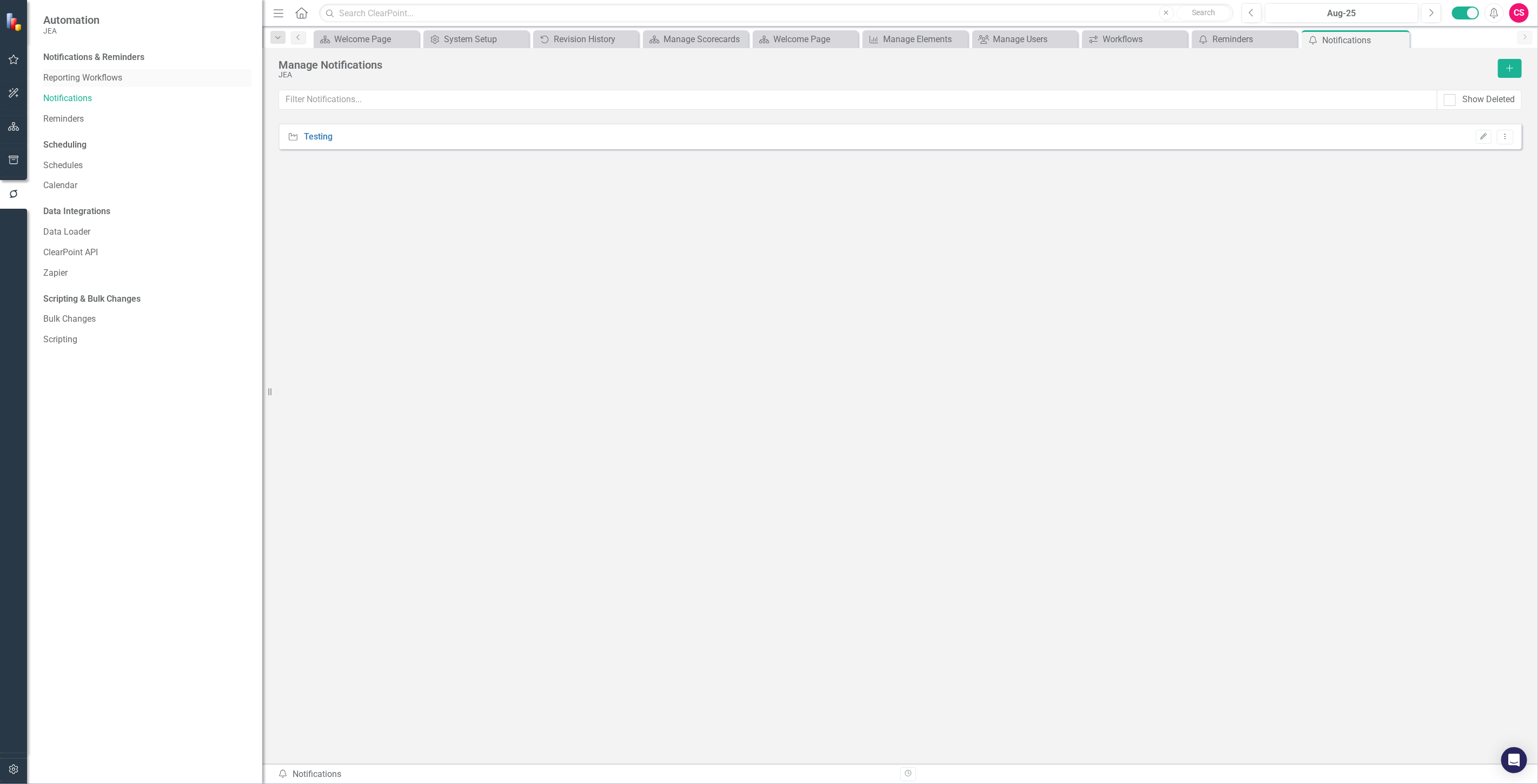
click at [80, 78] on link "Reporting Workflows" at bounding box center [147, 78] width 208 height 13
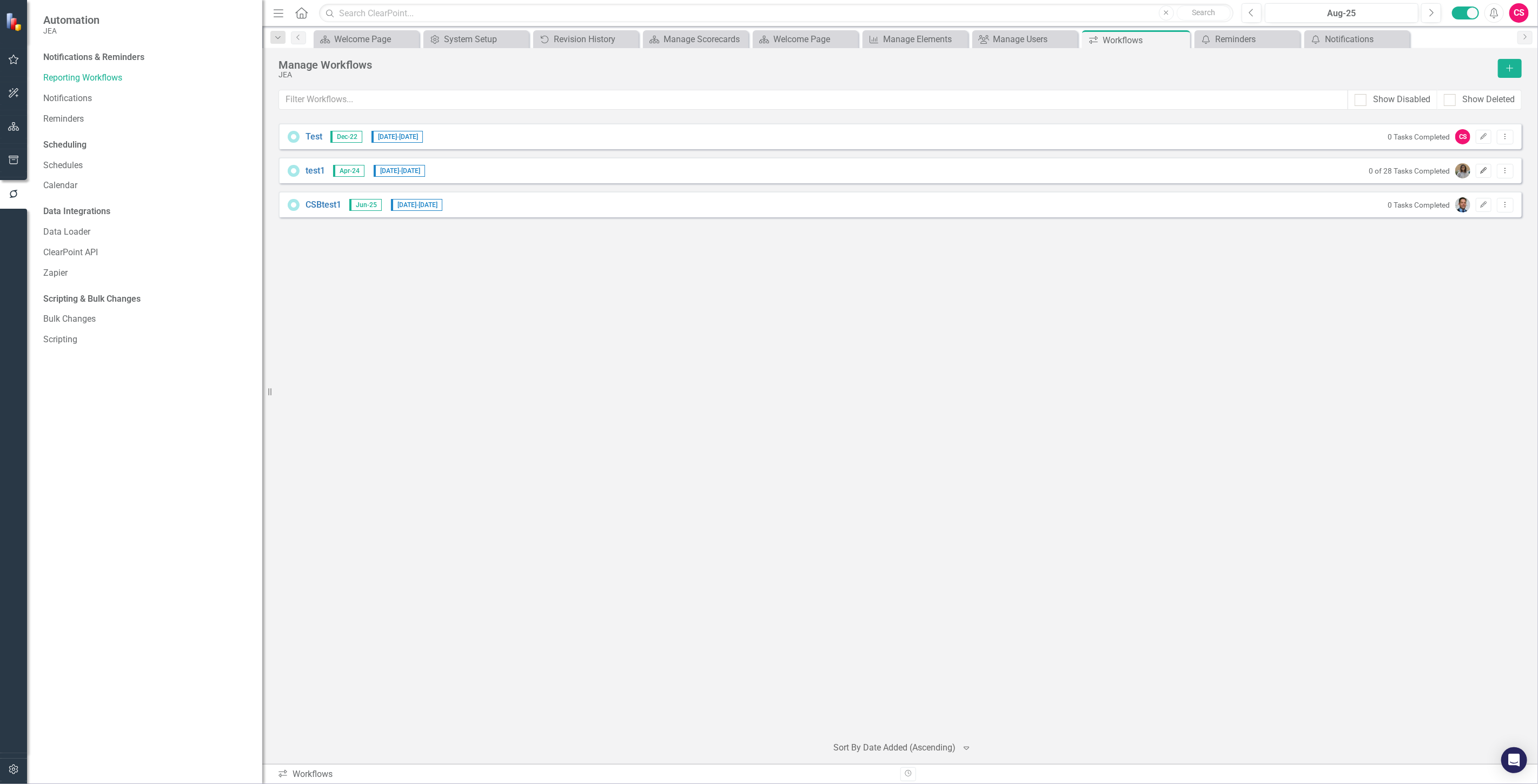
click at [1481, 174] on button "Edit" at bounding box center [1484, 171] width 16 height 14
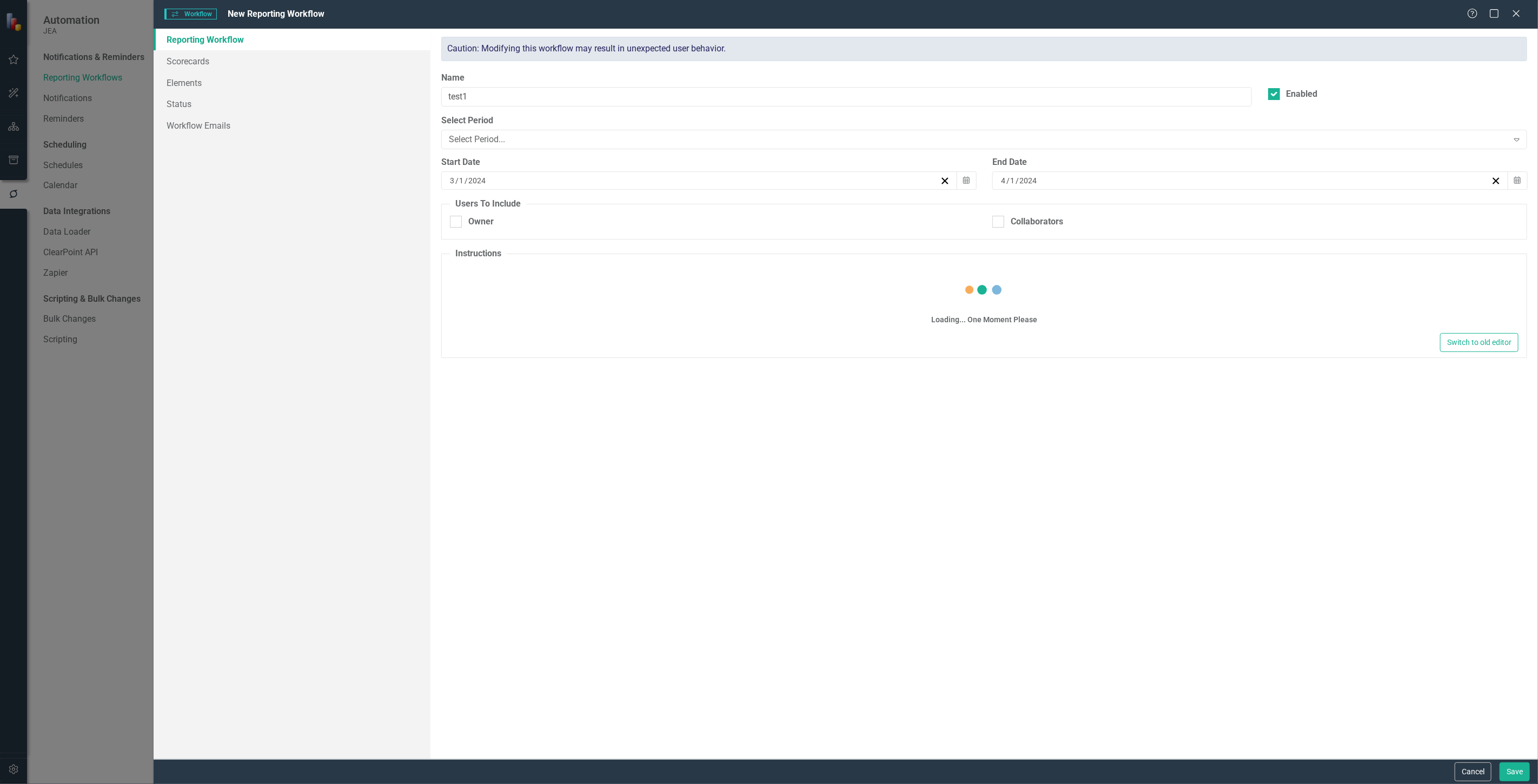
checkbox input "true"
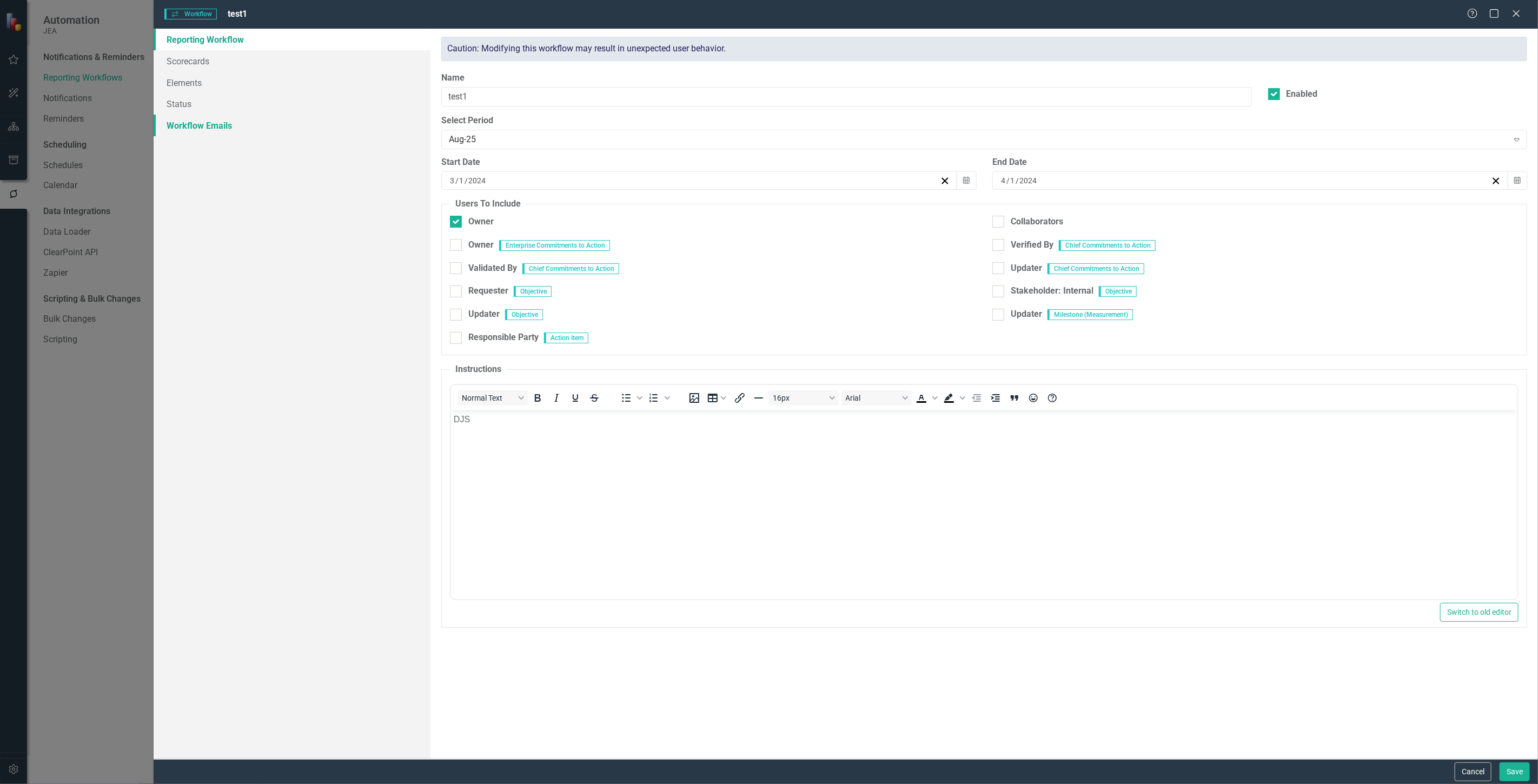
click at [254, 127] on link "Workflow Emails" at bounding box center [292, 125] width 277 height 22
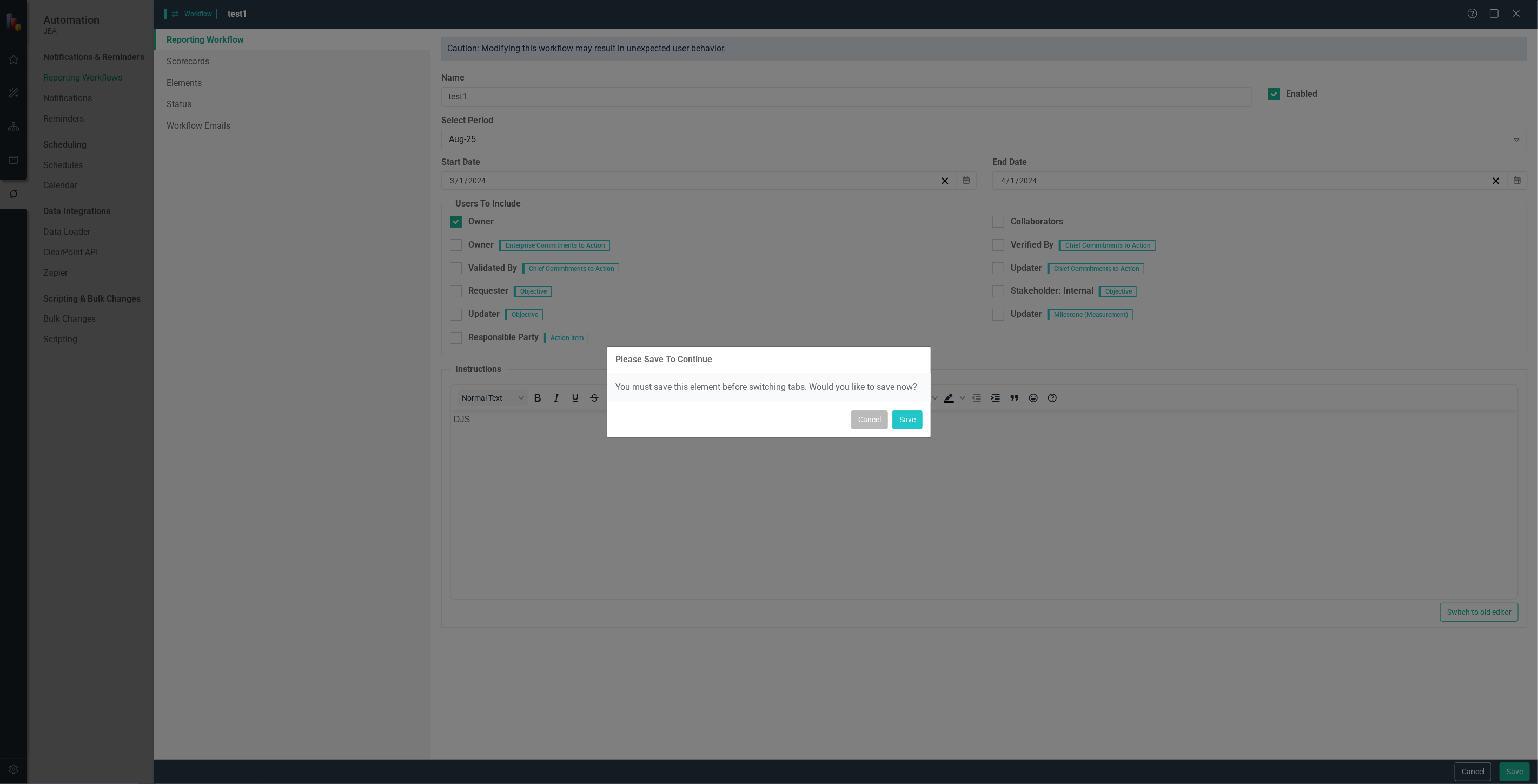
click at [859, 414] on button "Cancel" at bounding box center [869, 420] width 37 height 19
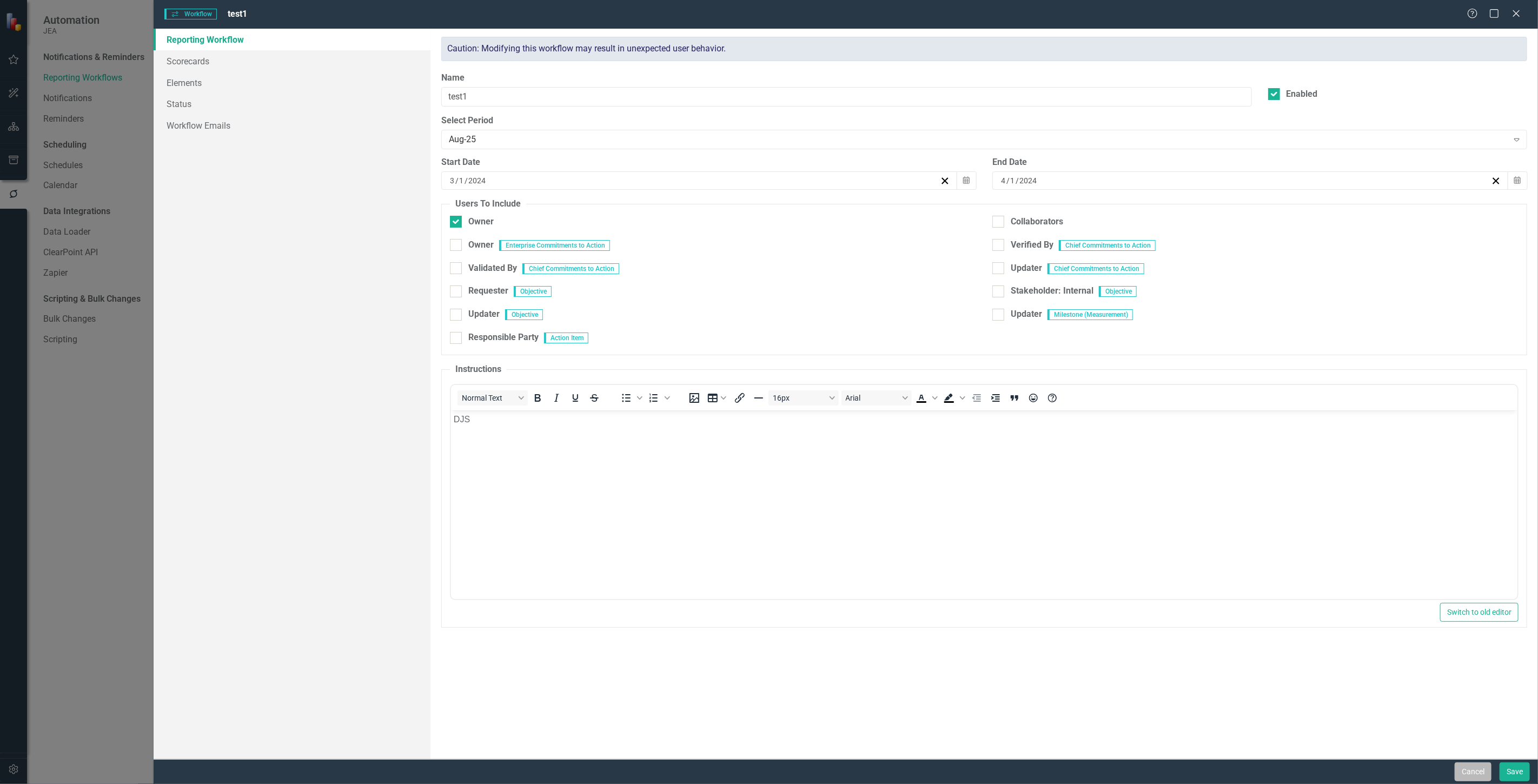
click at [1458, 770] on button "Cancel" at bounding box center [1473, 772] width 37 height 19
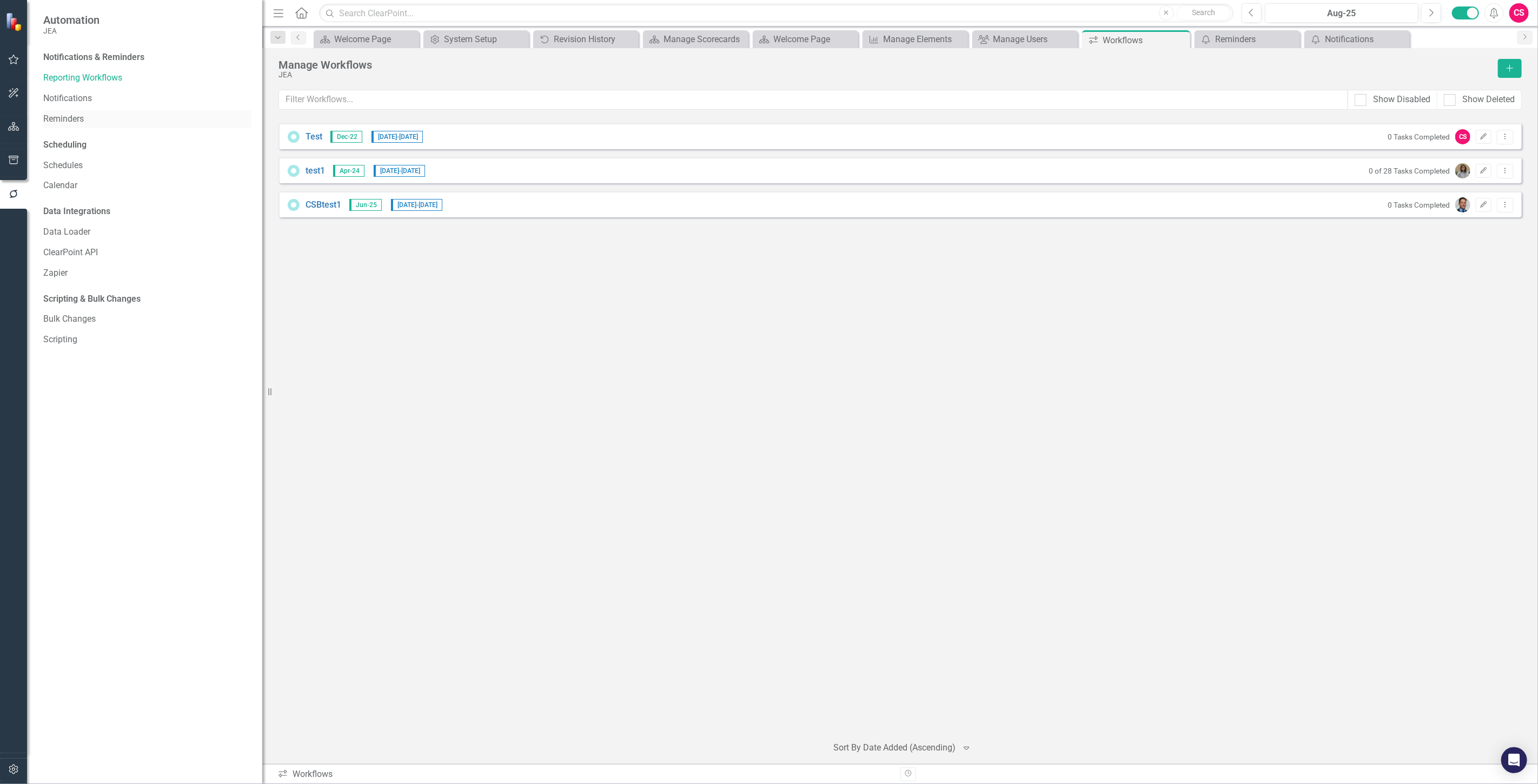
click at [85, 123] on link "Reminders" at bounding box center [147, 120] width 208 height 13
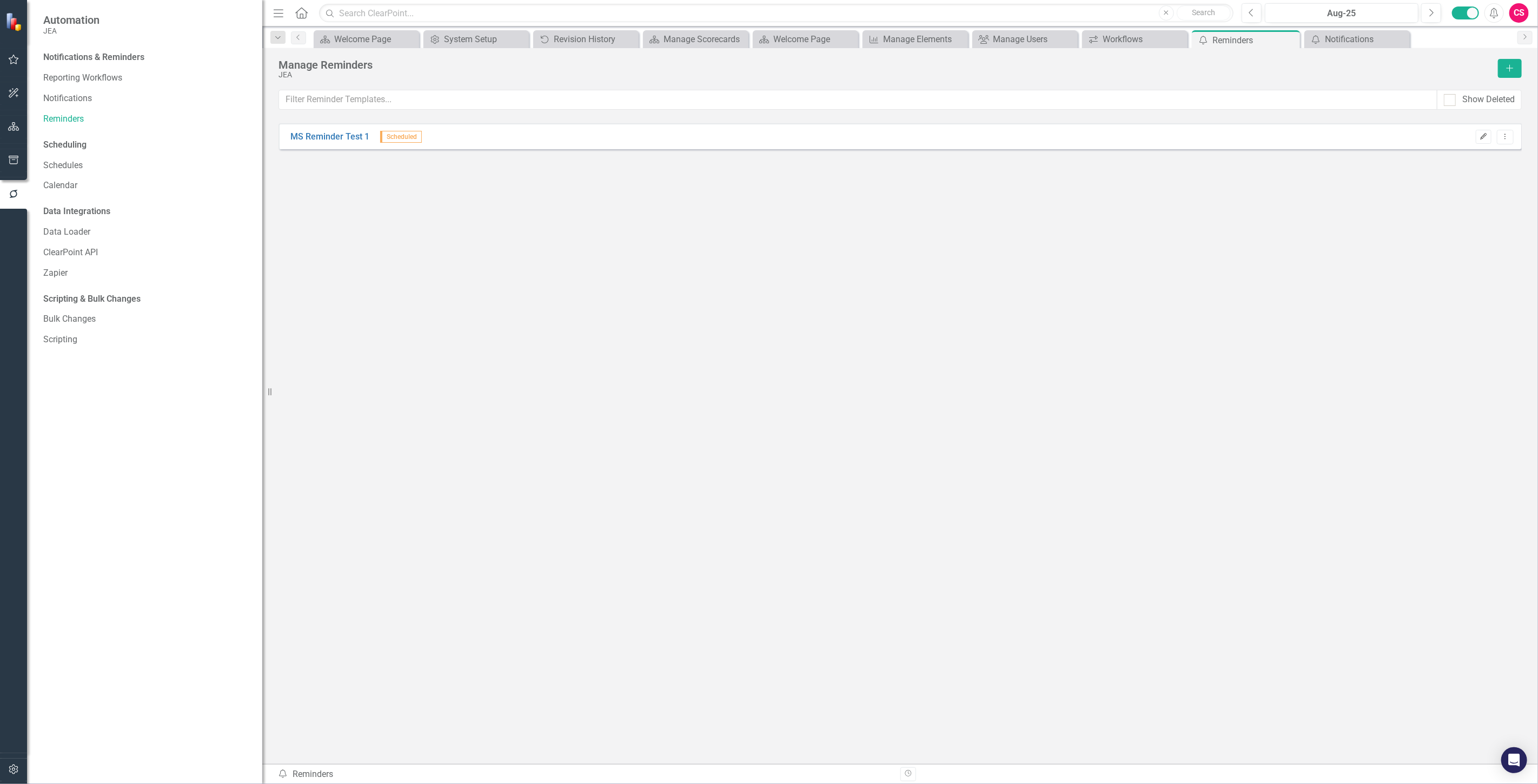
click at [1488, 138] on button "Edit" at bounding box center [1484, 137] width 16 height 14
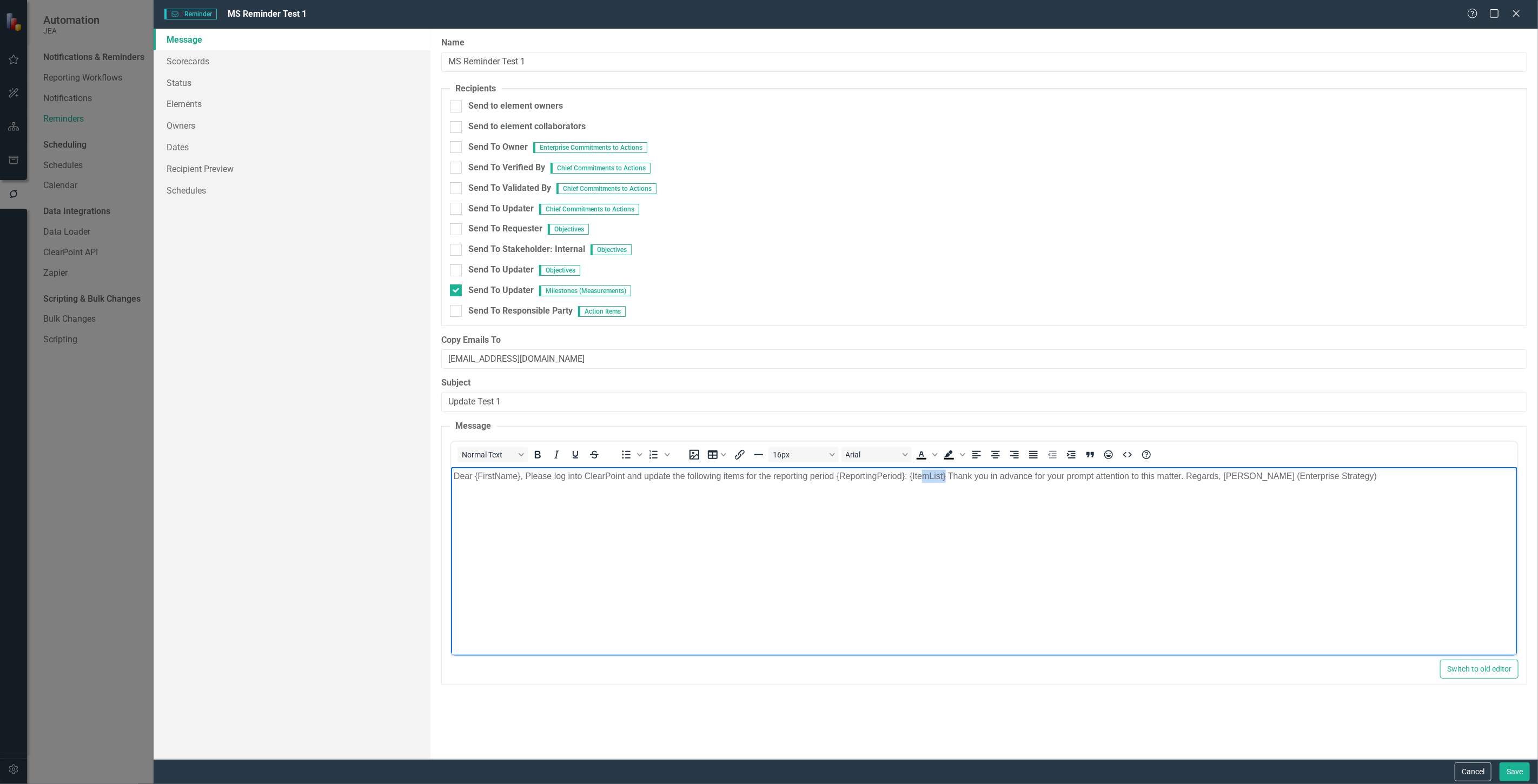
drag, startPoint x: 922, startPoint y: 479, endPoint x: 947, endPoint y: 488, distance: 26.6
click at [947, 488] on body "Dear {FirstName}, Please log into ClearPoint and update the following items for…" at bounding box center [984, 548] width 1067 height 163
click at [922, 476] on p "Dear {FirstName}, Please log into ClearPoint and update the following items for…" at bounding box center [985, 476] width 1061 height 13
drag, startPoint x: 910, startPoint y: 477, endPoint x: 954, endPoint y: 480, distance: 44.1
click at [954, 480] on p "Dear {FirstName}, Please log into ClearPoint and update the following items for…" at bounding box center [985, 476] width 1061 height 13
